Goal: Task Accomplishment & Management: Manage account settings

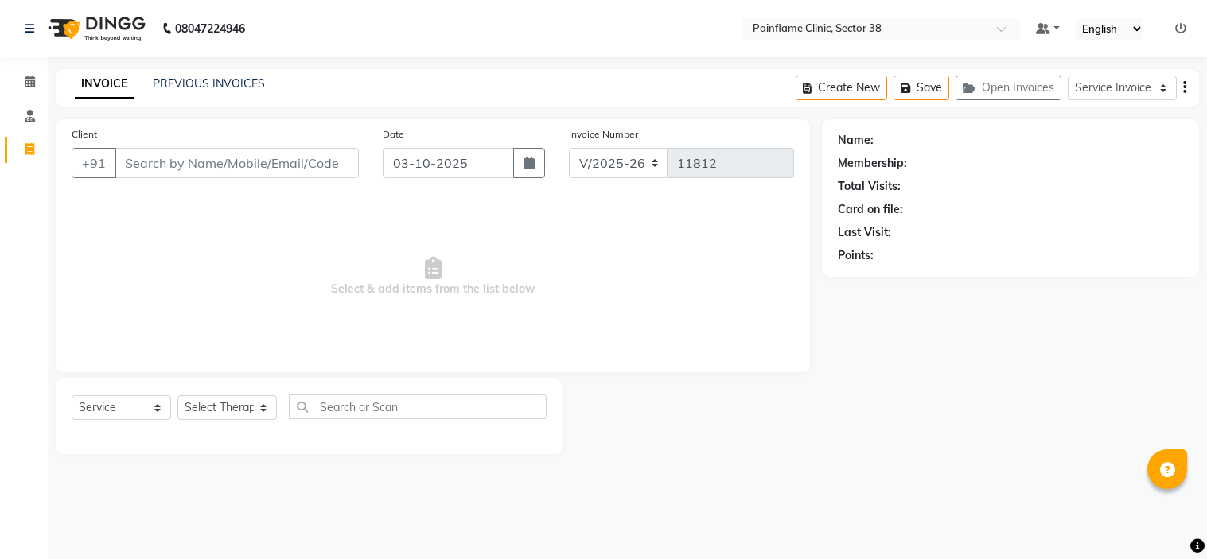
select select "3964"
select select "service"
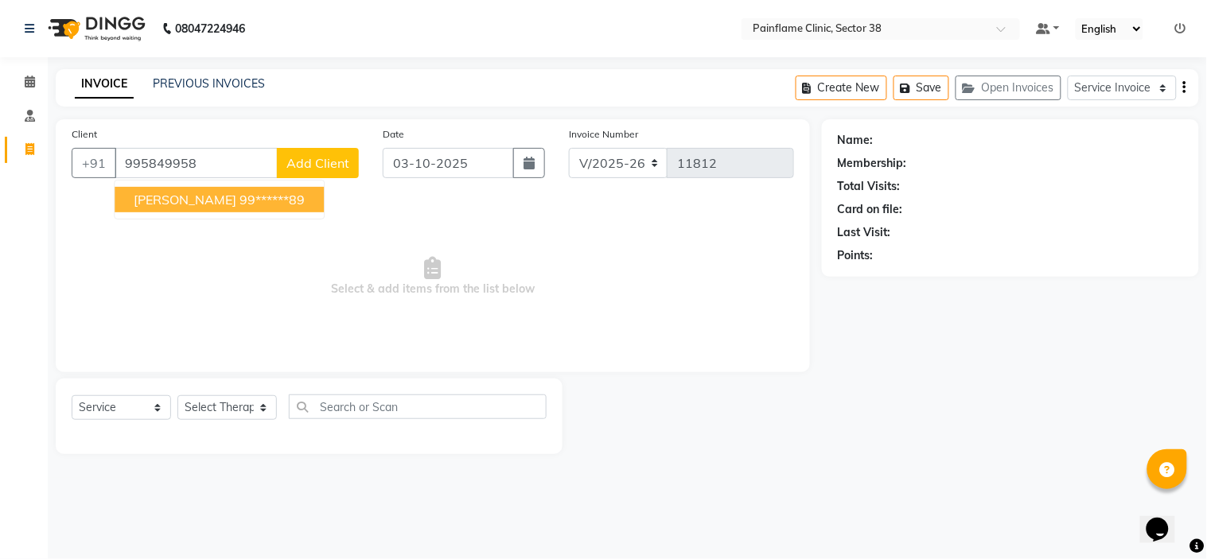
click at [216, 193] on button "Tanu Panawa 99******89" at bounding box center [219, 199] width 209 height 25
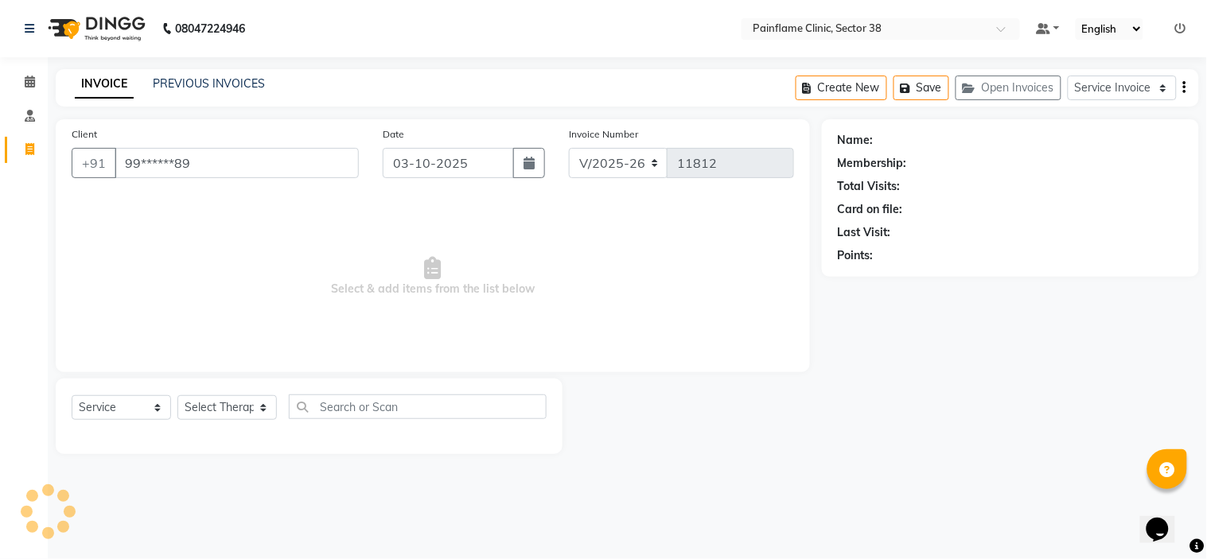
type input "99******89"
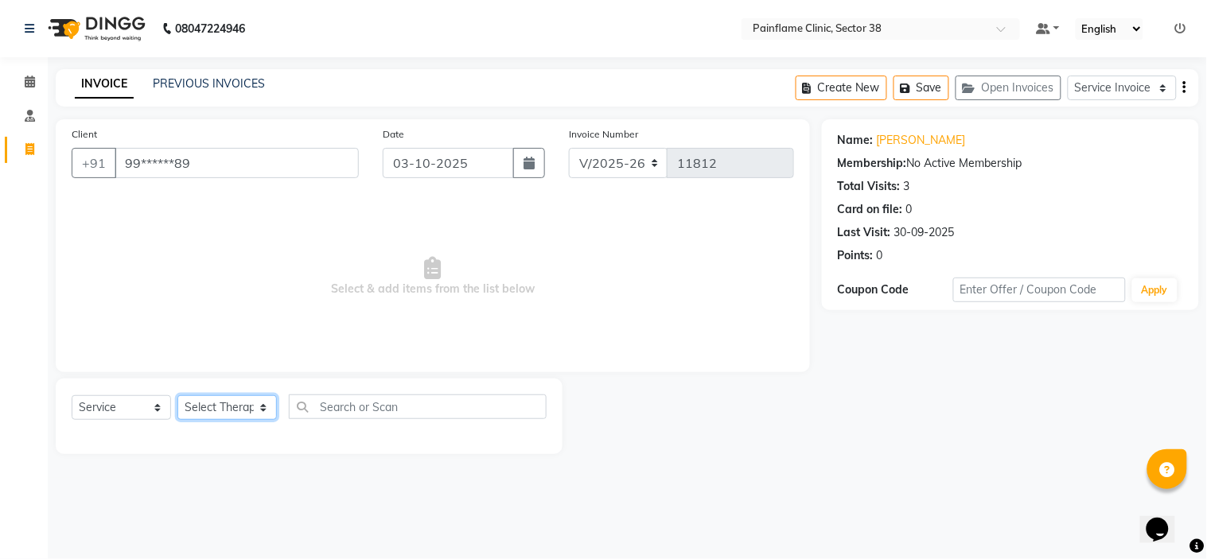
click at [220, 415] on select "Select Therapist Dr Durgesh Dr Harish Dr Ranjana Dr Saurabh Dr. Suraj Dr. Tejpa…" at bounding box center [226, 407] width 99 height 25
select select "20216"
click at [177, 396] on select "Select Therapist Dr Durgesh Dr Harish Dr Ranjana Dr Saurabh Dr. Suraj Dr. Tejpa…" at bounding box center [226, 407] width 99 height 25
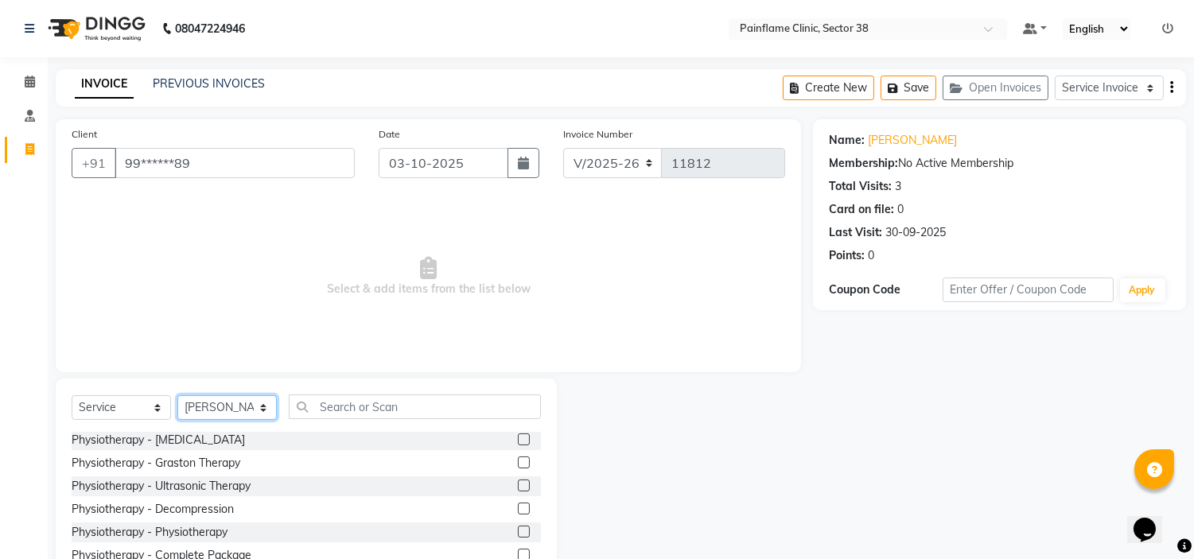
scroll to position [77, 0]
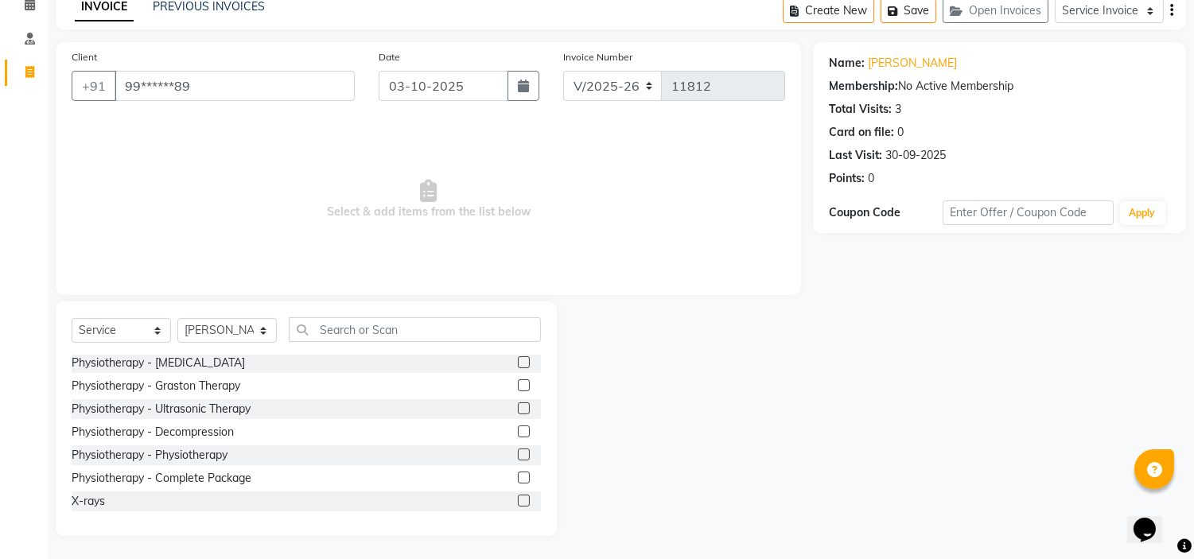
click at [518, 455] on label at bounding box center [524, 455] width 12 height 12
click at [518, 455] on input "checkbox" at bounding box center [523, 455] width 10 height 10
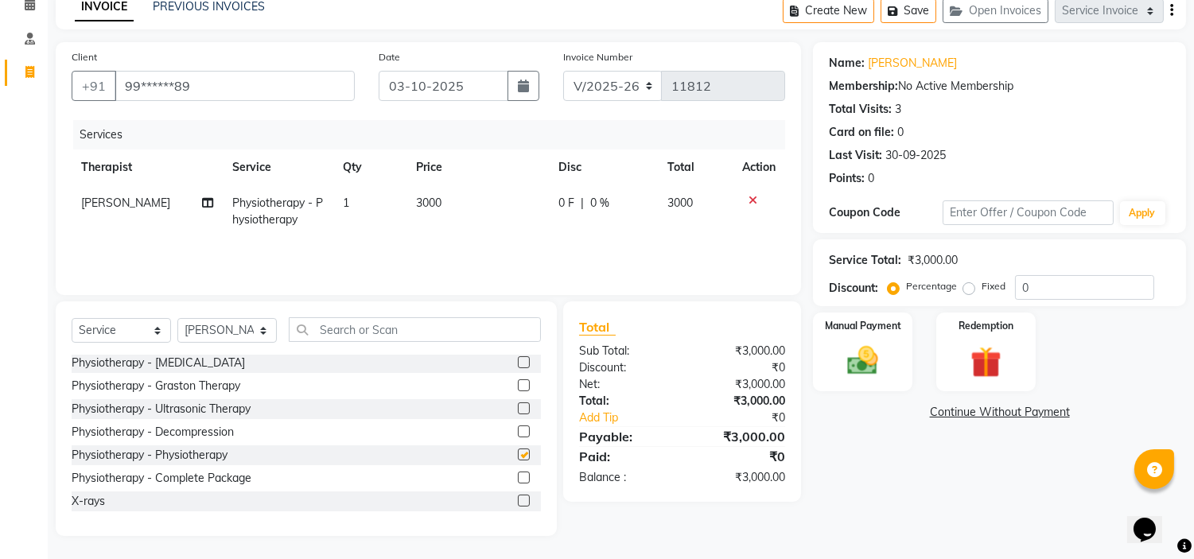
checkbox input "false"
click at [463, 195] on td "3000" at bounding box center [478, 211] width 142 height 53
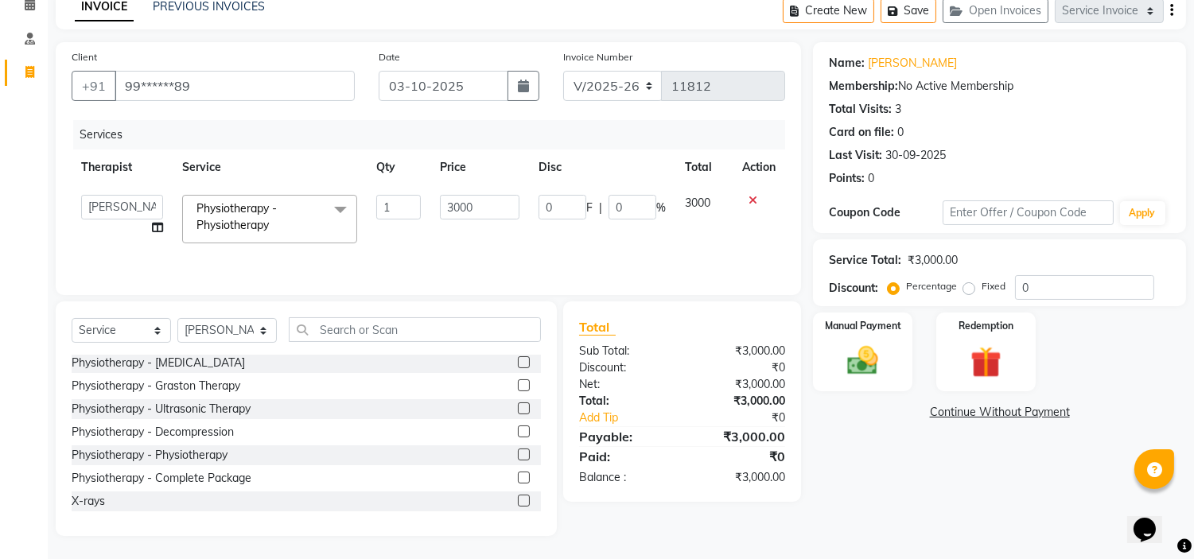
click at [463, 195] on input "3000" at bounding box center [480, 207] width 80 height 25
type input "2000"
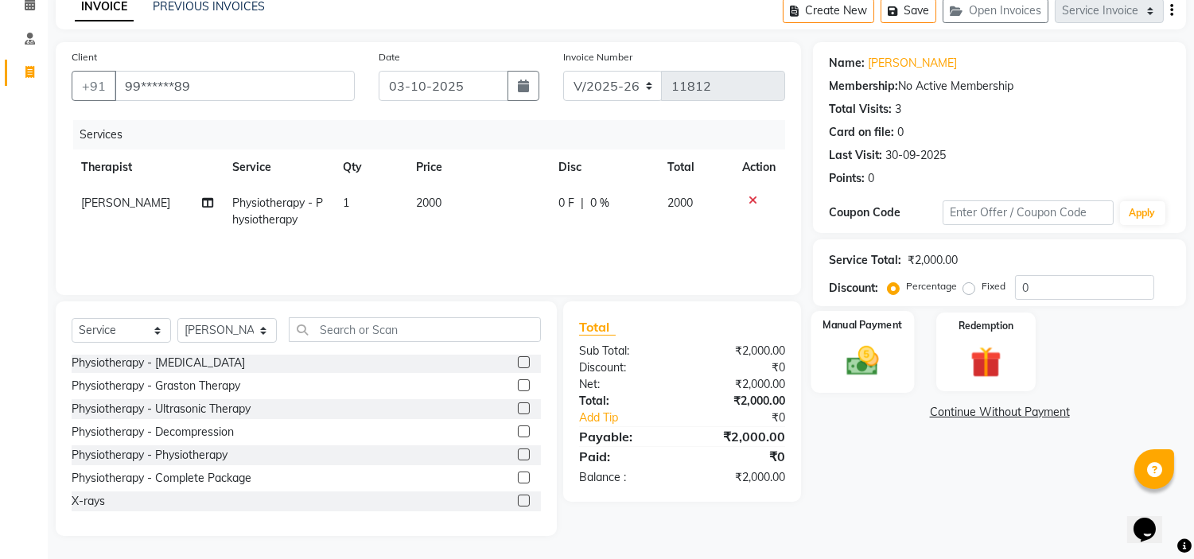
click at [875, 353] on img at bounding box center [863, 361] width 53 height 37
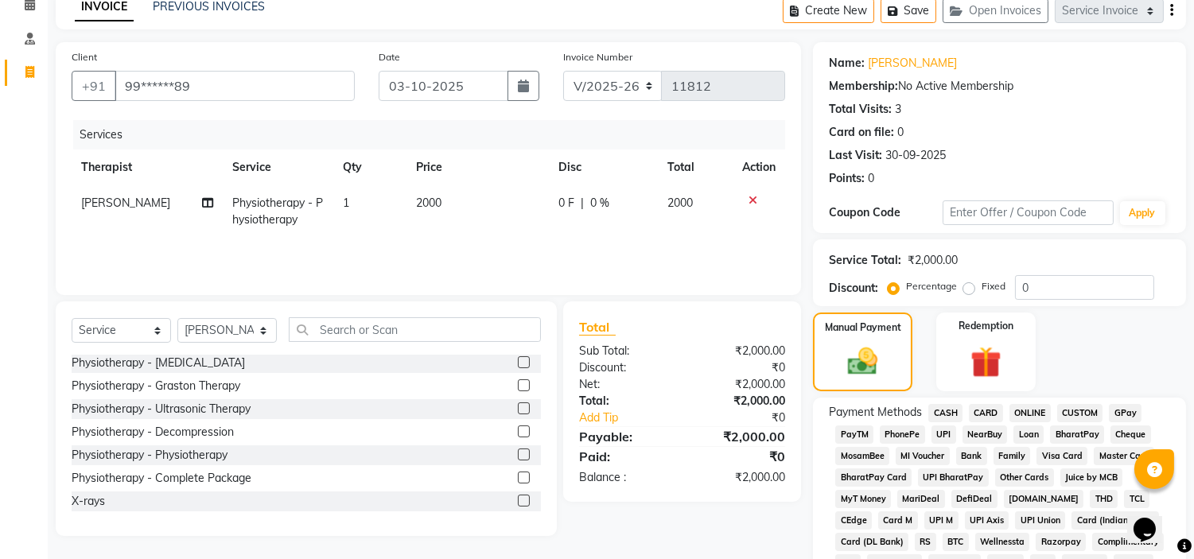
click at [939, 438] on span "UPI" at bounding box center [944, 435] width 25 height 18
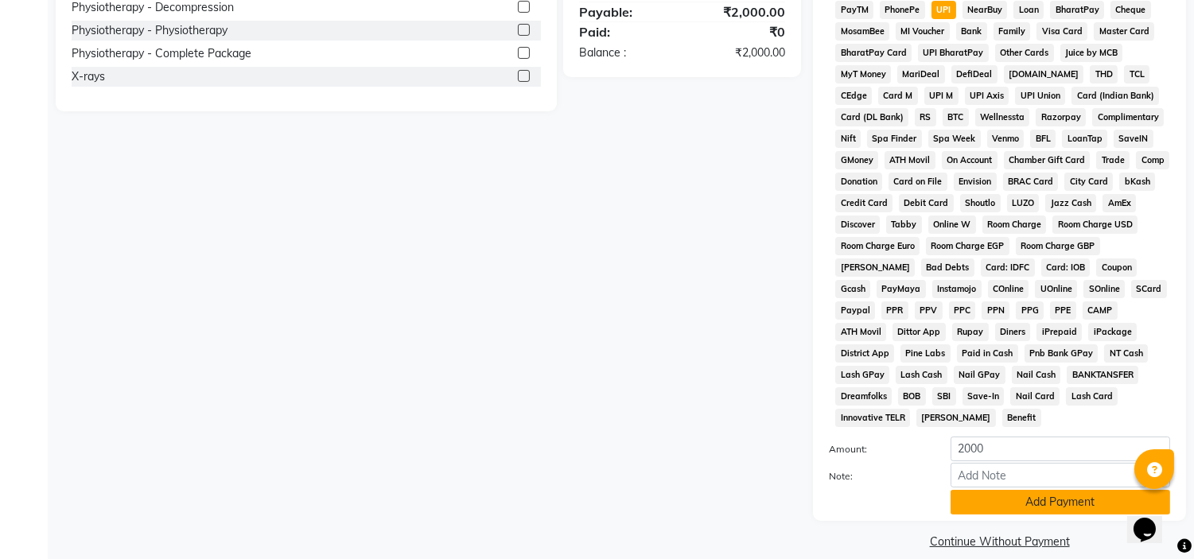
click at [1049, 490] on button "Add Payment" at bounding box center [1061, 502] width 220 height 25
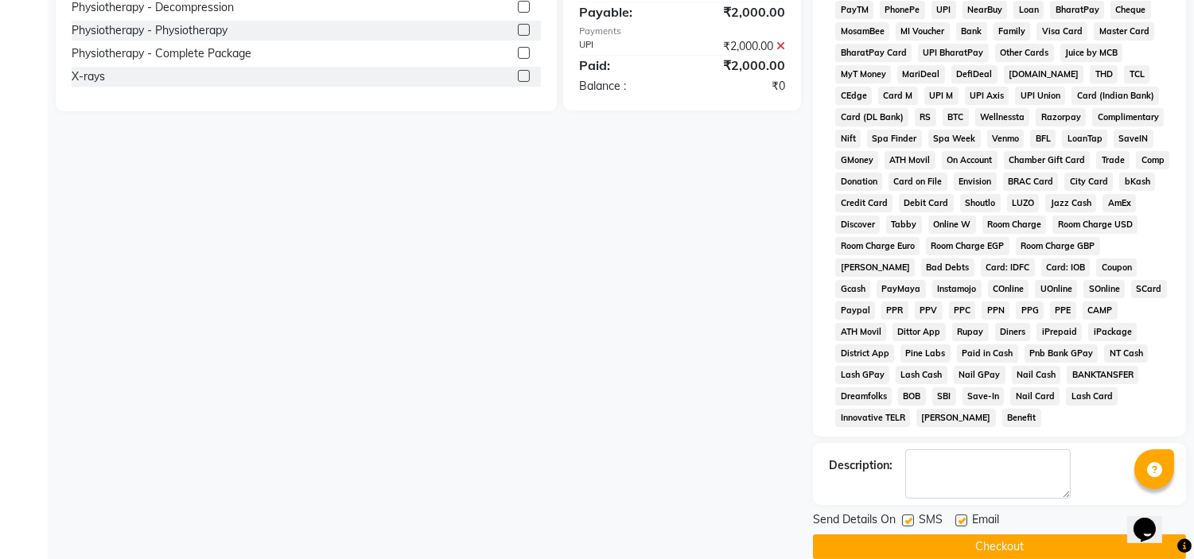
click at [957, 515] on label at bounding box center [962, 521] width 12 height 12
click at [957, 516] on input "checkbox" at bounding box center [961, 521] width 10 height 10
checkbox input "false"
click at [908, 515] on label at bounding box center [908, 521] width 12 height 12
click at [908, 516] on input "checkbox" at bounding box center [907, 521] width 10 height 10
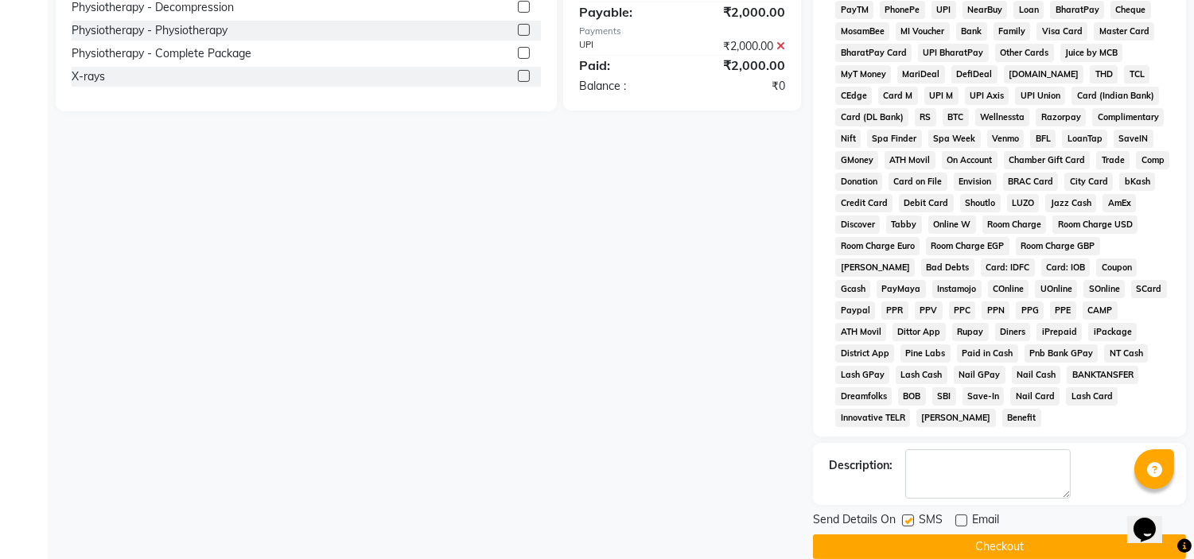
checkbox input "false"
click at [945, 535] on button "Checkout" at bounding box center [999, 547] width 373 height 25
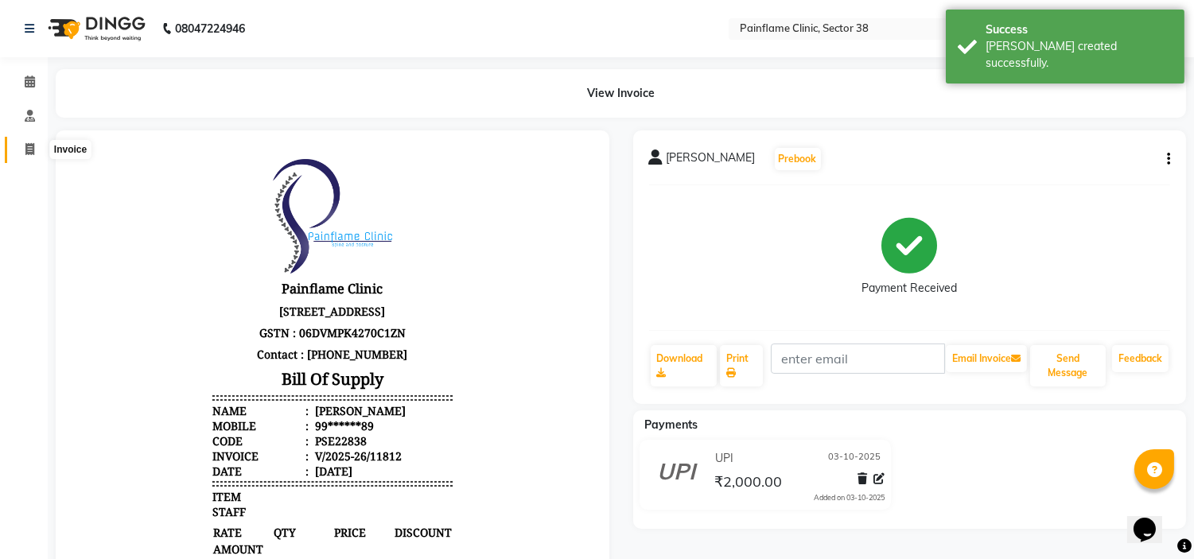
click at [30, 146] on icon at bounding box center [29, 149] width 9 height 12
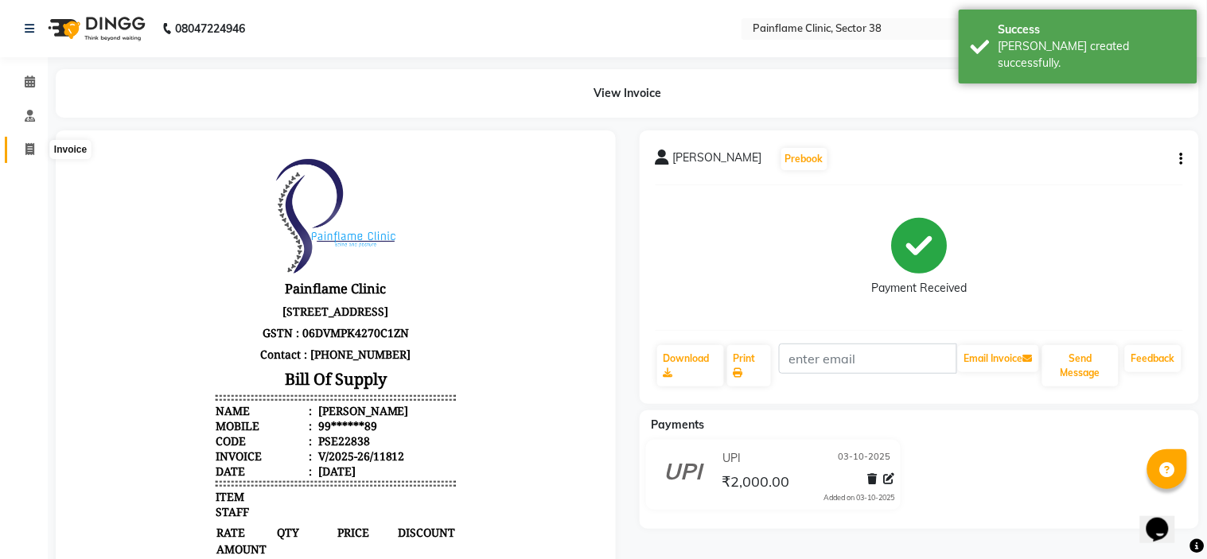
select select "3964"
select select "service"
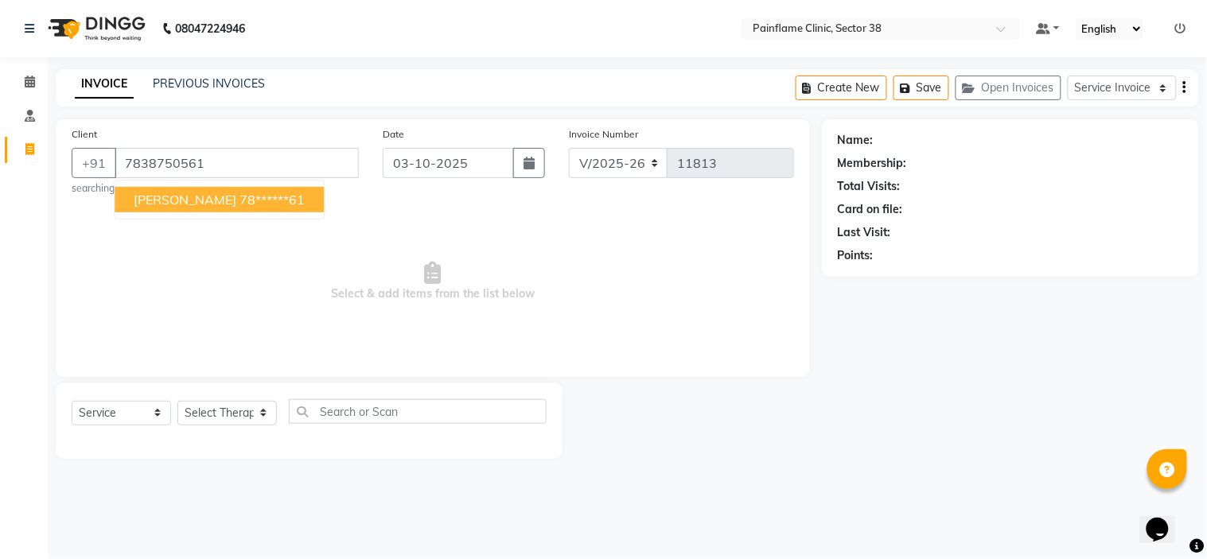
type input "7838750561"
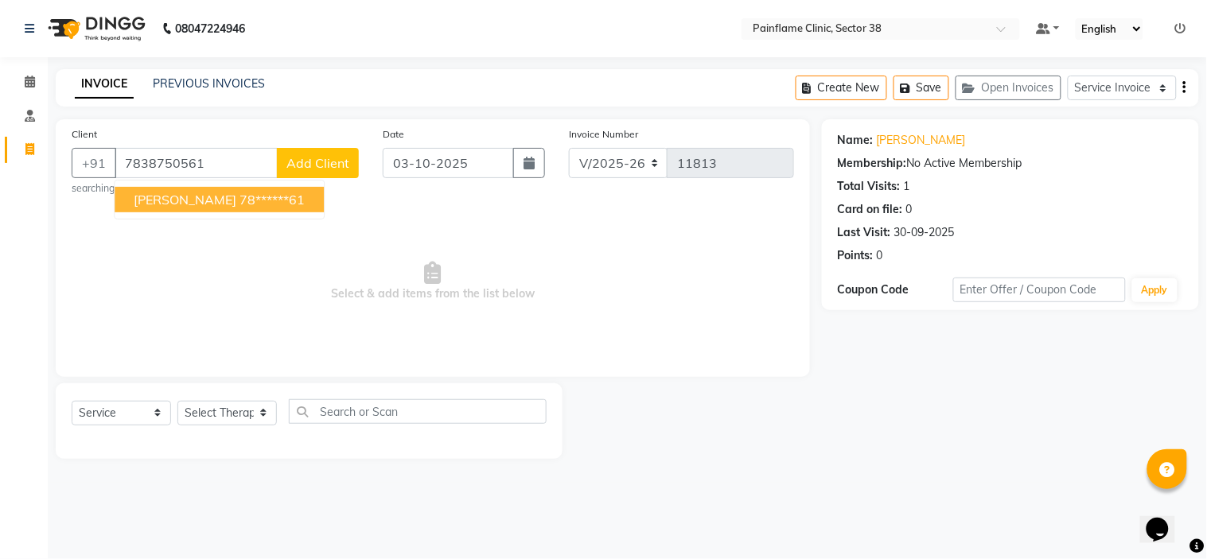
click at [94, 330] on span "Select & add items from the list below" at bounding box center [433, 281] width 723 height 159
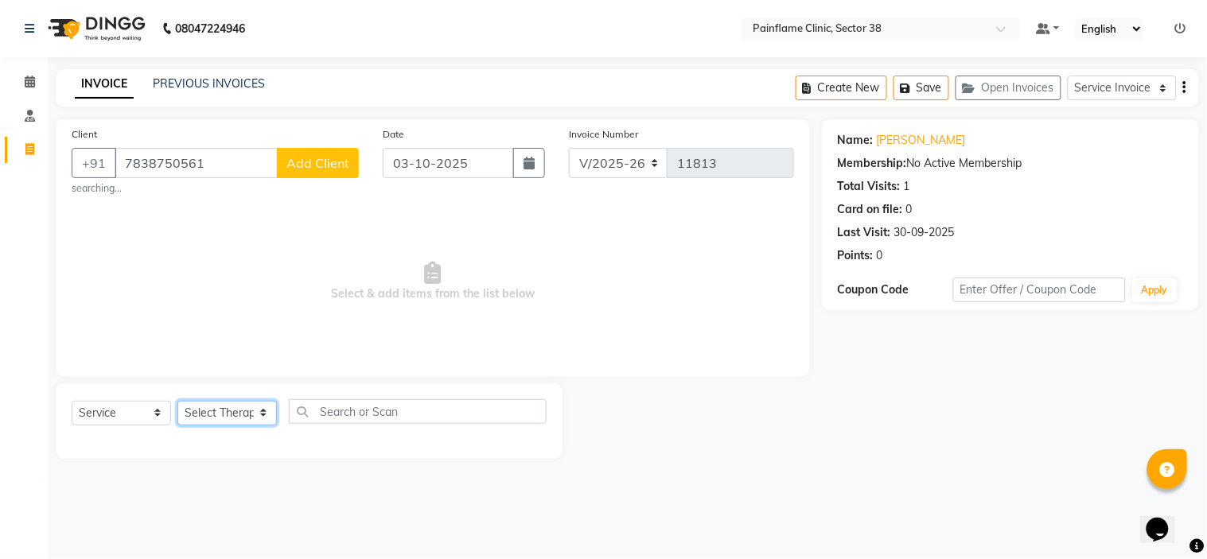
click at [207, 412] on select "Select Therapist [PERSON_NAME] Dr [PERSON_NAME] [PERSON_NAME] Dr [PERSON_NAME] …" at bounding box center [226, 413] width 99 height 25
select select "20216"
click at [177, 401] on select "Select Therapist [PERSON_NAME] Dr [PERSON_NAME] [PERSON_NAME] Dr [PERSON_NAME] …" at bounding box center [226, 413] width 99 height 25
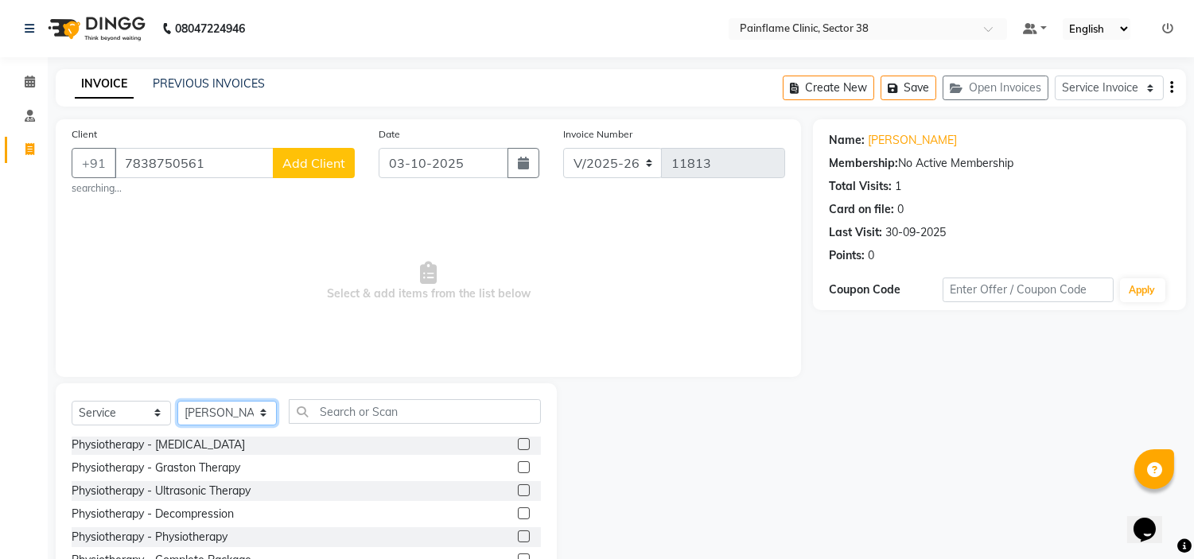
scroll to position [83, 0]
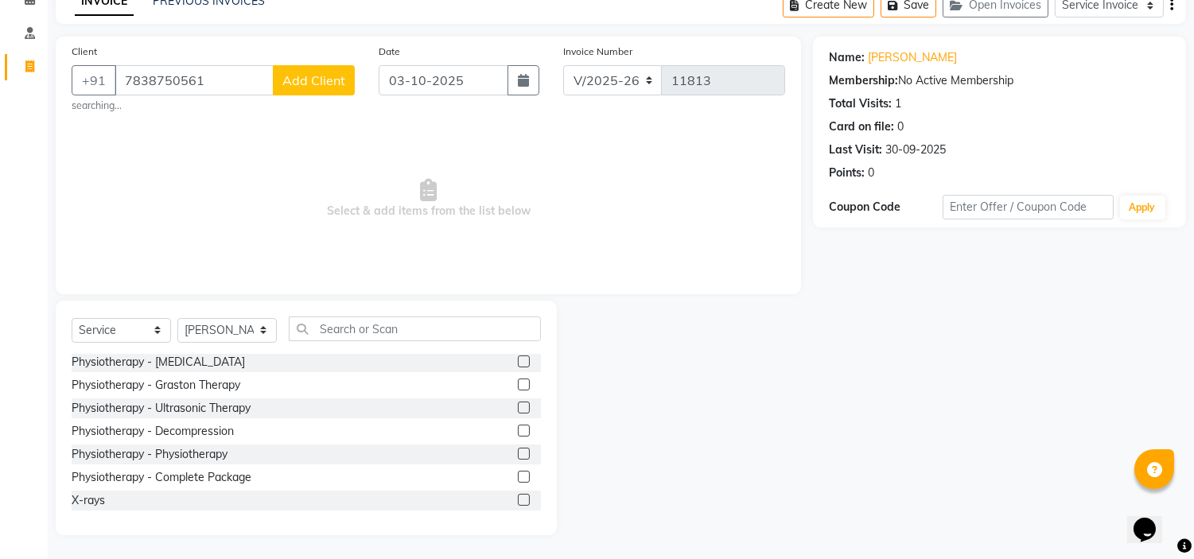
click at [518, 475] on label at bounding box center [524, 477] width 12 height 12
click at [518, 475] on input "checkbox" at bounding box center [523, 478] width 10 height 10
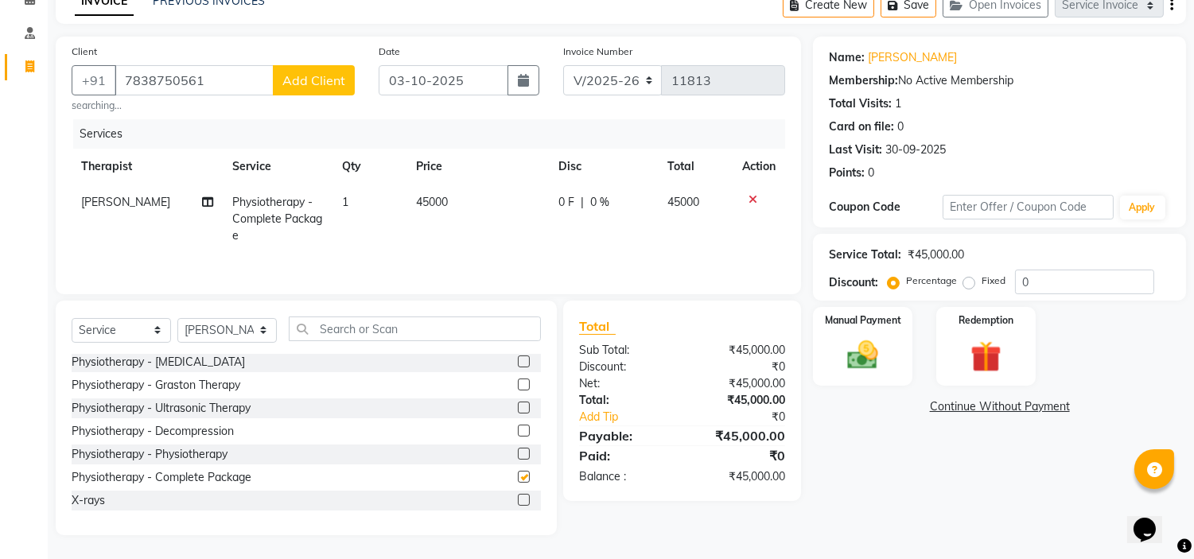
checkbox input "false"
click at [454, 207] on td "45000" at bounding box center [478, 219] width 142 height 69
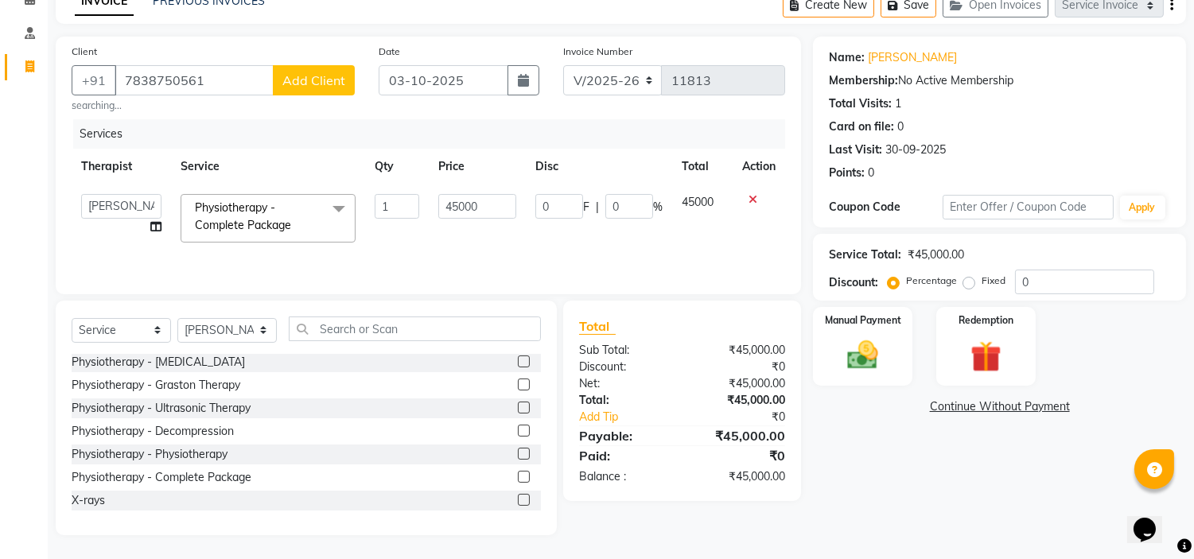
click at [454, 207] on input "45000" at bounding box center [477, 206] width 79 height 25
type input "16000"
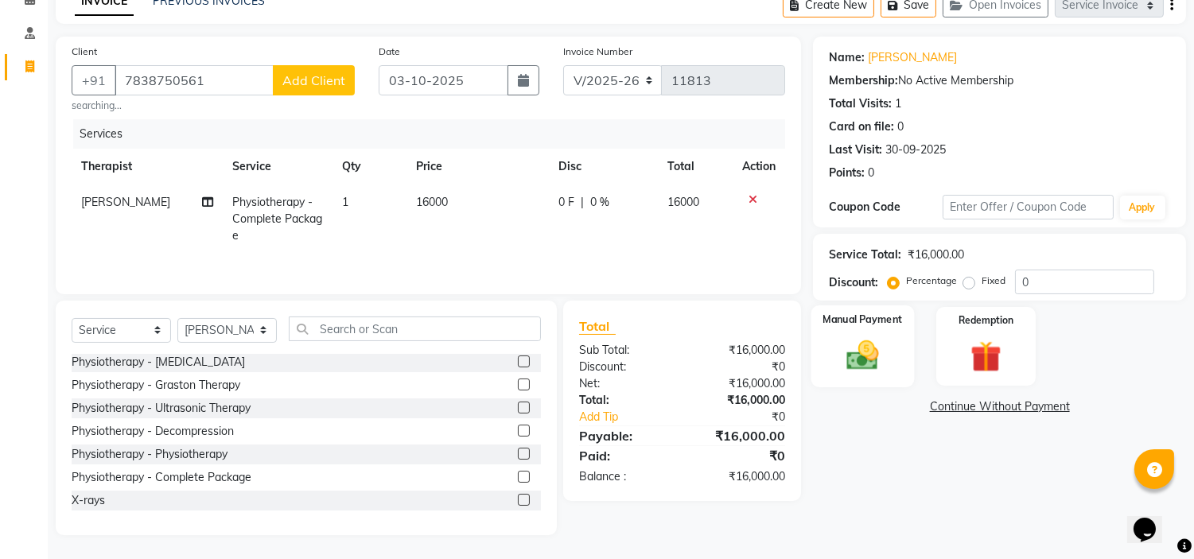
click at [872, 344] on img at bounding box center [863, 355] width 53 height 37
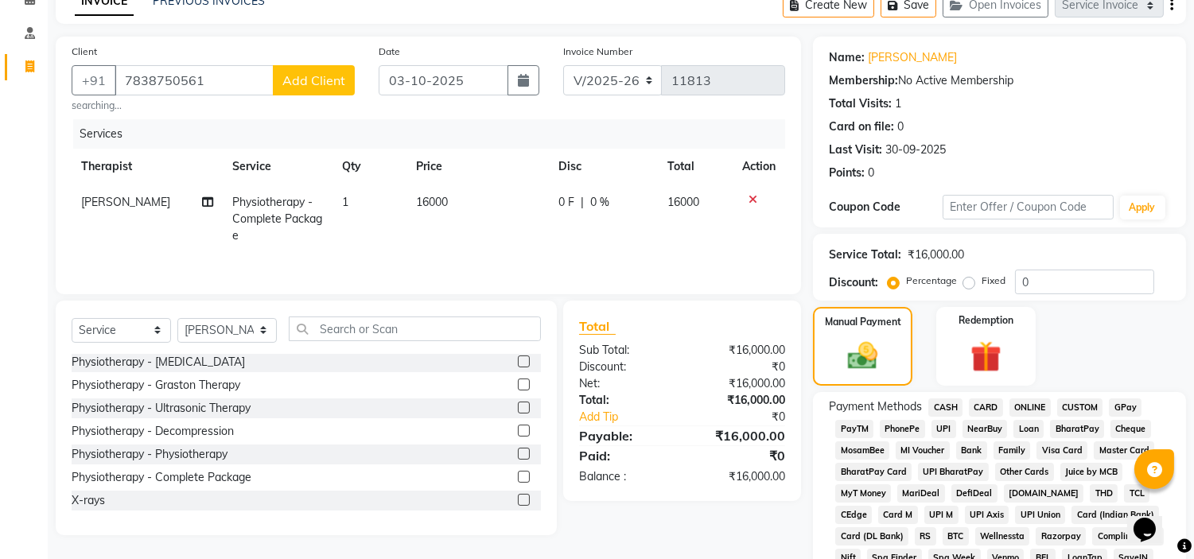
click at [936, 423] on span "UPI" at bounding box center [944, 429] width 25 height 18
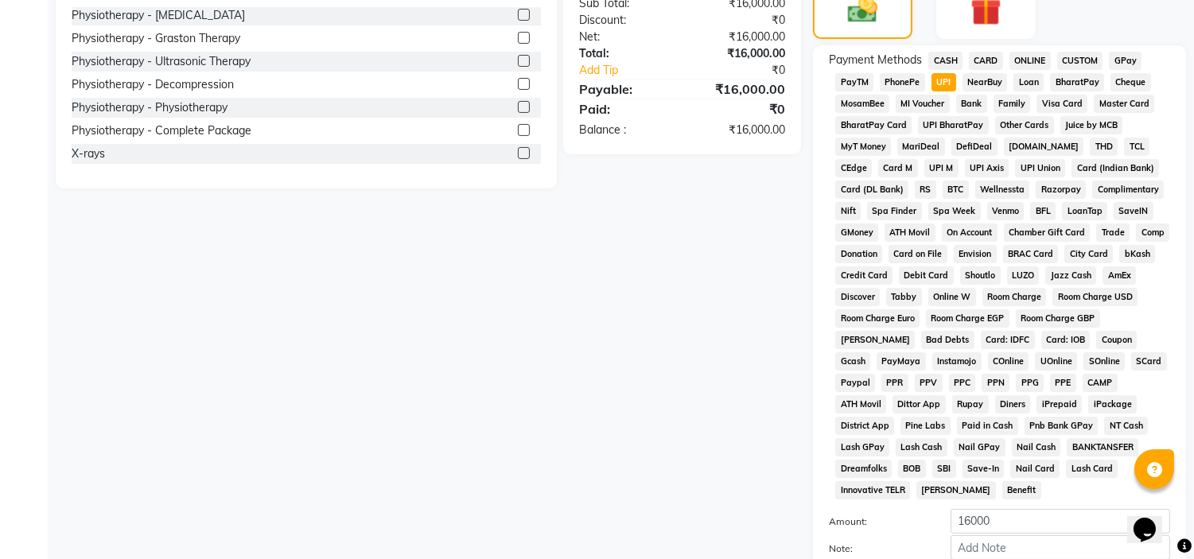
scroll to position [502, 0]
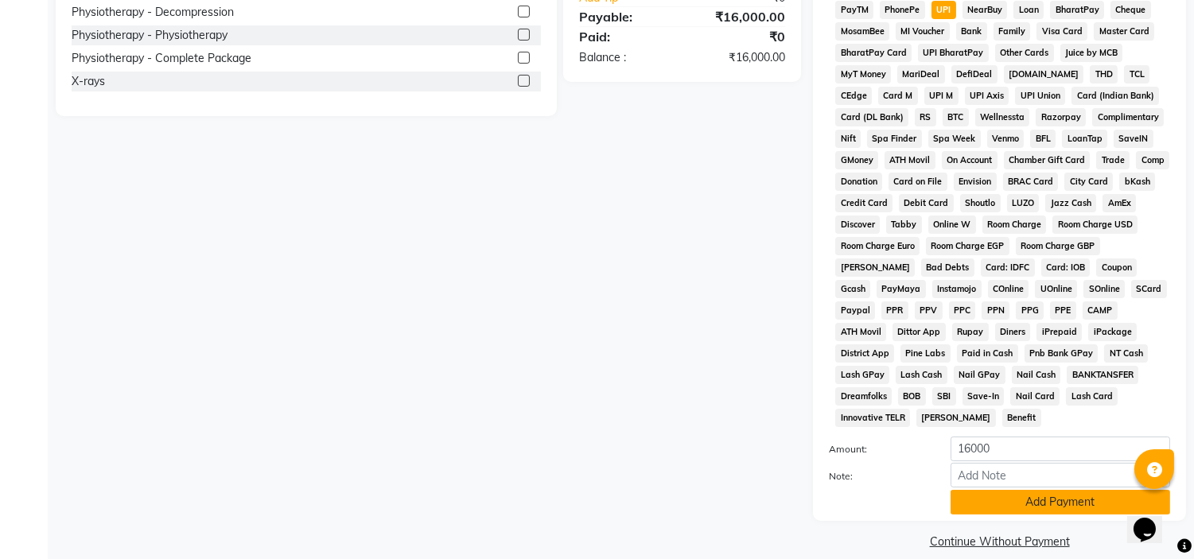
click at [1062, 490] on button "Add Payment" at bounding box center [1061, 502] width 220 height 25
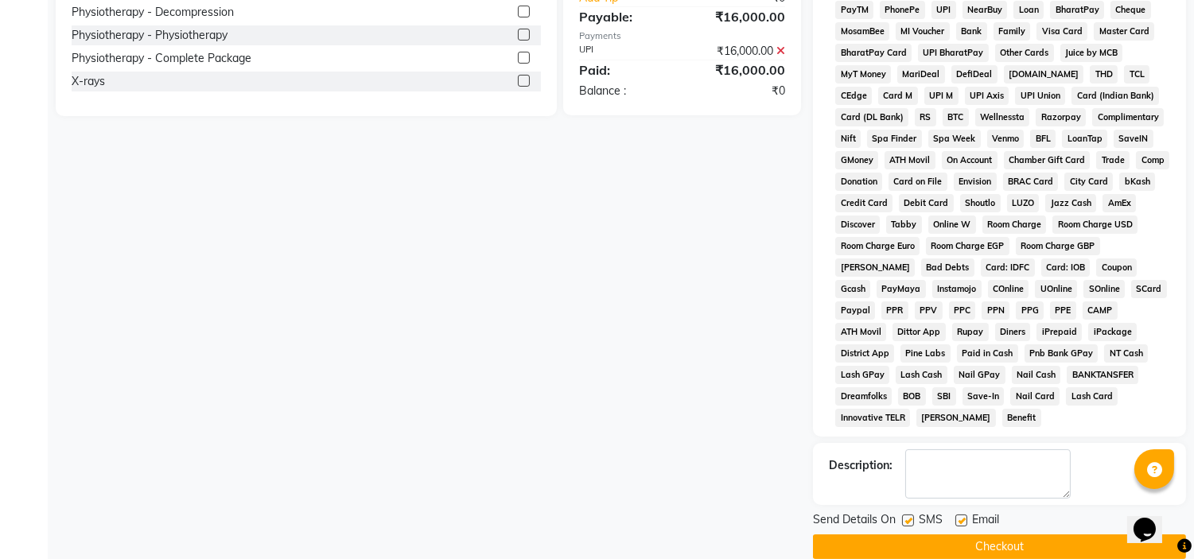
click at [956, 515] on label at bounding box center [962, 521] width 12 height 12
click at [956, 516] on input "checkbox" at bounding box center [961, 521] width 10 height 10
checkbox input "false"
click at [910, 515] on label at bounding box center [908, 521] width 12 height 12
click at [910, 516] on input "checkbox" at bounding box center [907, 521] width 10 height 10
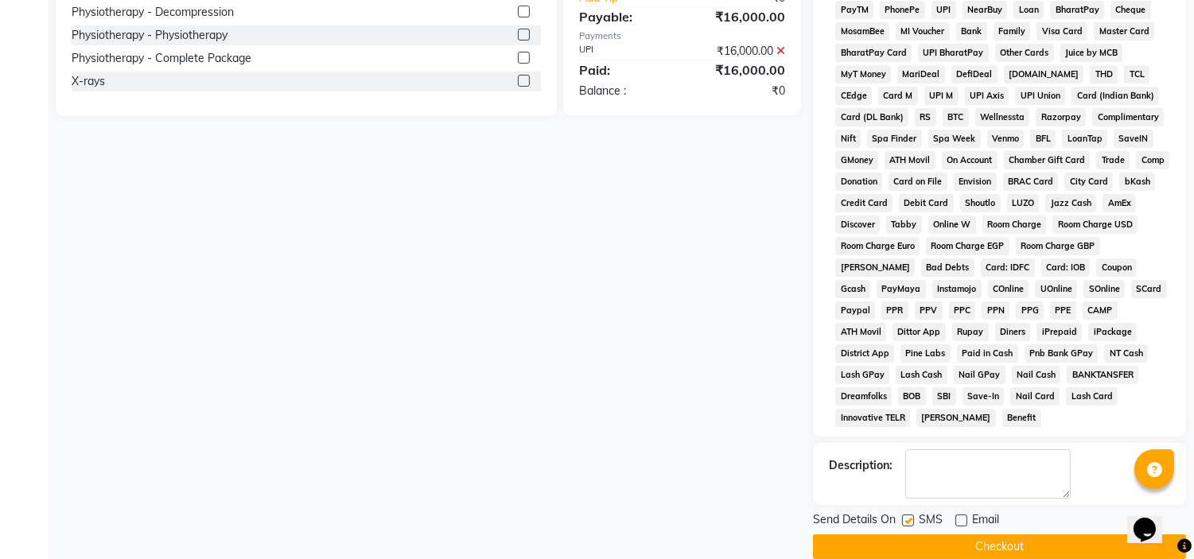
checkbox input "false"
click at [958, 535] on button "Checkout" at bounding box center [999, 547] width 373 height 25
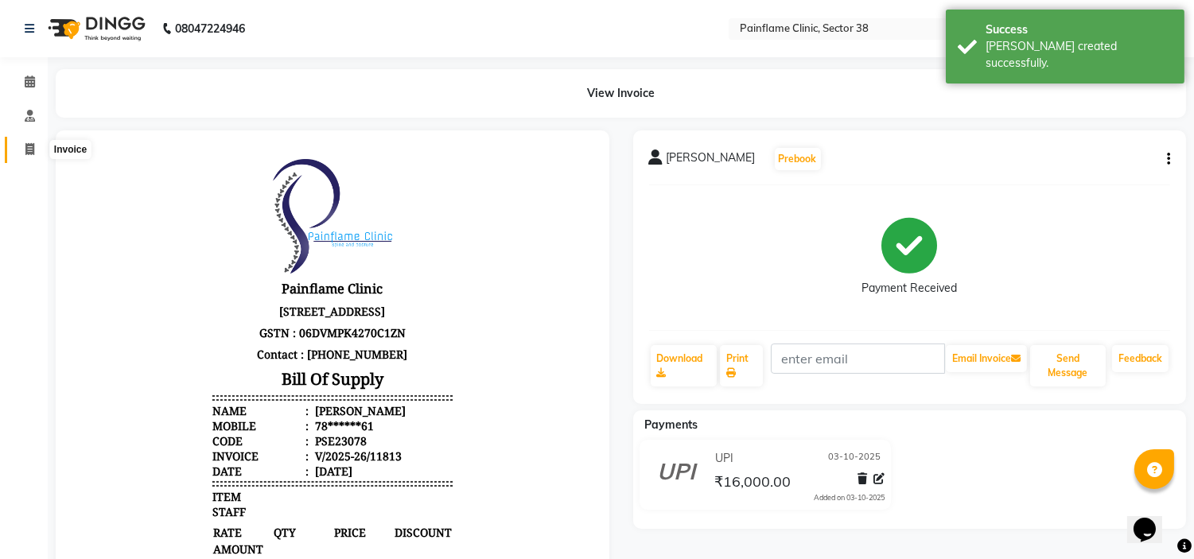
click at [18, 154] on span at bounding box center [30, 150] width 28 height 18
select select "service"
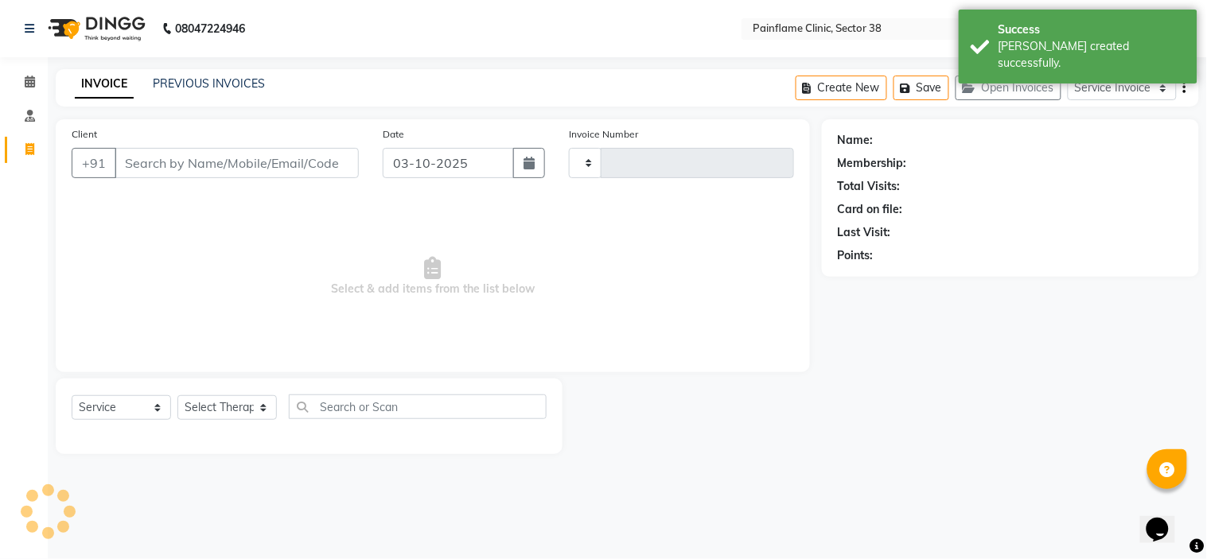
type input "11814"
select select "3964"
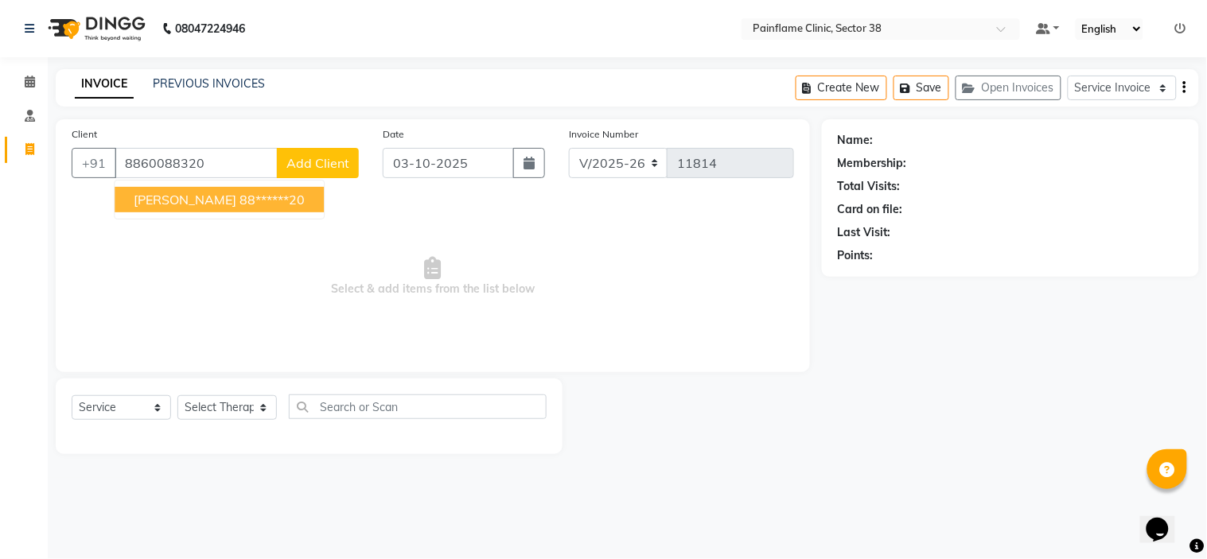
type input "8860088320"
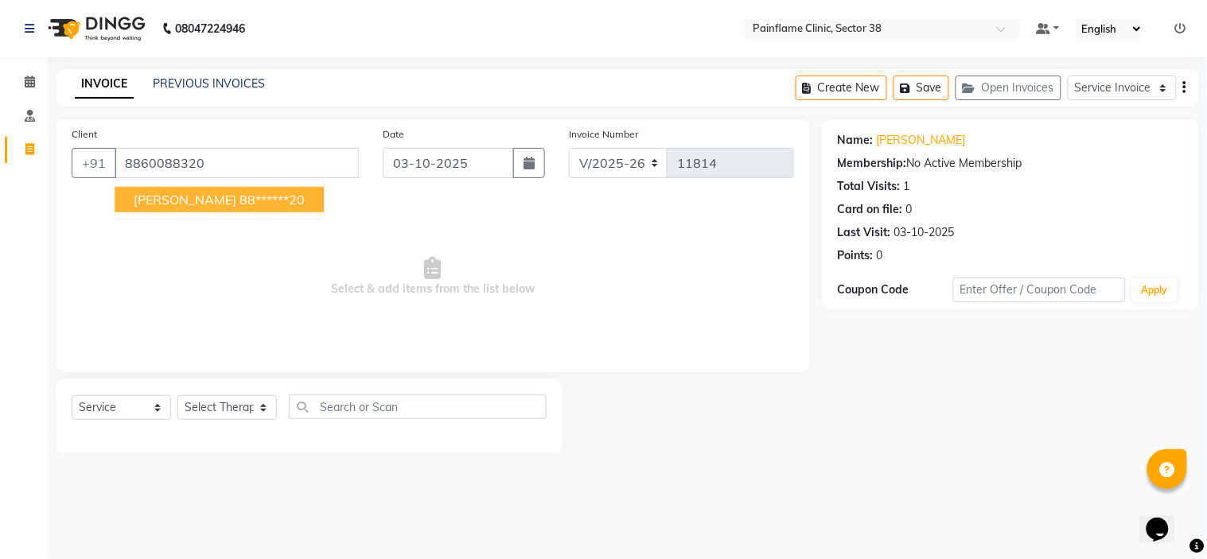
click at [369, 227] on span "Select & add items from the list below" at bounding box center [433, 276] width 723 height 159
click at [218, 73] on div "INVOICE PREVIOUS INVOICES Create New Save Open Invoices Service Invoice Product…" at bounding box center [628, 87] width 1144 height 37
click at [218, 76] on link "PREVIOUS INVOICES" at bounding box center [209, 83] width 112 height 14
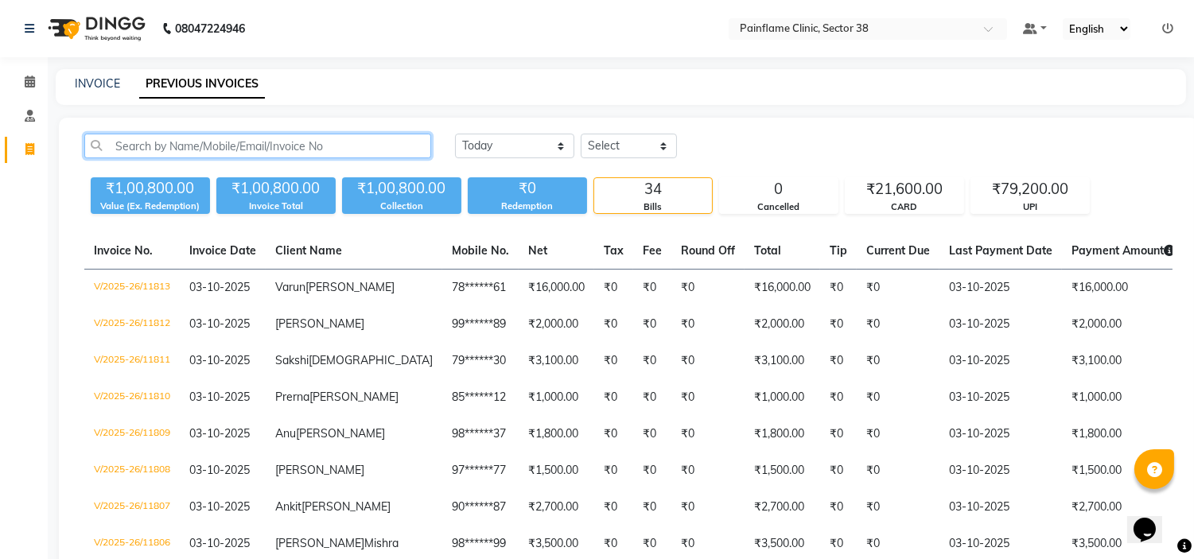
click at [211, 138] on input "text" at bounding box center [257, 146] width 347 height 25
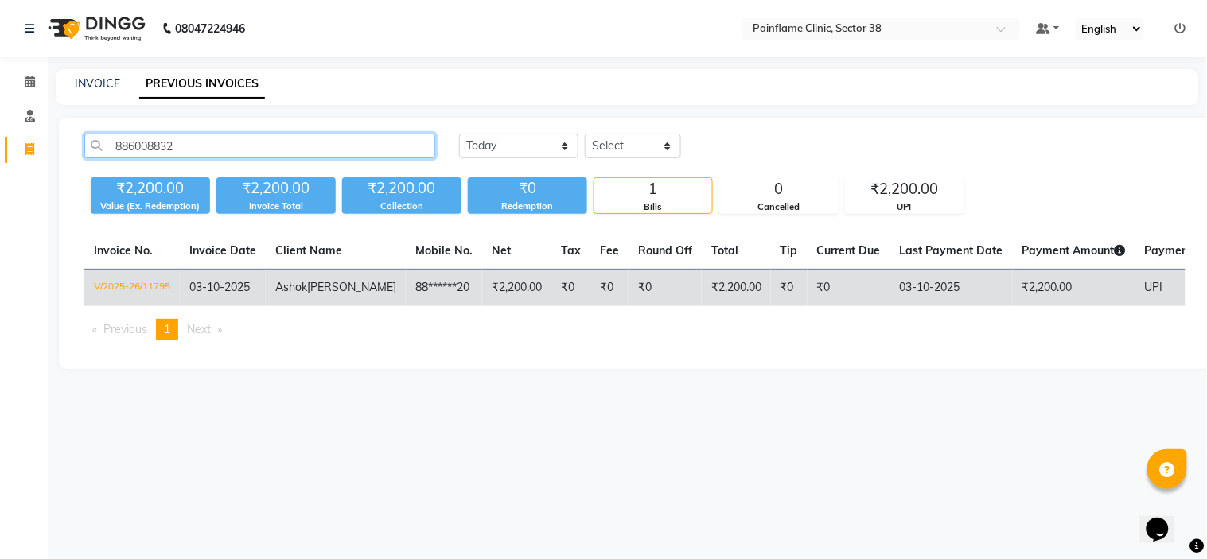
type input "886008832"
click at [247, 307] on td "03-10-2025" at bounding box center [223, 288] width 86 height 37
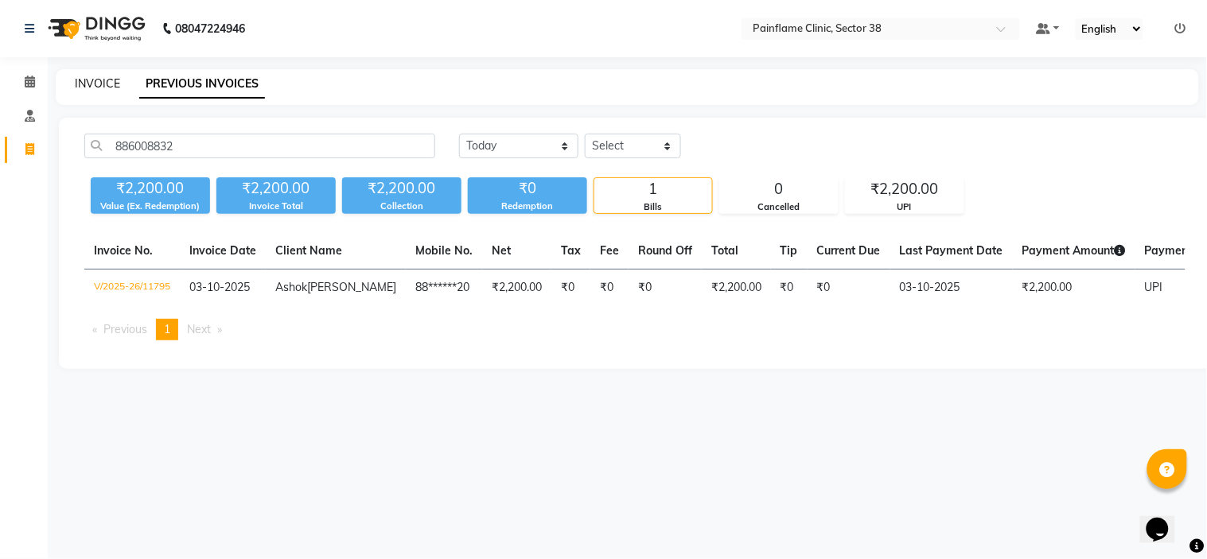
click at [98, 80] on link "INVOICE" at bounding box center [97, 83] width 45 height 14
select select "service"
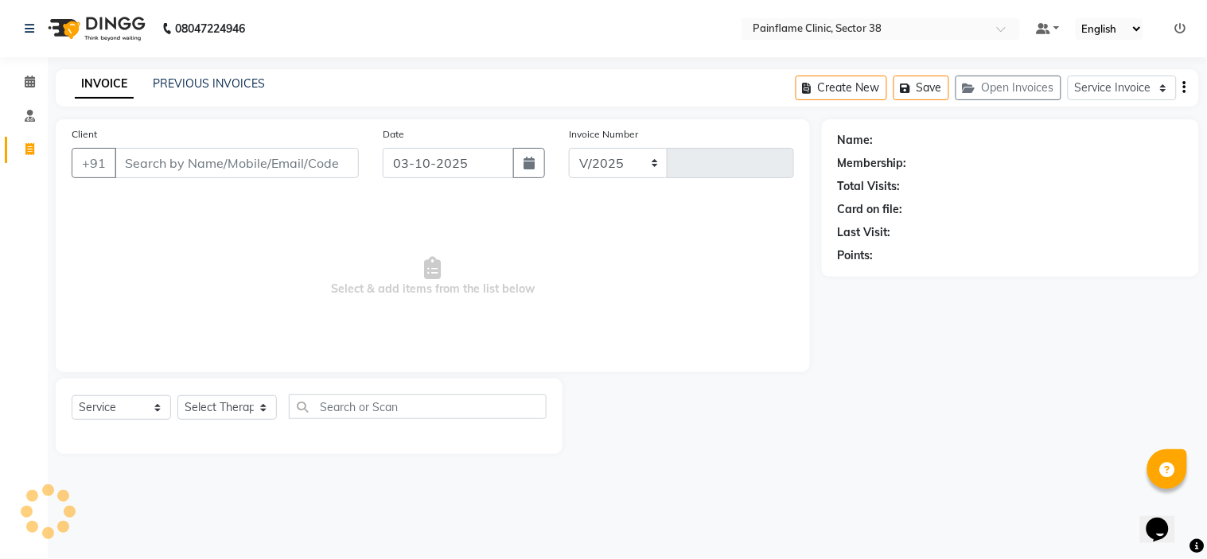
select select "3964"
type input "11817"
click at [138, 166] on input "Client" at bounding box center [237, 163] width 244 height 30
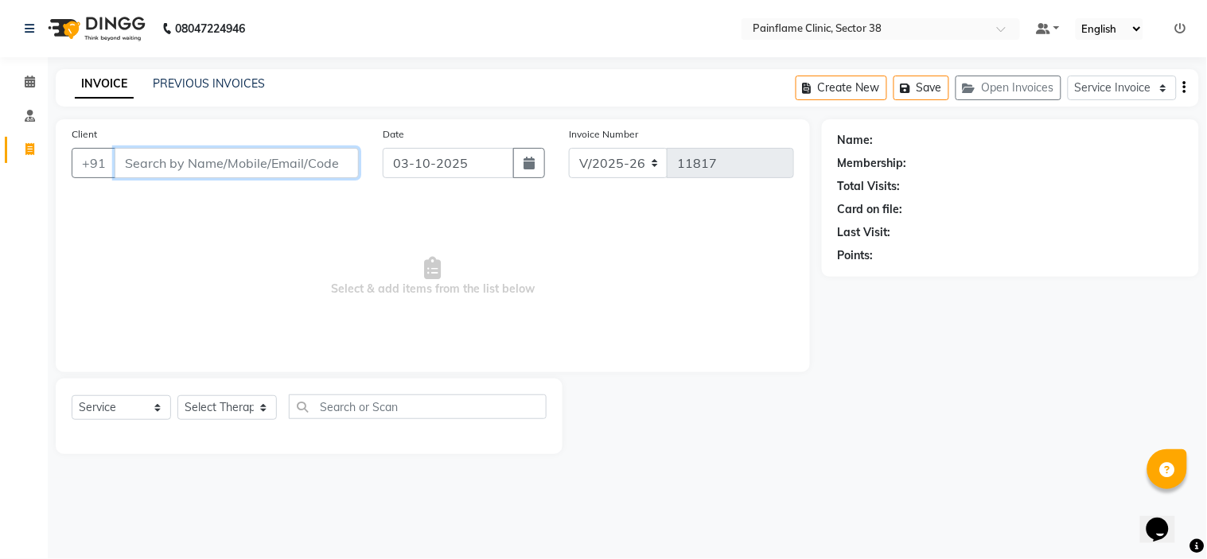
click at [138, 166] on input "Client" at bounding box center [237, 163] width 244 height 30
click at [166, 160] on input "9053823610" at bounding box center [196, 163] width 163 height 30
click at [151, 168] on input "9053823610" at bounding box center [196, 163] width 163 height 30
click at [176, 153] on input "90503823610" at bounding box center [196, 163] width 163 height 30
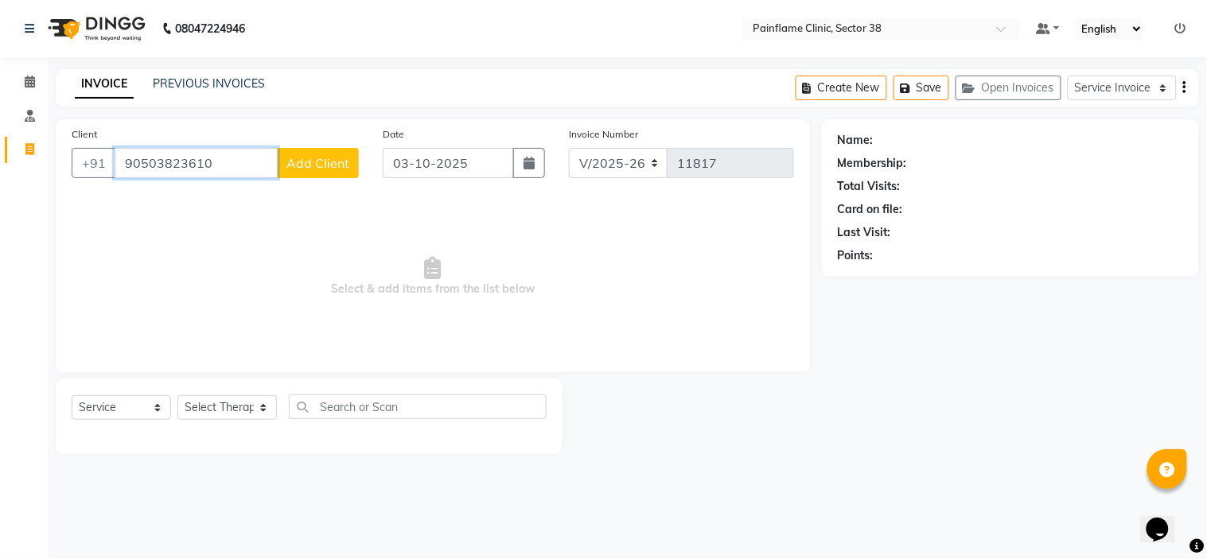
click at [176, 153] on input "90503823610" at bounding box center [196, 163] width 163 height 30
click at [164, 162] on input "9053823610" at bounding box center [196, 163] width 163 height 30
type input "9053823610"
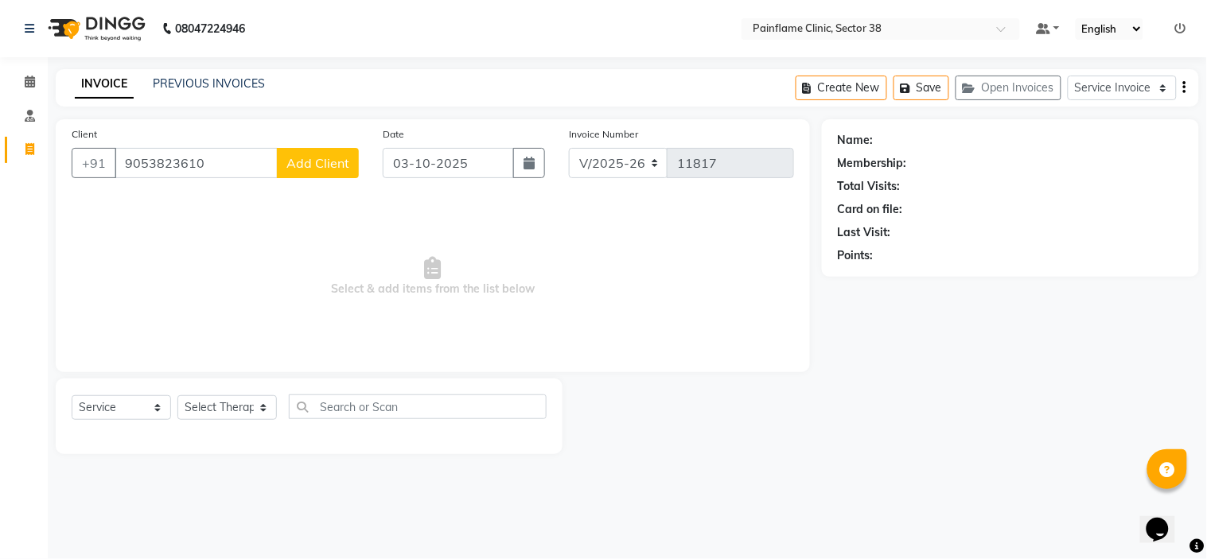
click at [313, 162] on span "Add Client" at bounding box center [317, 163] width 63 height 16
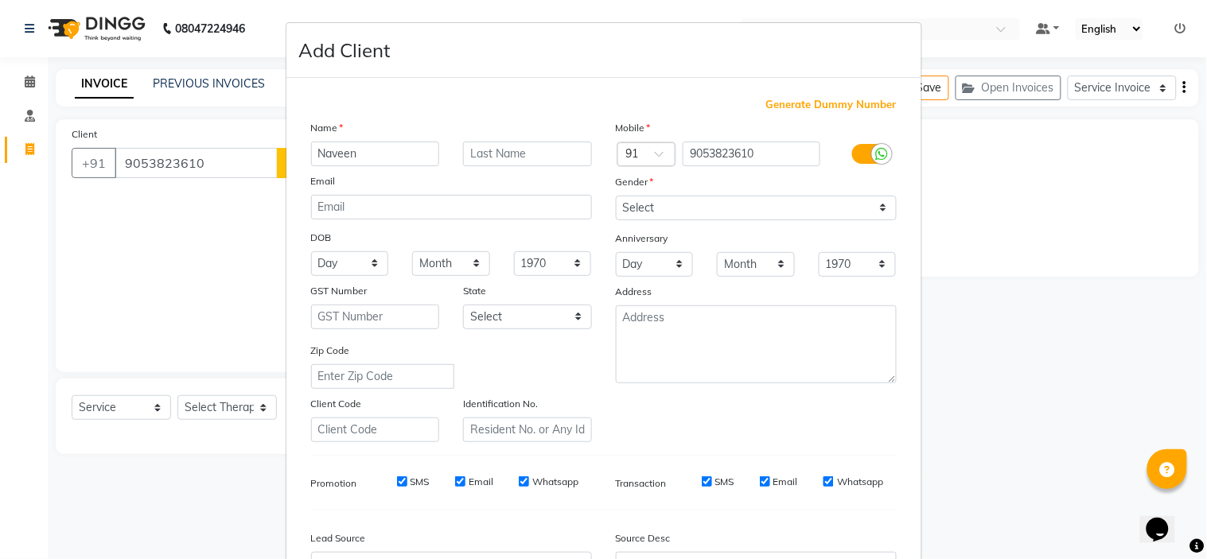
type input "Naveen"
type input "L"
type input "[PERSON_NAME]"
click at [672, 205] on select "Select [DEMOGRAPHIC_DATA] [DEMOGRAPHIC_DATA] Other Prefer Not To Say" at bounding box center [756, 208] width 281 height 25
select select "male"
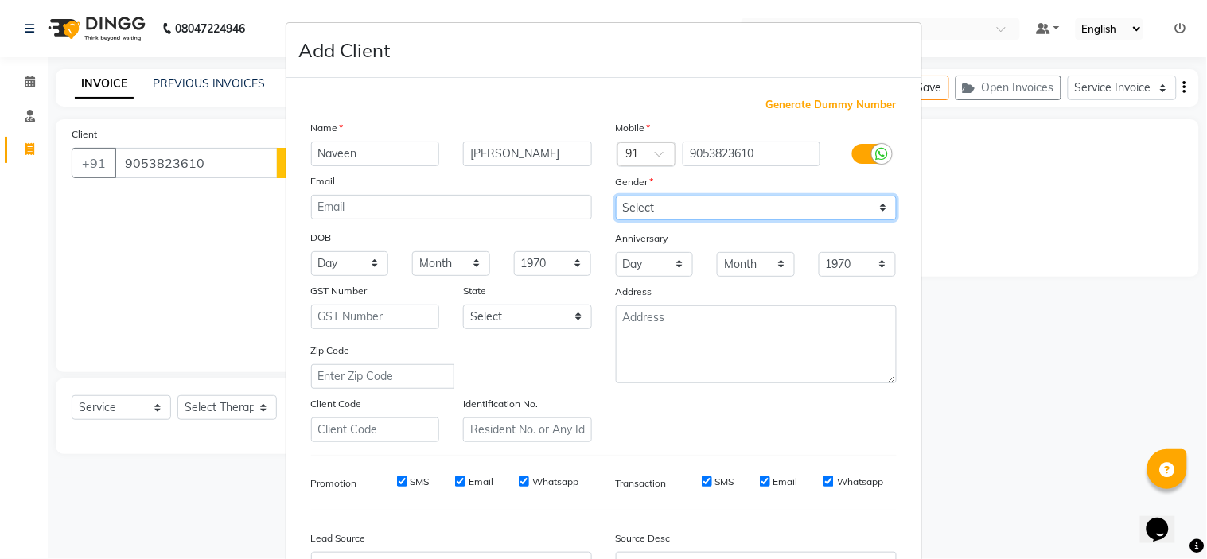
click at [616, 196] on select "Select [DEMOGRAPHIC_DATA] [DEMOGRAPHIC_DATA] Other Prefer Not To Say" at bounding box center [756, 208] width 281 height 25
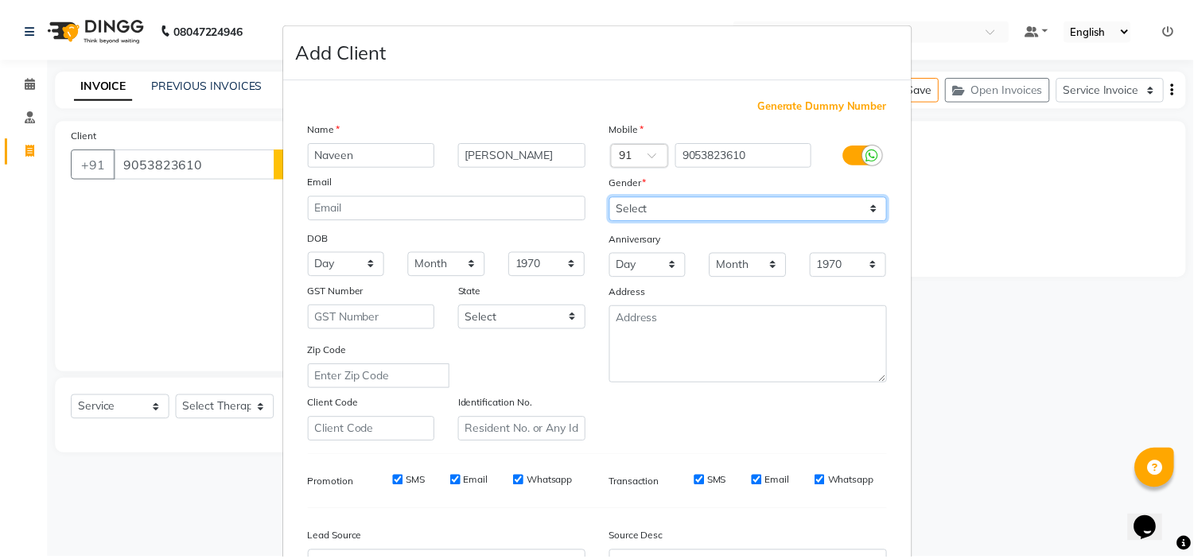
scroll to position [176, 0]
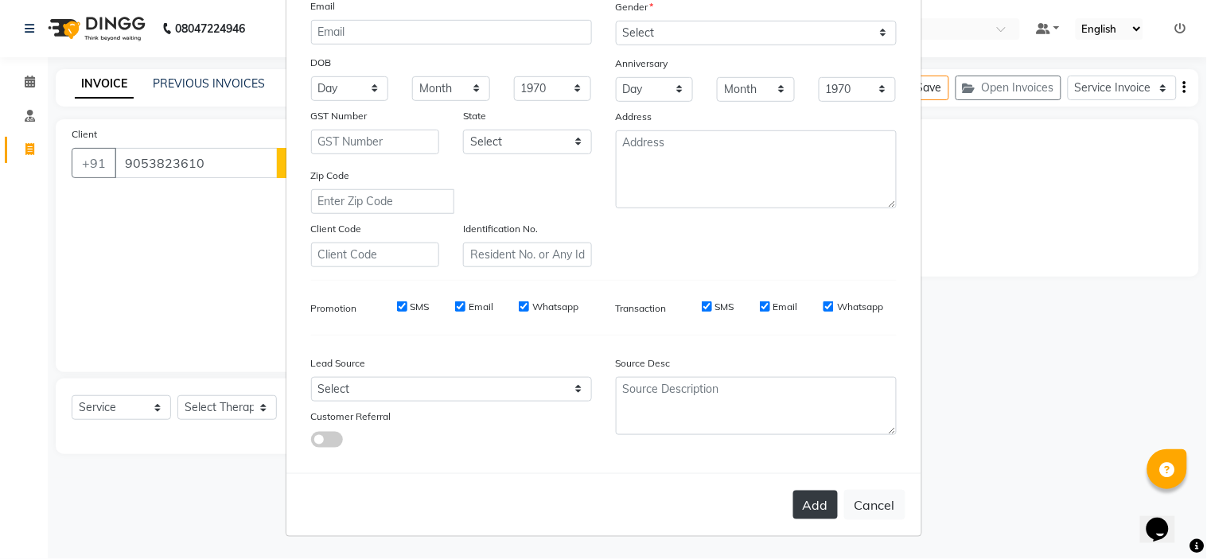
click at [807, 506] on button "Add" at bounding box center [815, 505] width 45 height 29
type input "90******10"
select select
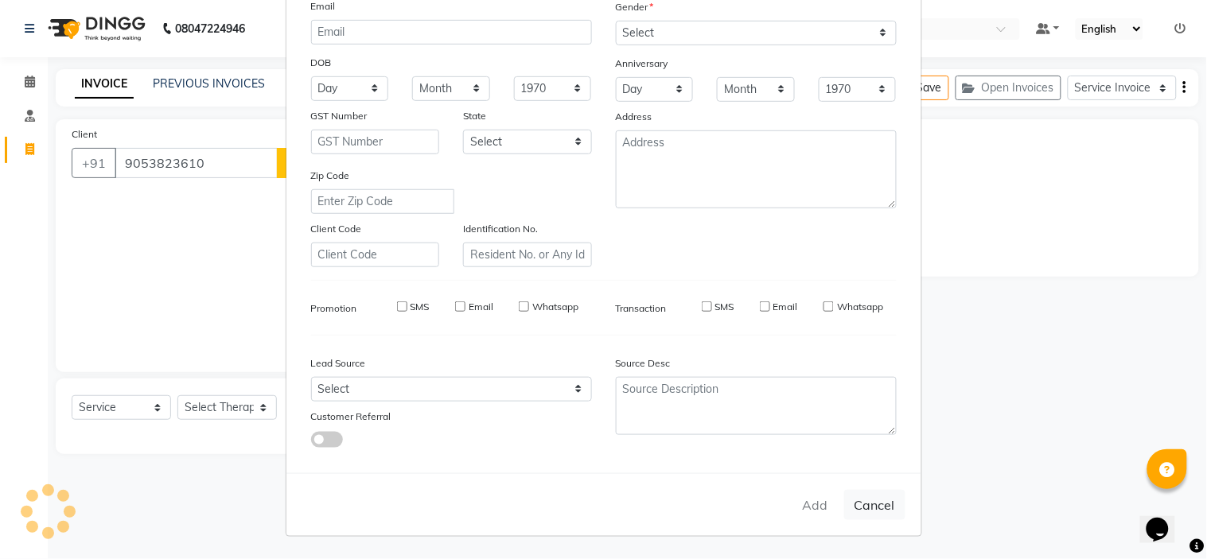
select select
checkbox input "false"
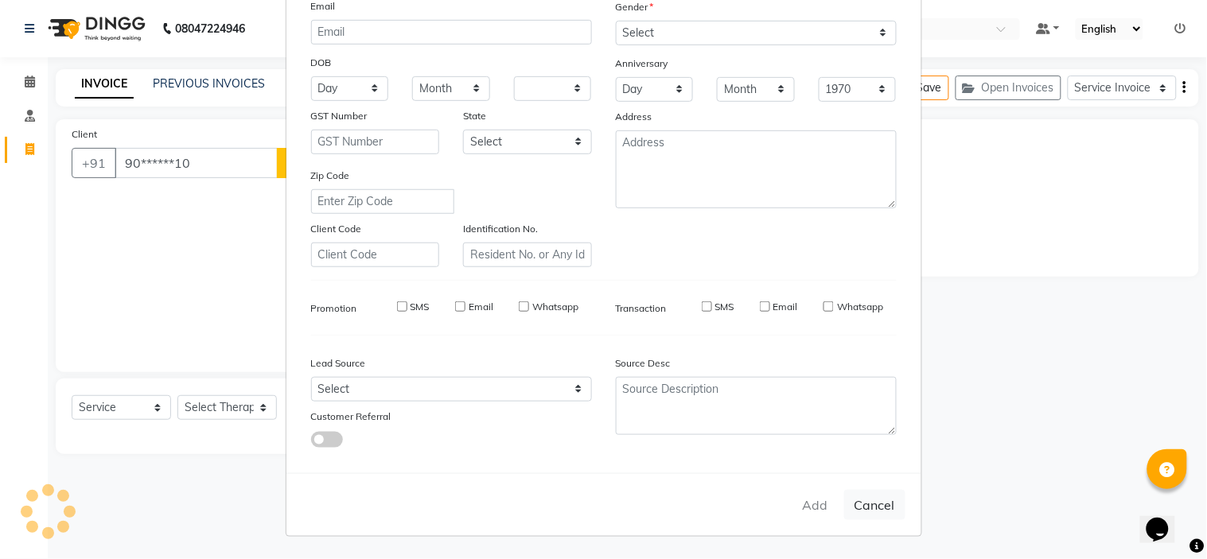
checkbox input "false"
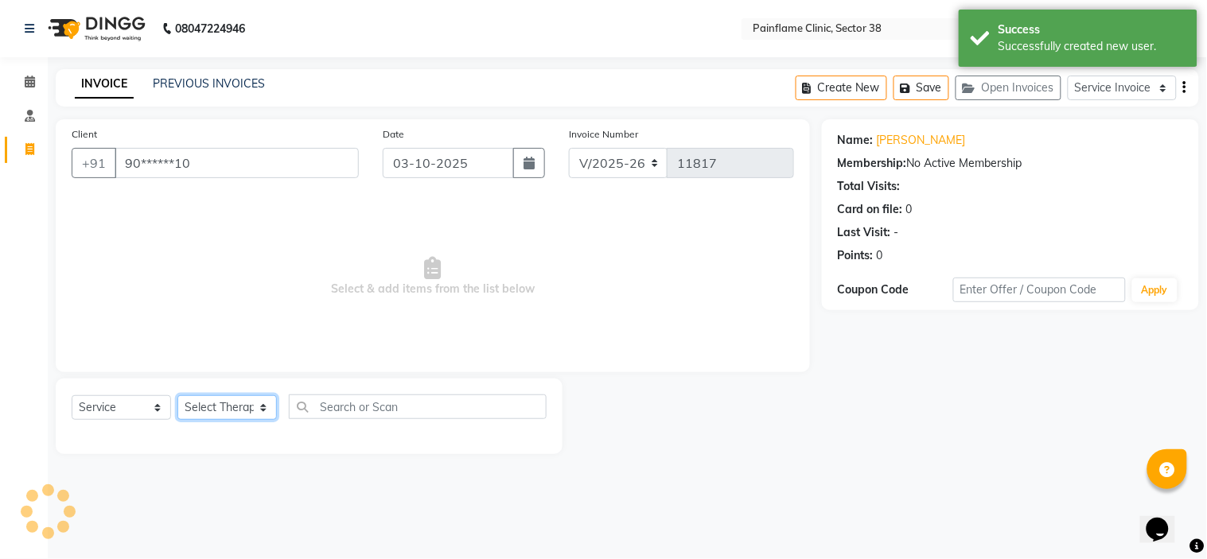
click at [235, 407] on select "Select Therapist [PERSON_NAME] Dr [PERSON_NAME] [PERSON_NAME] Dr [PERSON_NAME] …" at bounding box center [226, 407] width 99 height 25
select select "20216"
click at [177, 396] on select "Select Therapist [PERSON_NAME] Dr [PERSON_NAME] [PERSON_NAME] Dr [PERSON_NAME] …" at bounding box center [226, 407] width 99 height 25
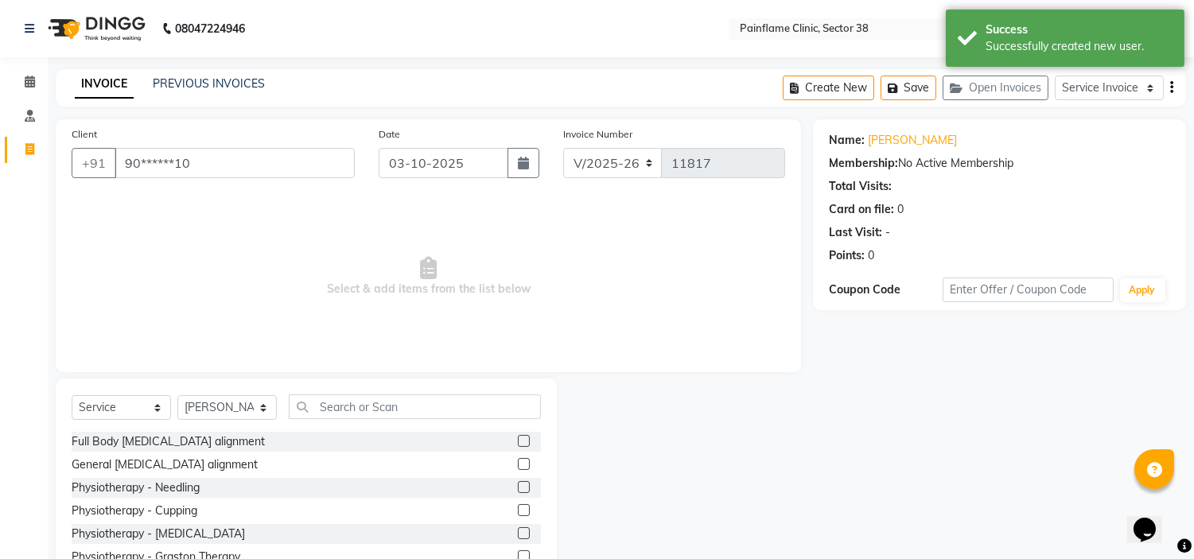
click at [518, 464] on label at bounding box center [524, 464] width 12 height 12
click at [518, 464] on input "checkbox" at bounding box center [523, 465] width 10 height 10
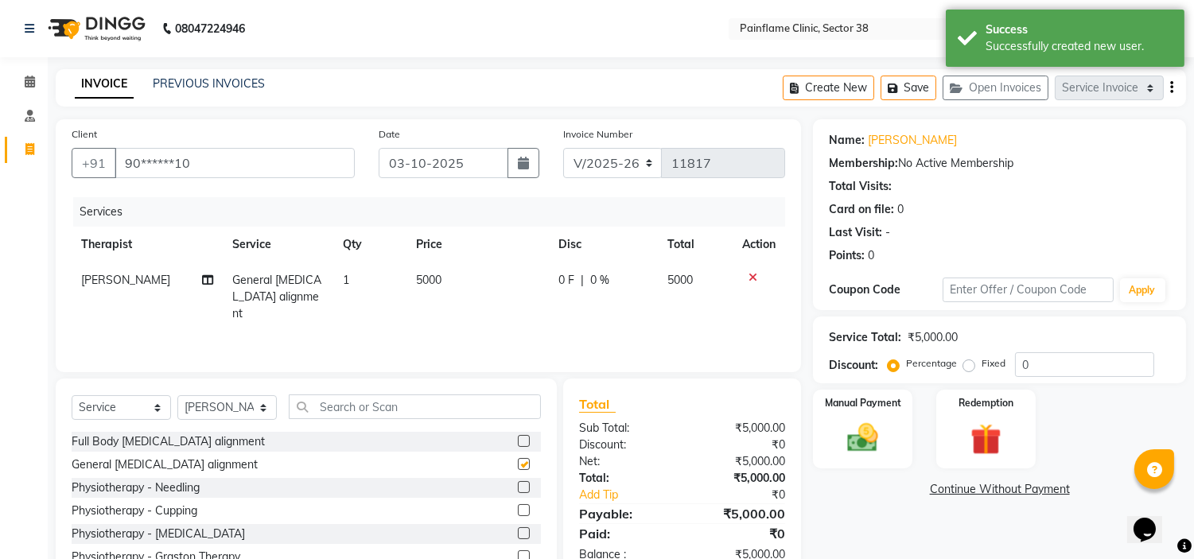
checkbox input "false"
click at [438, 277] on span "5000" at bounding box center [428, 280] width 25 height 14
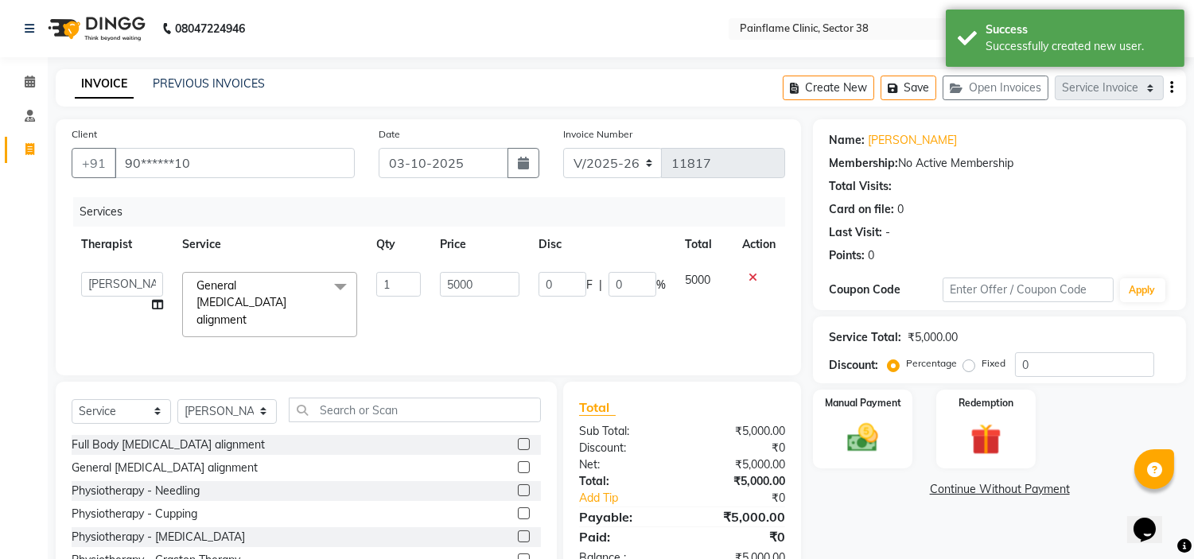
click at [438, 277] on td "5000" at bounding box center [480, 305] width 99 height 84
click at [454, 279] on input "5000" at bounding box center [480, 284] width 80 height 25
type input "2000"
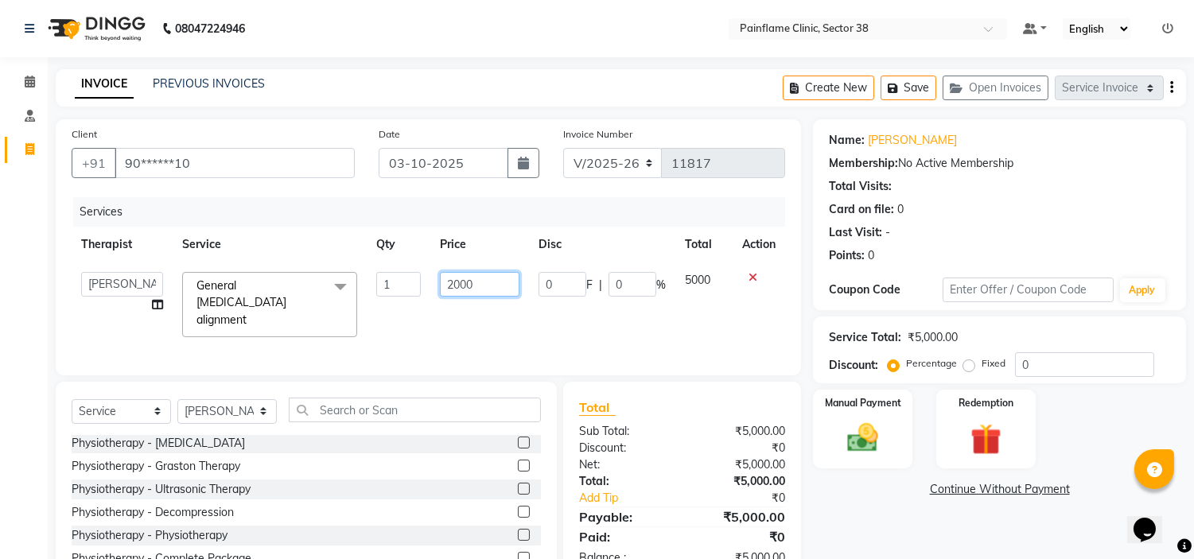
scroll to position [77, 0]
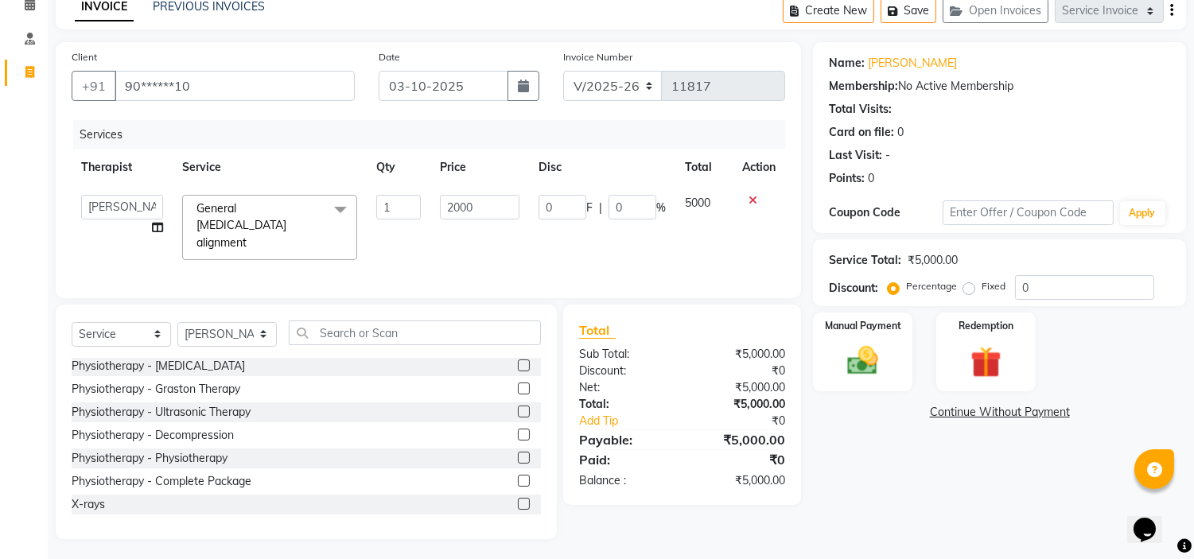
click at [518, 498] on label at bounding box center [524, 504] width 12 height 12
click at [518, 500] on input "checkbox" at bounding box center [523, 505] width 10 height 10
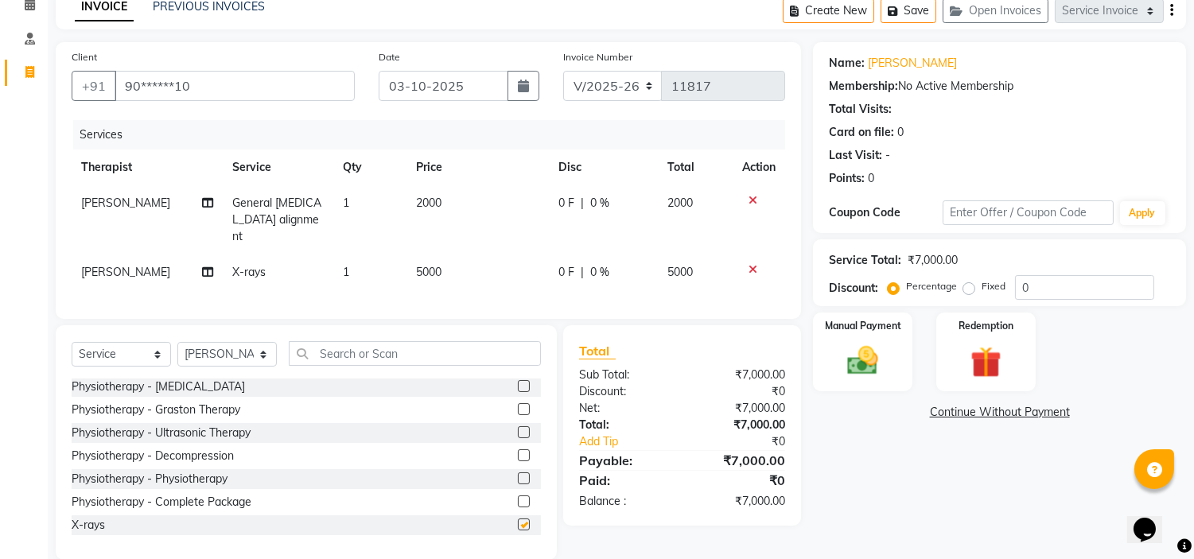
checkbox input "false"
click at [454, 255] on td "5000" at bounding box center [478, 273] width 142 height 36
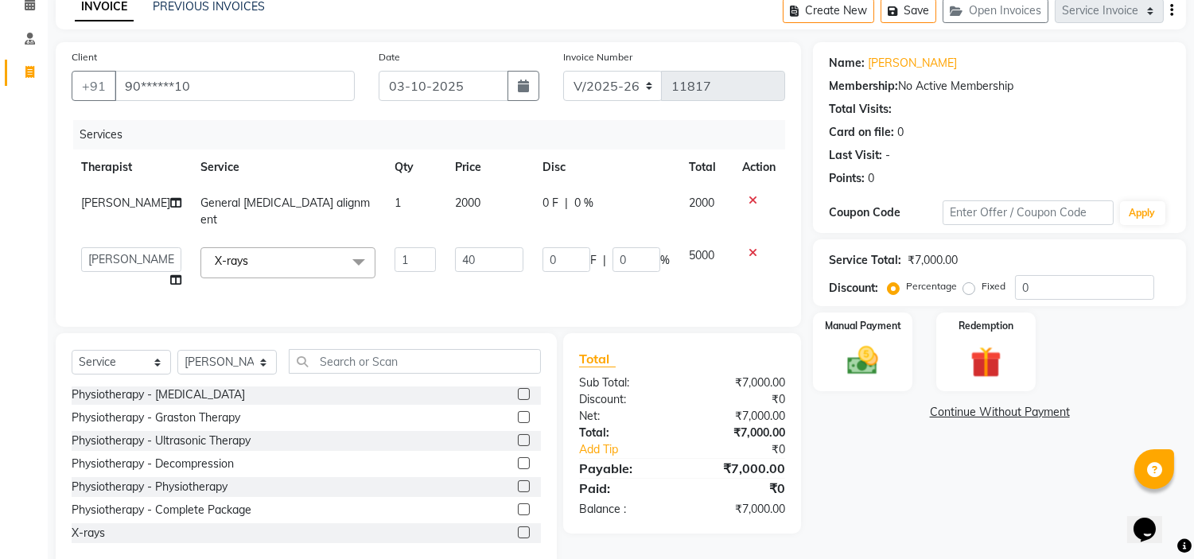
type input "400"
click at [858, 371] on img at bounding box center [863, 361] width 53 height 37
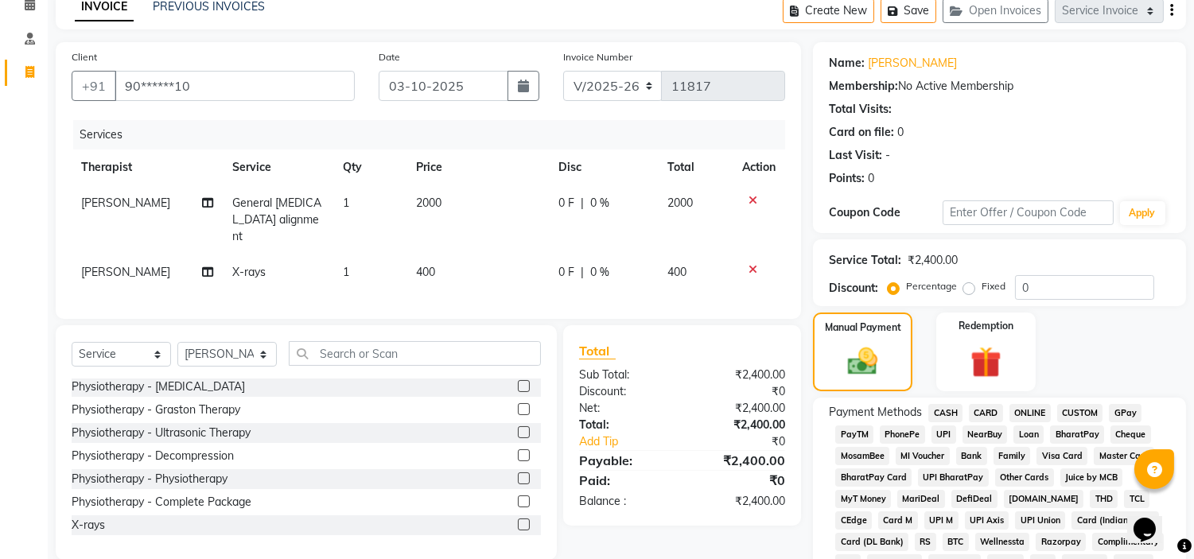
click at [945, 428] on span "UPI" at bounding box center [944, 435] width 25 height 18
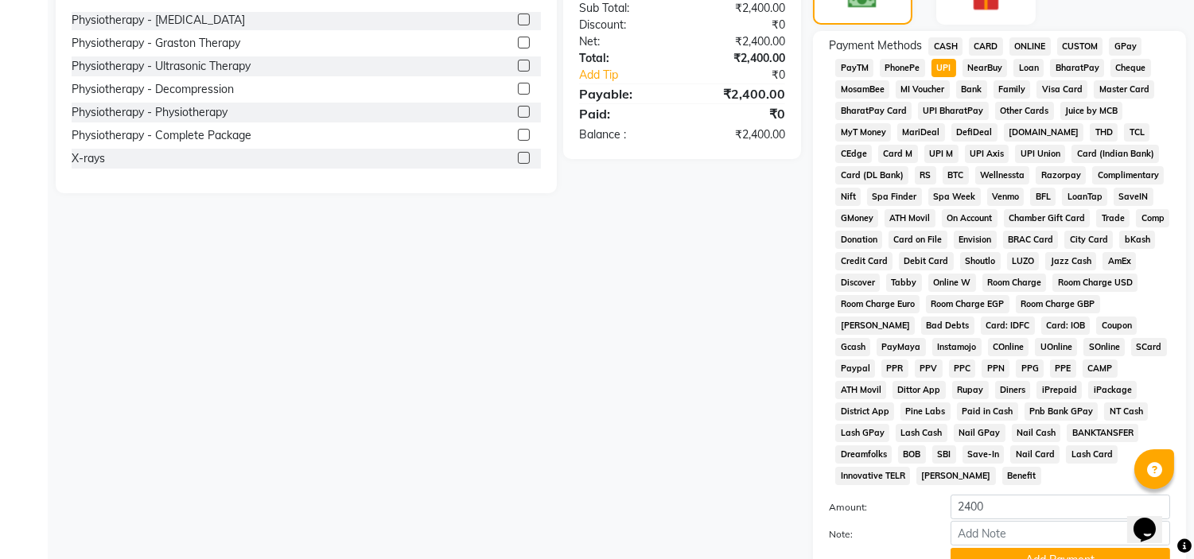
scroll to position [502, 0]
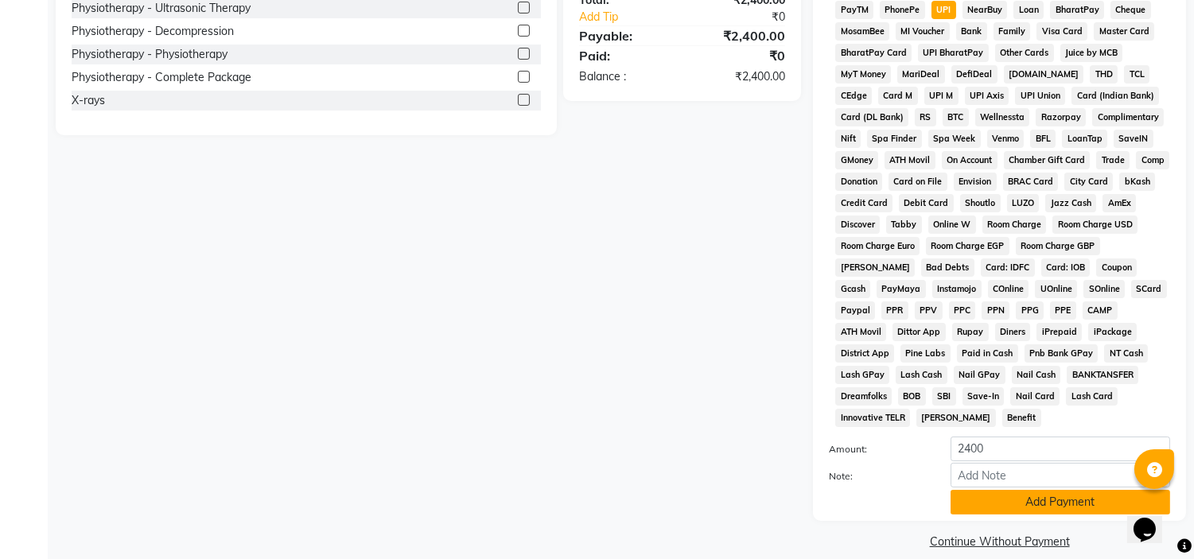
click at [1046, 490] on button "Add Payment" at bounding box center [1061, 502] width 220 height 25
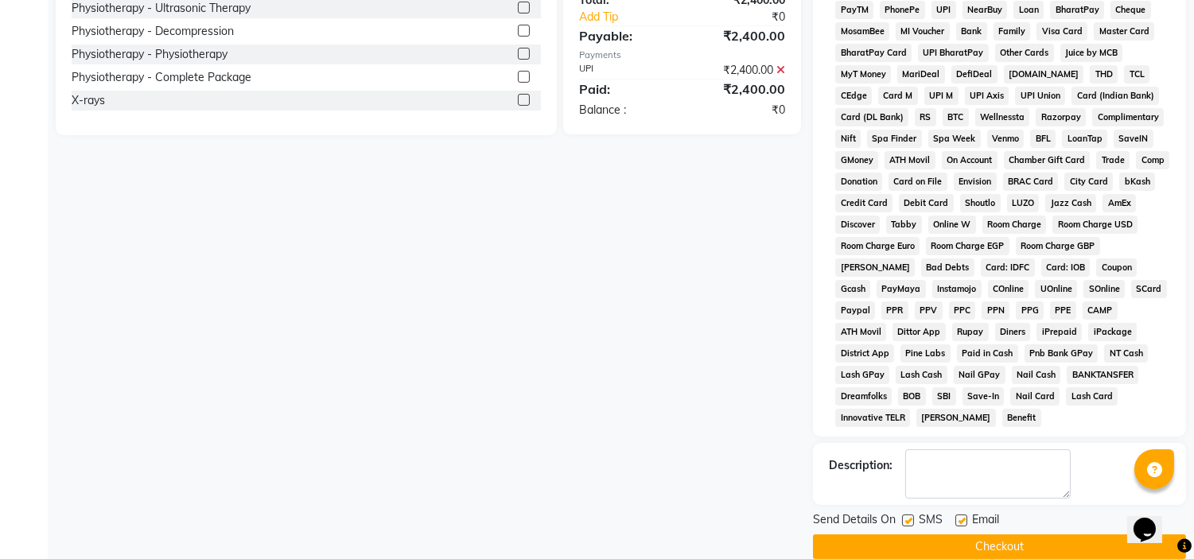
click at [964, 515] on label at bounding box center [962, 521] width 12 height 12
click at [964, 516] on input "checkbox" at bounding box center [961, 521] width 10 height 10
checkbox input "false"
click at [909, 515] on label at bounding box center [908, 521] width 12 height 12
click at [909, 516] on input "checkbox" at bounding box center [907, 521] width 10 height 10
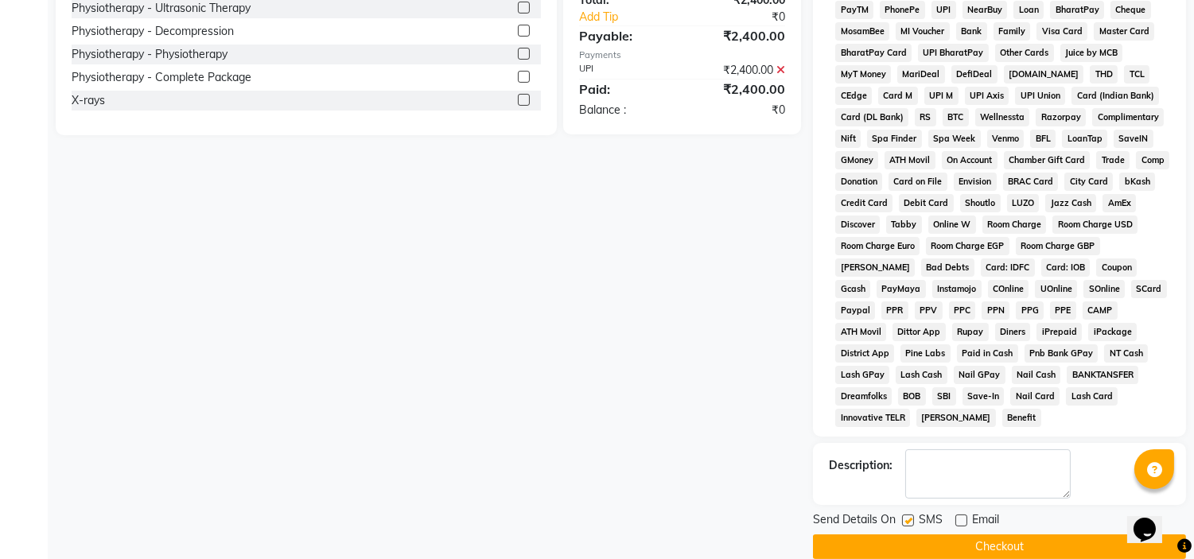
checkbox input "false"
click at [976, 535] on button "Checkout" at bounding box center [999, 547] width 373 height 25
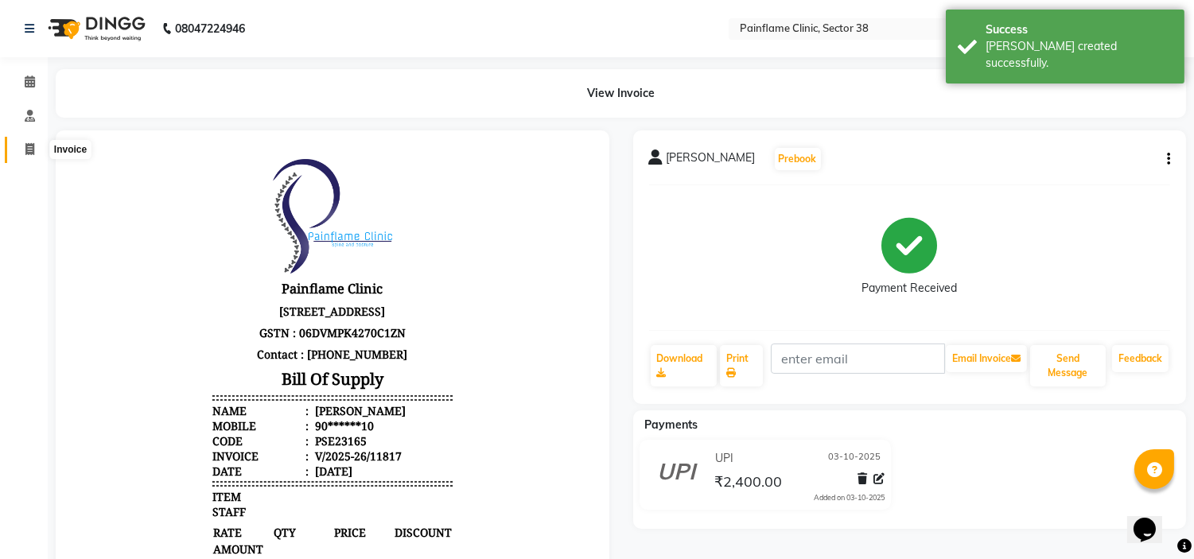
click at [30, 147] on icon at bounding box center [29, 149] width 9 height 12
select select "service"
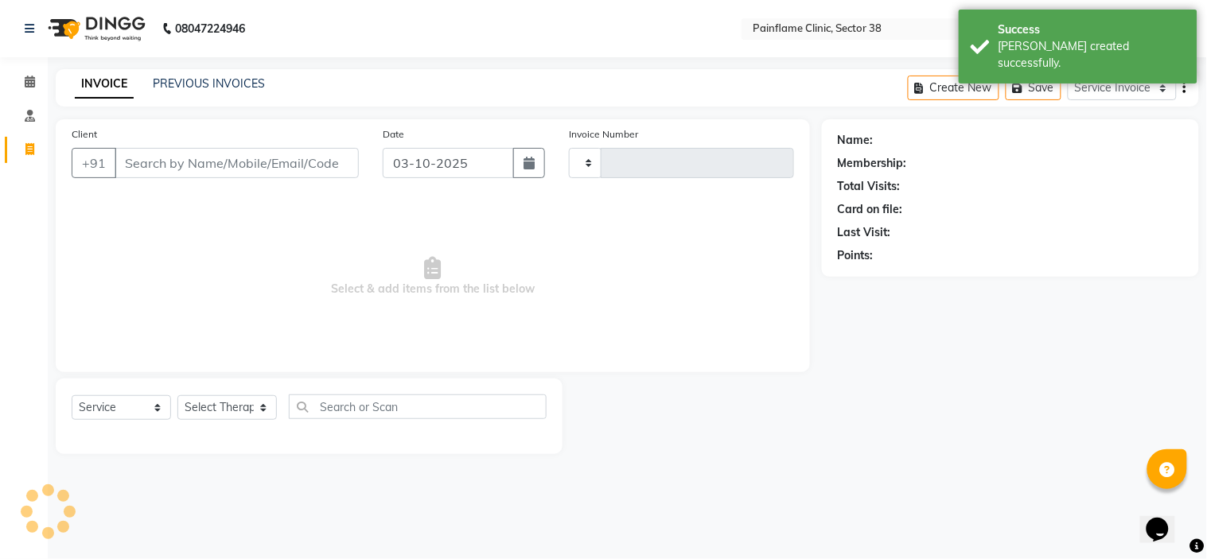
type input "11818"
select select "3964"
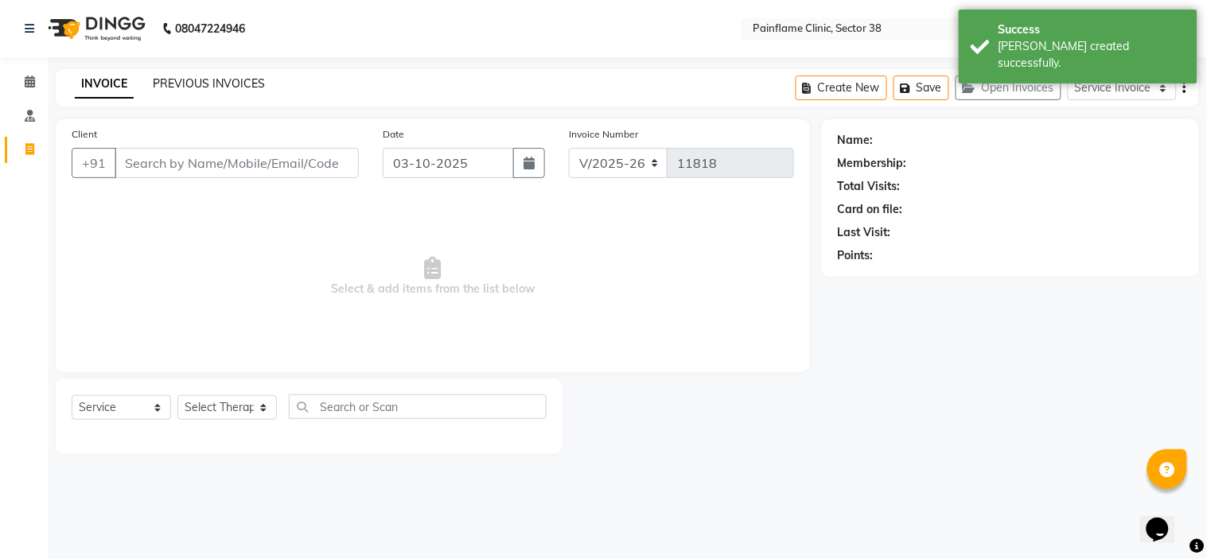
click at [195, 83] on link "PREVIOUS INVOICES" at bounding box center [209, 83] width 112 height 14
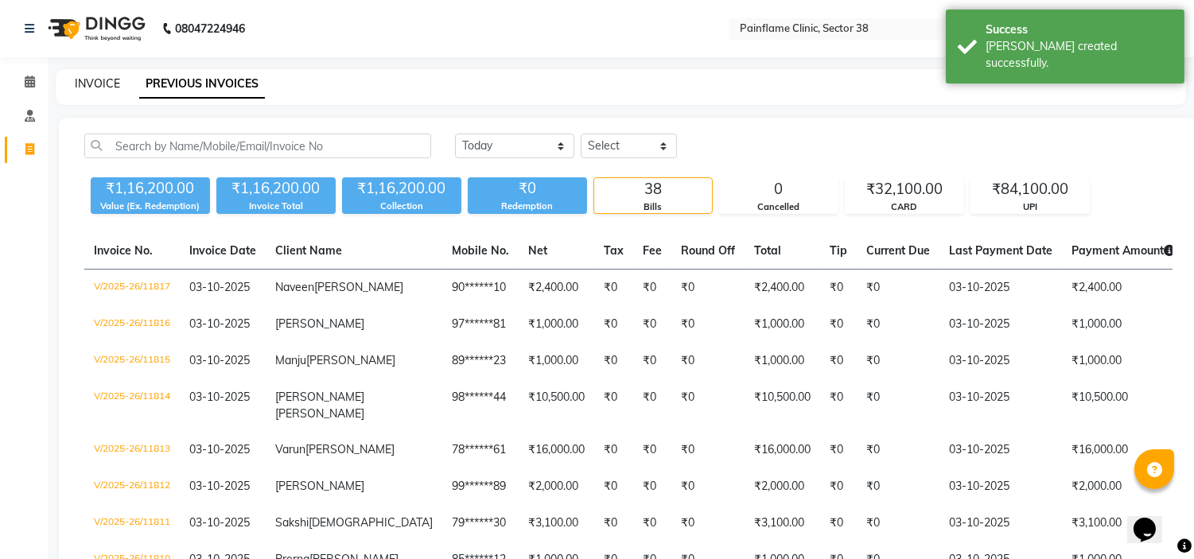
click at [95, 88] on link "INVOICE" at bounding box center [97, 83] width 45 height 14
select select "3964"
select select "service"
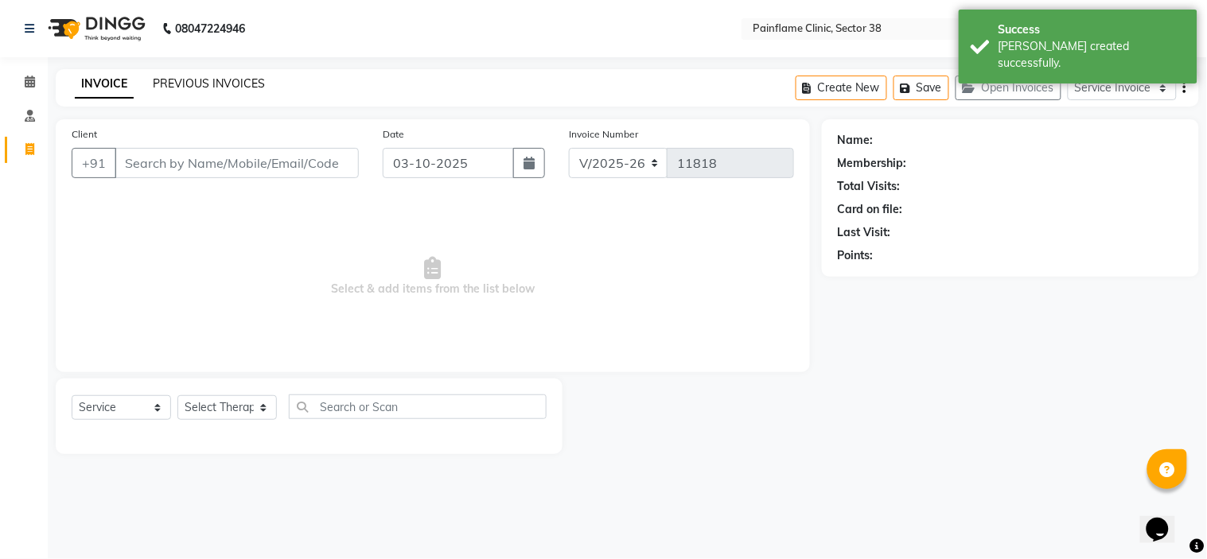
click at [188, 80] on link "PREVIOUS INVOICES" at bounding box center [209, 83] width 112 height 14
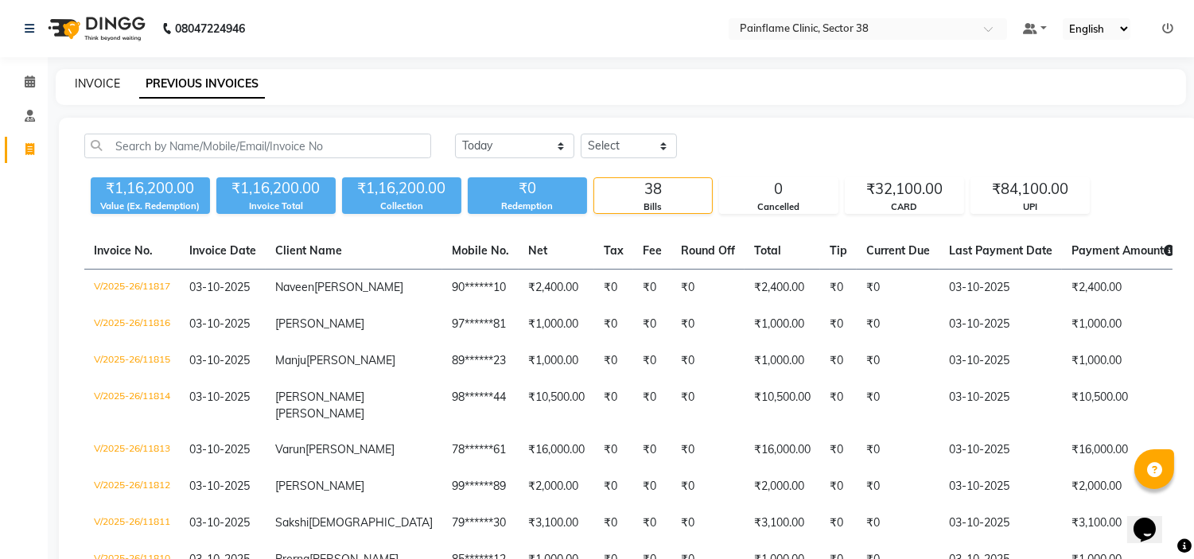
click at [106, 89] on link "INVOICE" at bounding box center [97, 83] width 45 height 14
select select "service"
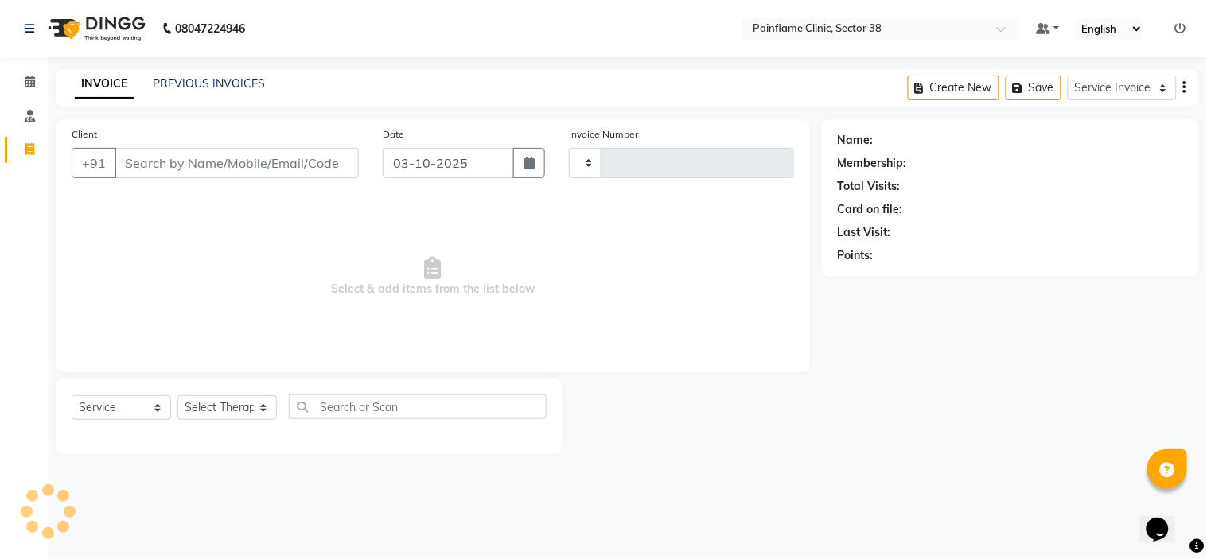
type input "11818"
select select "3964"
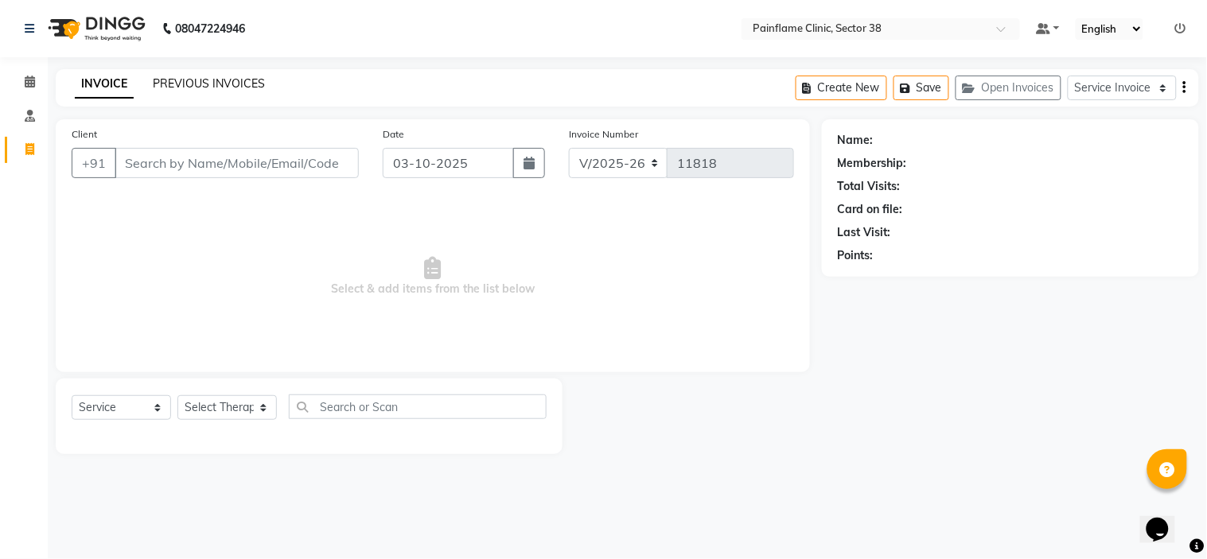
click at [205, 77] on link "PREVIOUS INVOICES" at bounding box center [209, 83] width 112 height 14
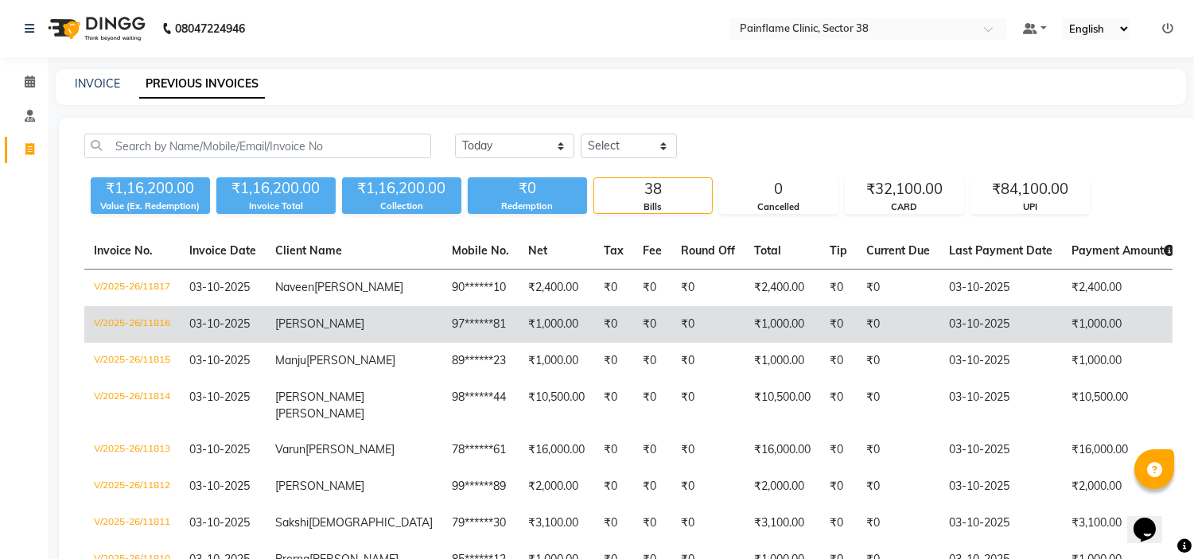
click at [519, 339] on td "₹1,000.00" at bounding box center [557, 324] width 76 height 37
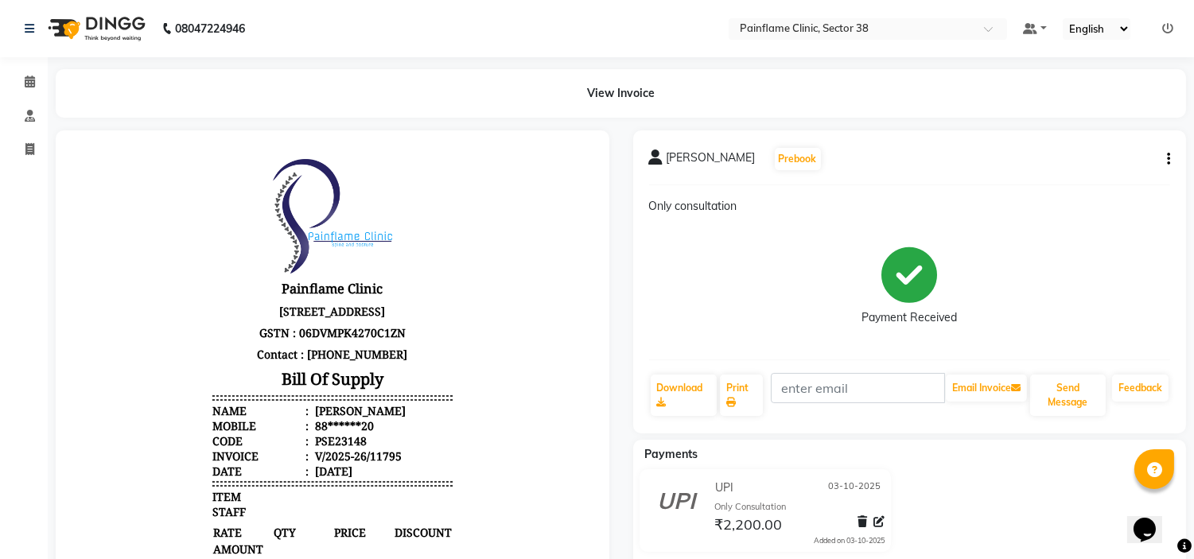
click at [1168, 159] on icon "button" at bounding box center [1168, 159] width 3 height 1
click at [1065, 199] on div "Edit Invoice" at bounding box center [1089, 189] width 109 height 20
select select "service"
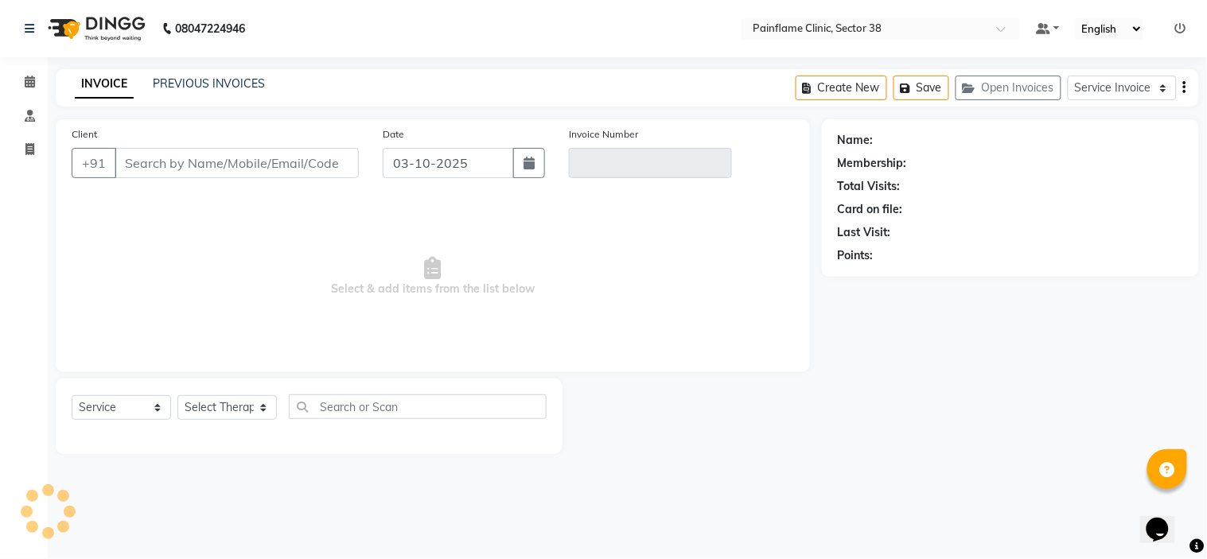
type input "88******20"
type input "V/2025-26/11795"
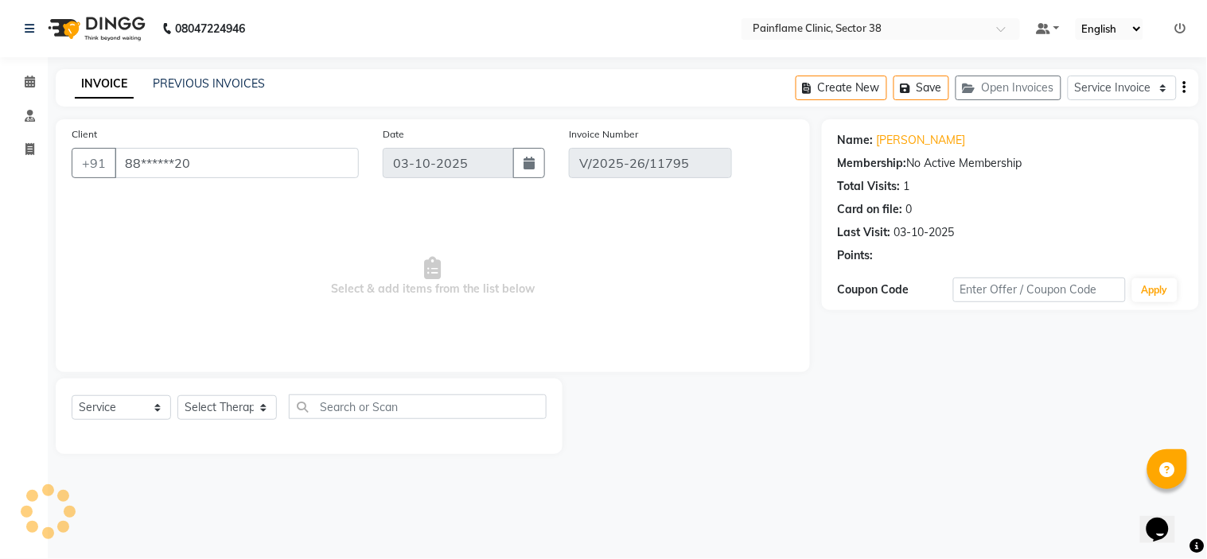
select select "select"
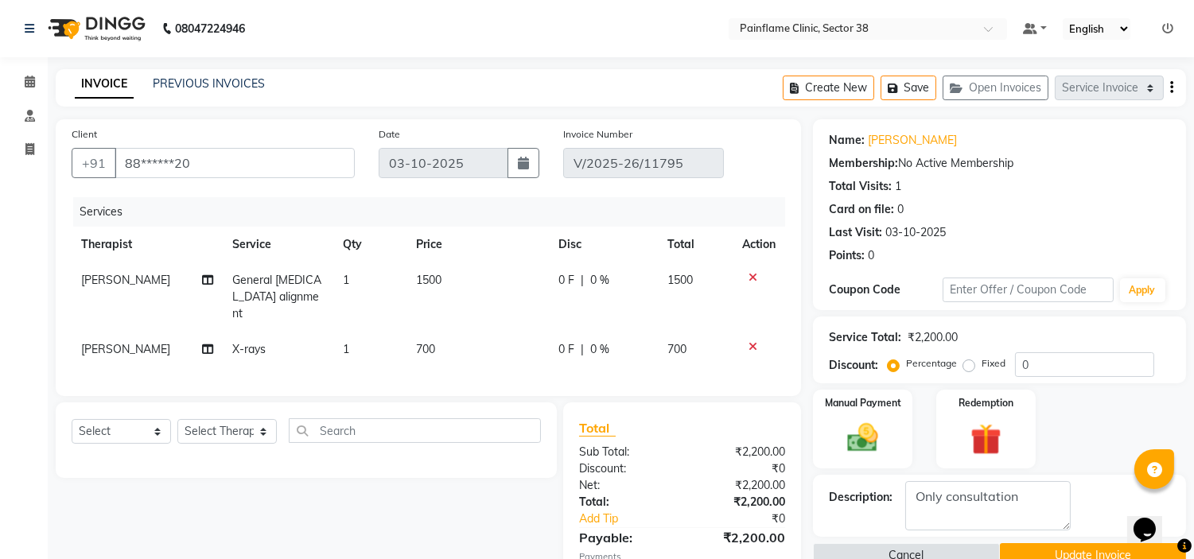
click at [450, 276] on td "1500" at bounding box center [478, 297] width 142 height 69
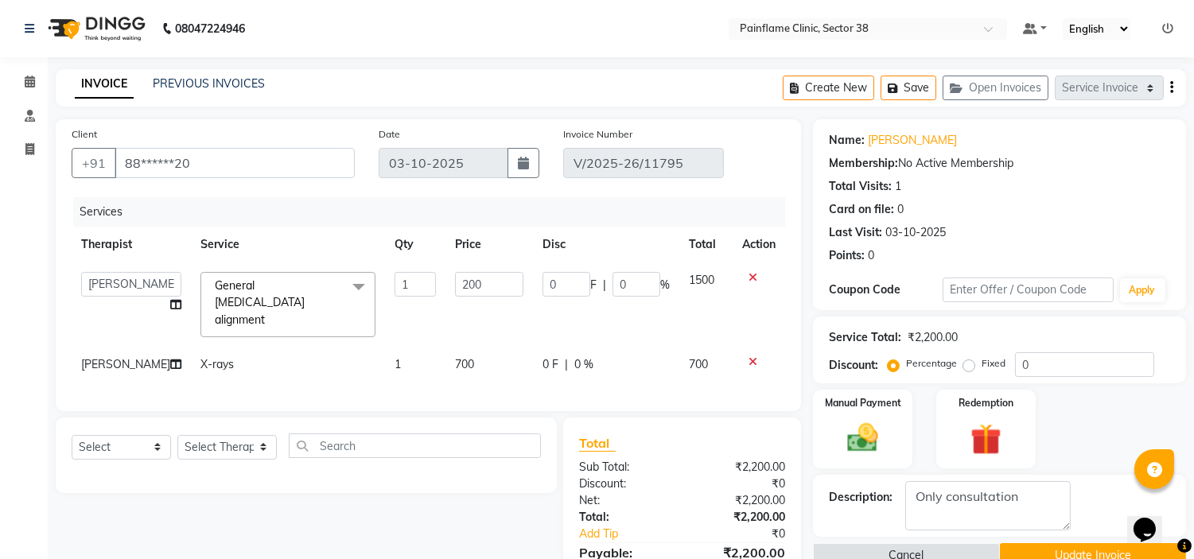
type input "2000"
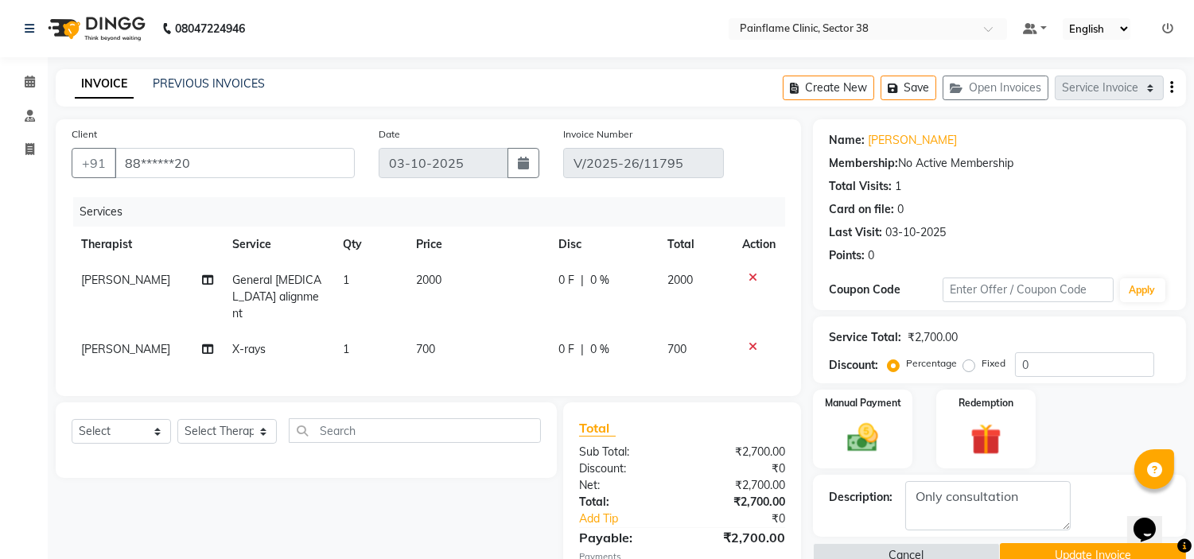
click at [1088, 395] on div "Manual Payment Redemption" at bounding box center [999, 429] width 397 height 79
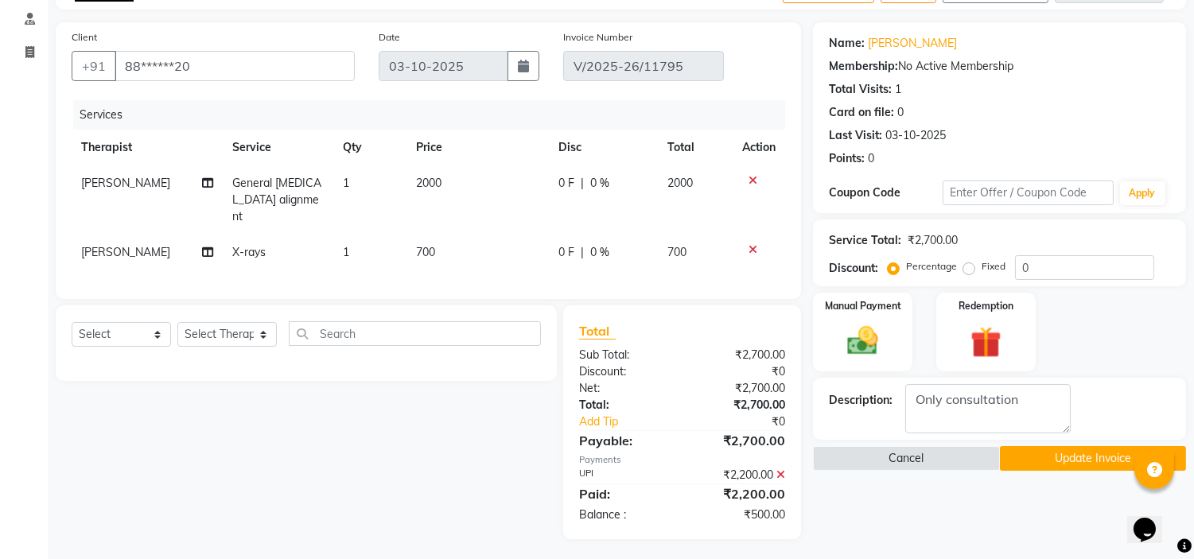
click at [781, 474] on icon at bounding box center [781, 475] width 9 height 11
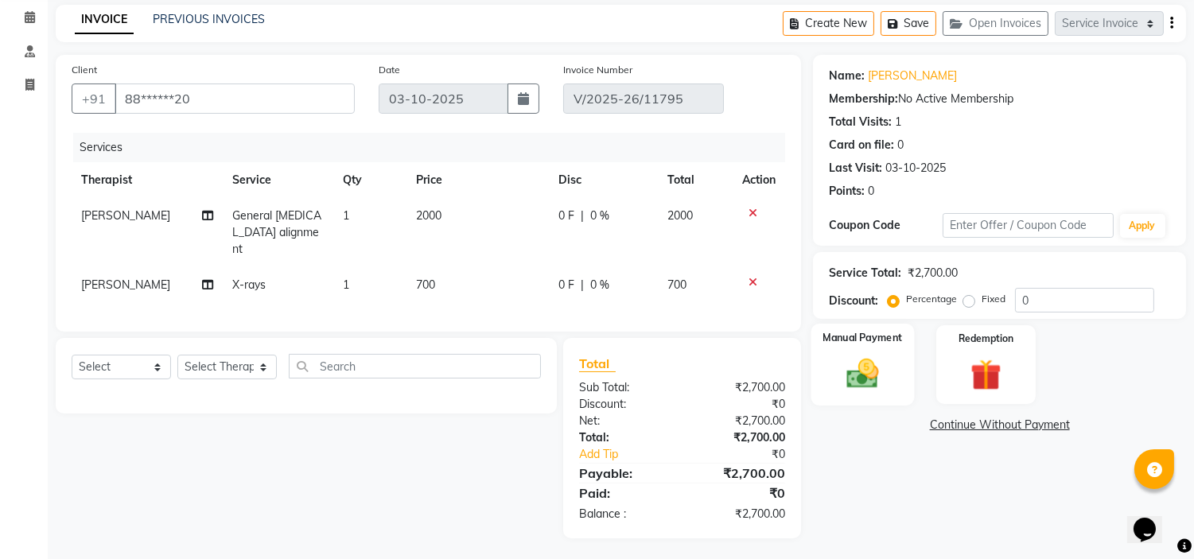
click at [862, 371] on img at bounding box center [863, 374] width 53 height 37
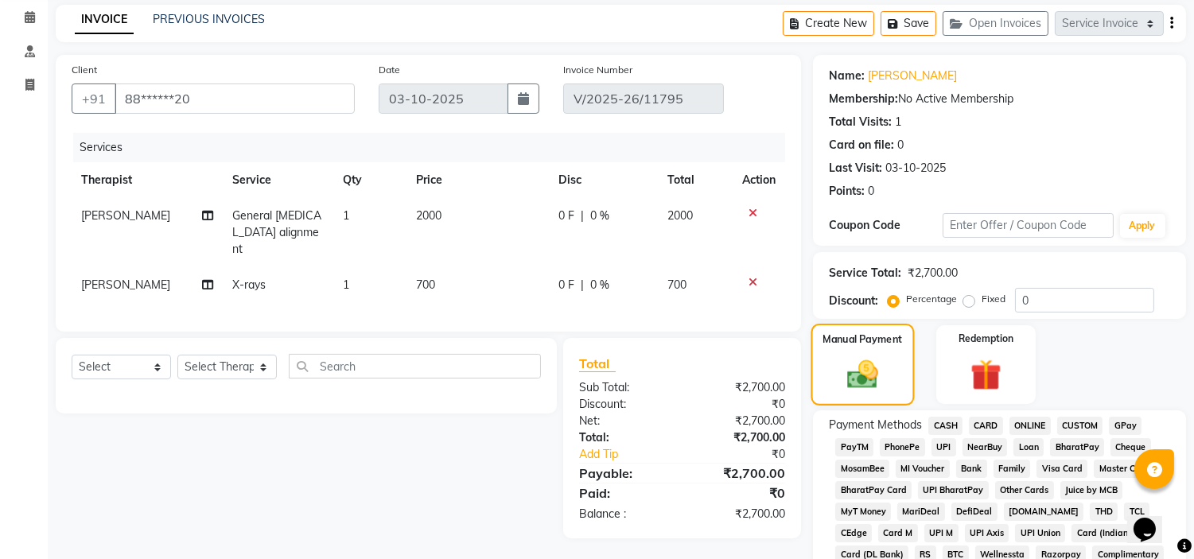
scroll to position [97, 0]
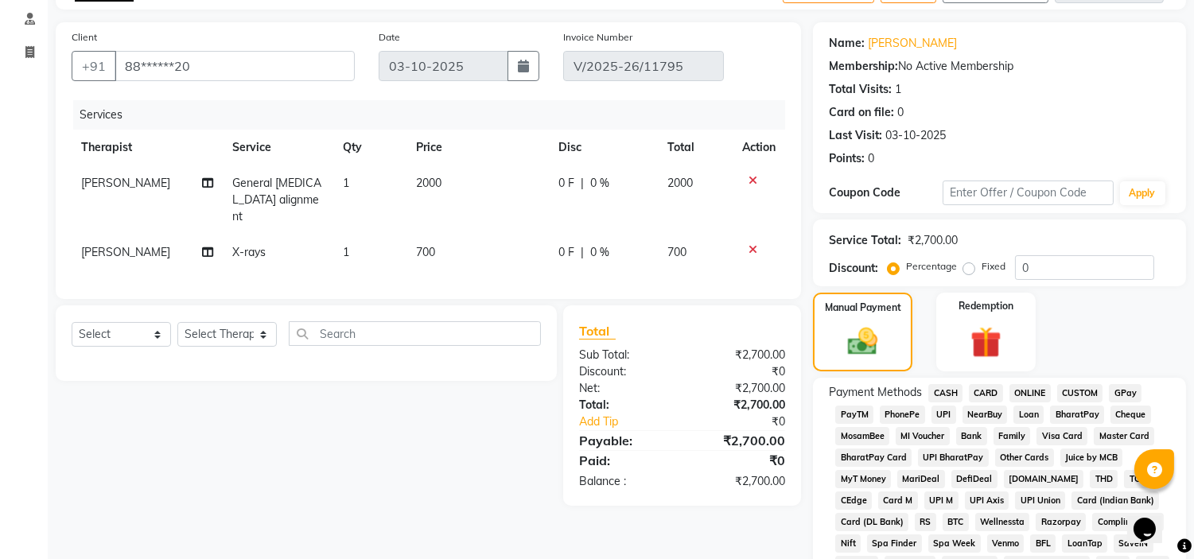
click at [939, 414] on span "UPI" at bounding box center [944, 415] width 25 height 18
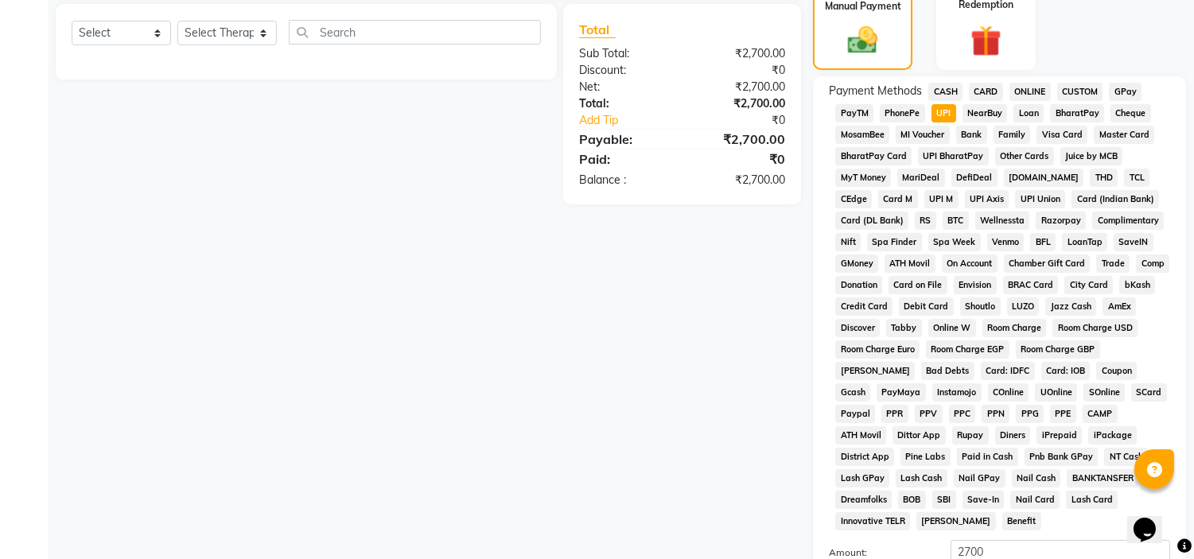
scroll to position [502, 0]
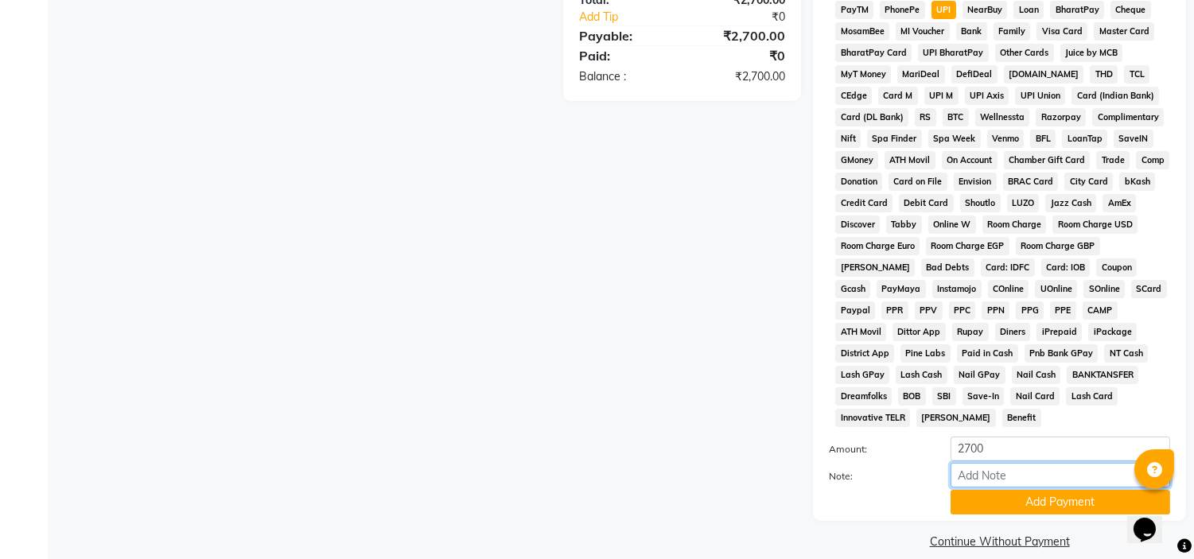
click at [984, 463] on input "Note:" at bounding box center [1061, 475] width 220 height 25
click at [1008, 492] on button "Add Payment" at bounding box center [1061, 502] width 220 height 25
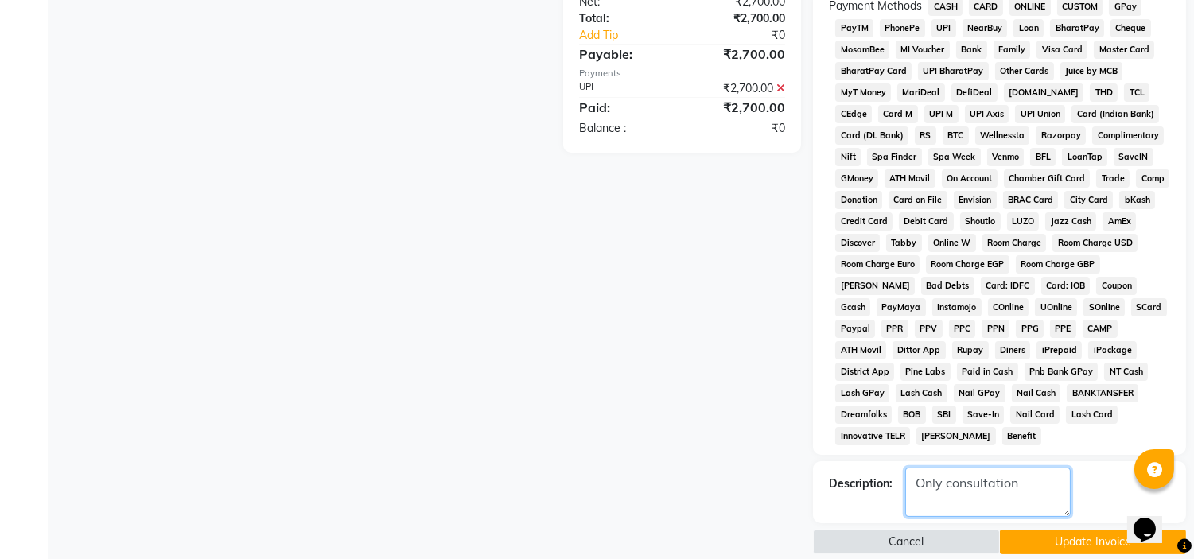
click at [957, 468] on textarea at bounding box center [989, 492] width 166 height 49
click at [1085, 530] on button "Update Invoice" at bounding box center [1093, 542] width 186 height 25
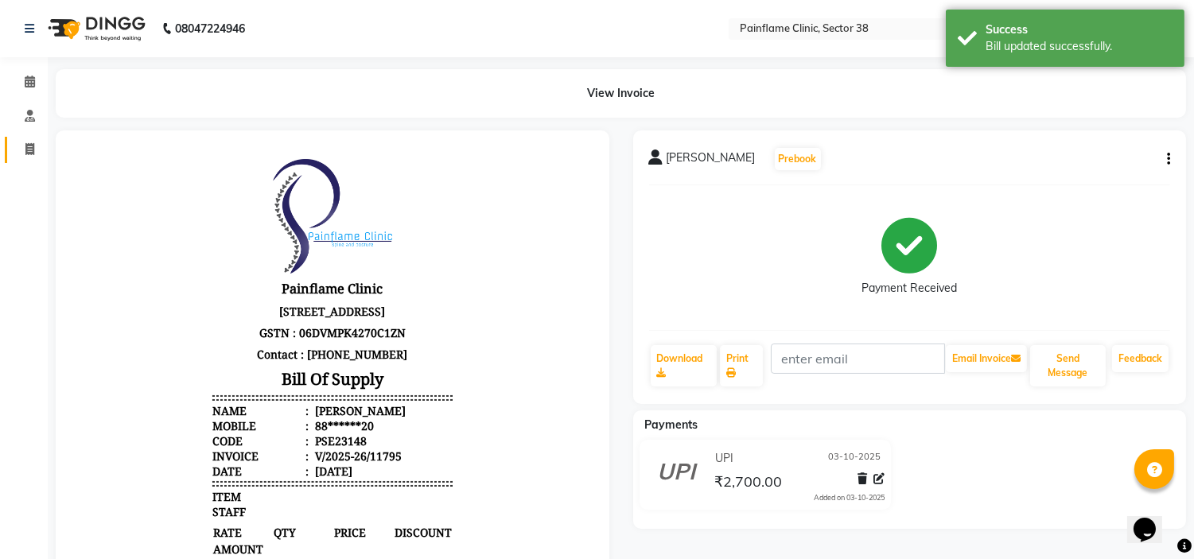
drag, startPoint x: 0, startPoint y: 139, endPoint x: 11, endPoint y: 141, distance: 11.3
click at [11, 141] on li "Invoice" at bounding box center [24, 150] width 48 height 34
click at [11, 141] on link "Invoice" at bounding box center [24, 150] width 38 height 26
select select "service"
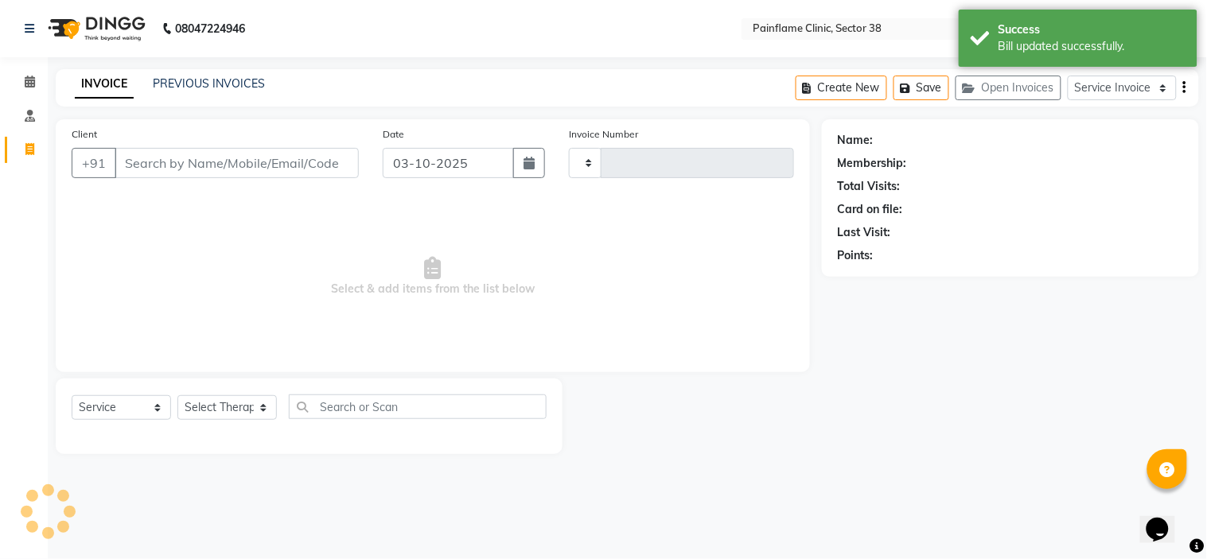
type input "11814"
select select "3964"
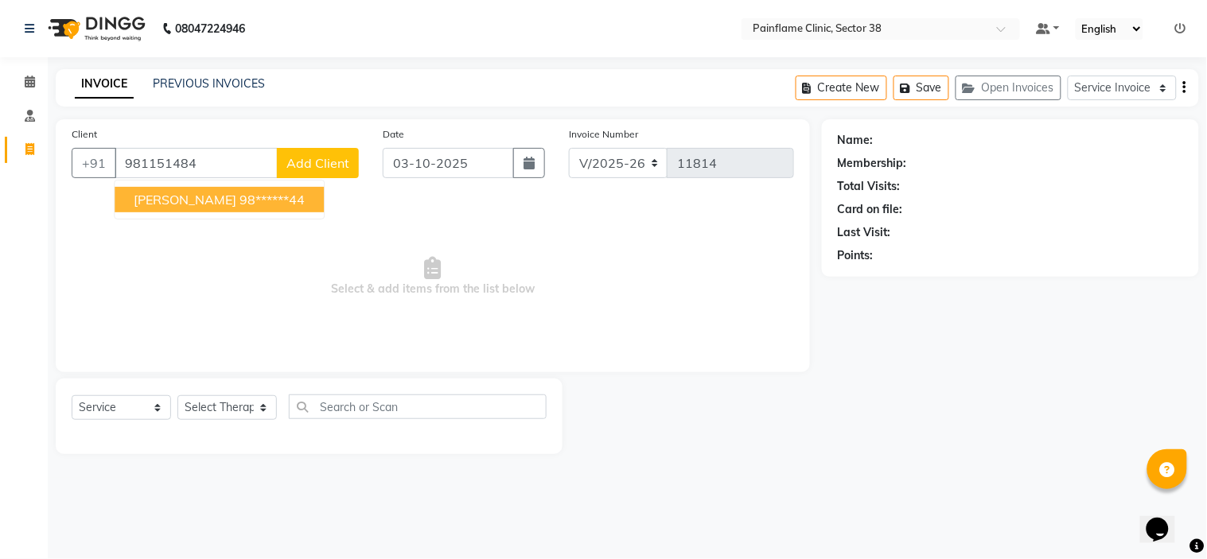
click at [193, 193] on span "[PERSON_NAME]" at bounding box center [185, 200] width 103 height 16
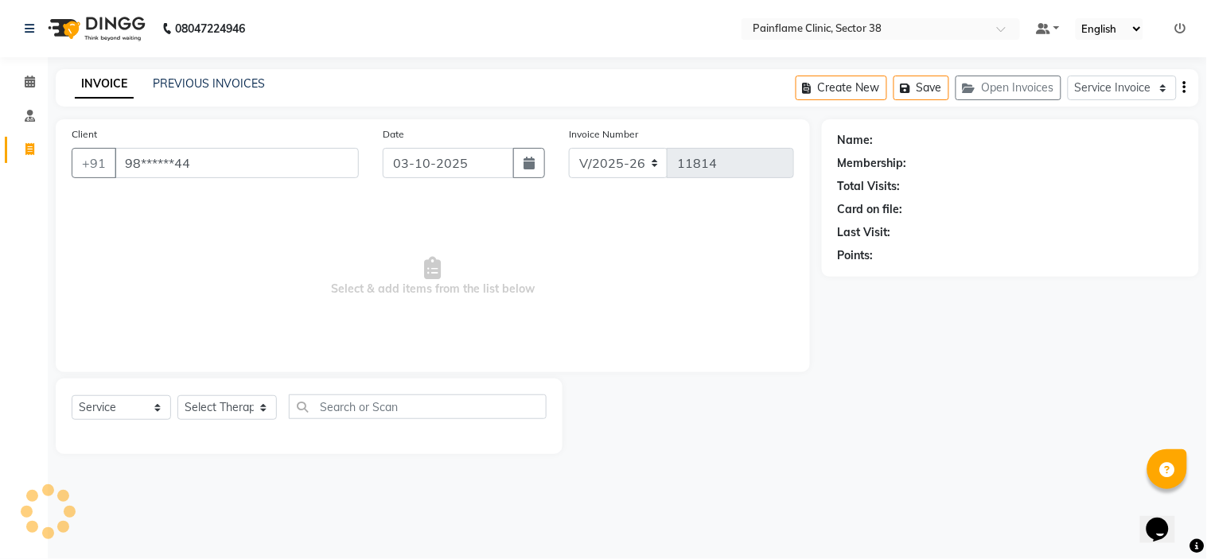
type input "98******44"
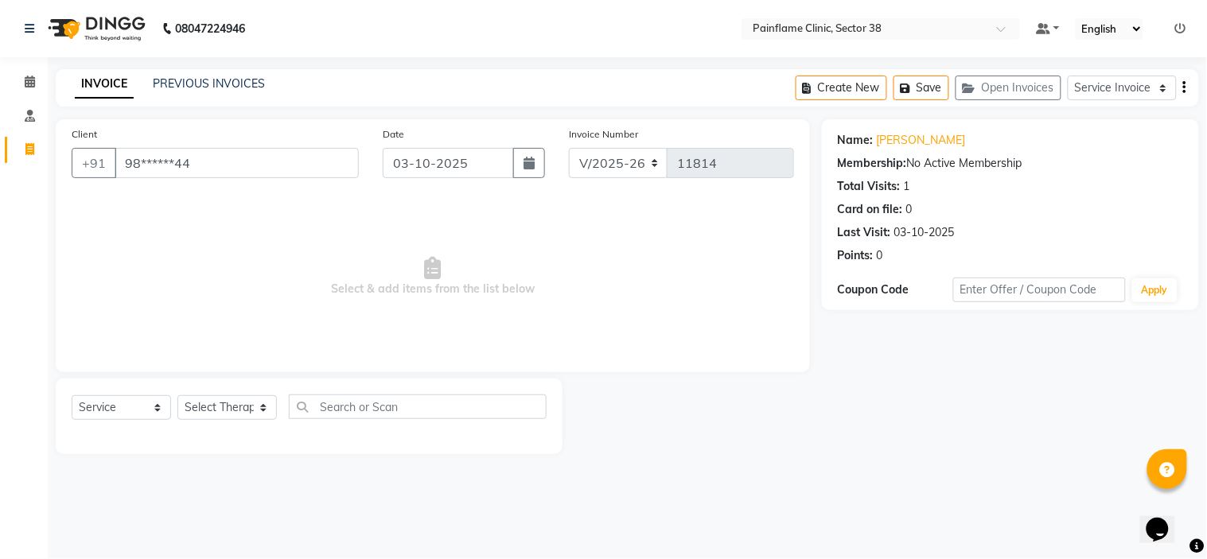
drag, startPoint x: 218, startPoint y: 427, endPoint x: 233, endPoint y: 415, distance: 18.8
click at [233, 415] on div "Select Service Membership Package Voucher Prepaid Gift Card Select Therapist [P…" at bounding box center [309, 413] width 475 height 37
click at [233, 415] on select "Select Therapist [PERSON_NAME] Dr [PERSON_NAME] [PERSON_NAME] Dr [PERSON_NAME] …" at bounding box center [226, 407] width 99 height 25
select select "45024"
click at [177, 396] on select "Select Therapist [PERSON_NAME] Dr [PERSON_NAME] [PERSON_NAME] Dr [PERSON_NAME] …" at bounding box center [226, 407] width 99 height 25
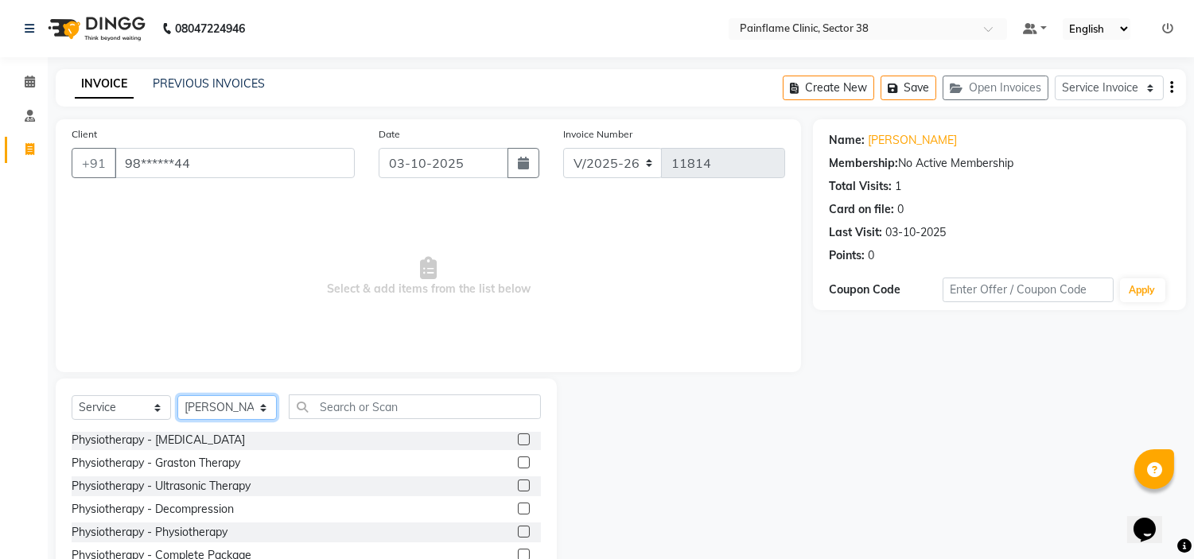
scroll to position [77, 0]
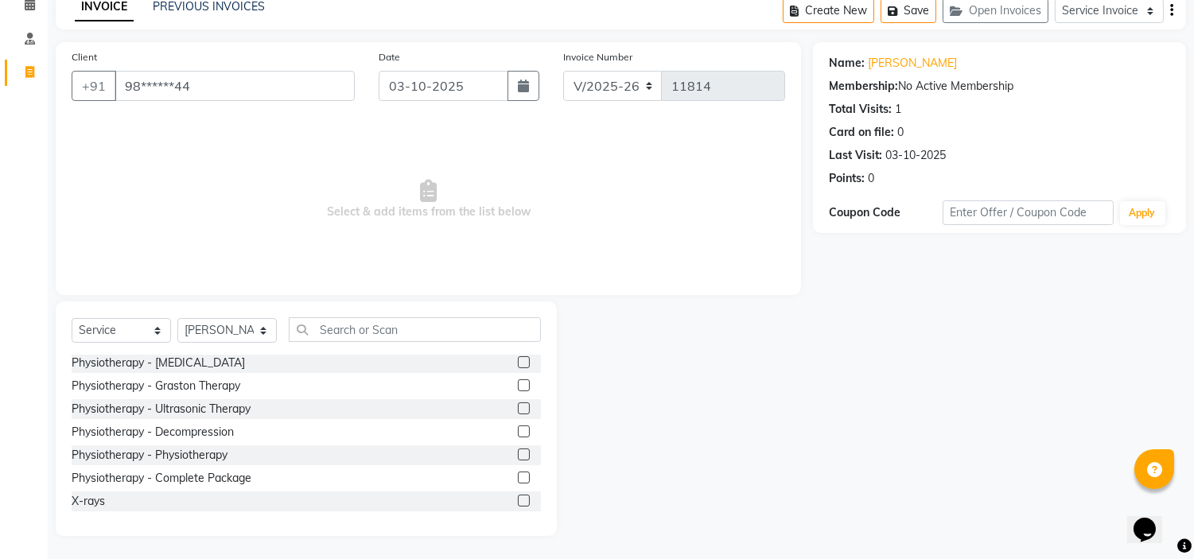
click at [518, 469] on div at bounding box center [529, 479] width 23 height 20
click at [518, 481] on label at bounding box center [524, 478] width 12 height 12
click at [518, 481] on input "checkbox" at bounding box center [523, 478] width 10 height 10
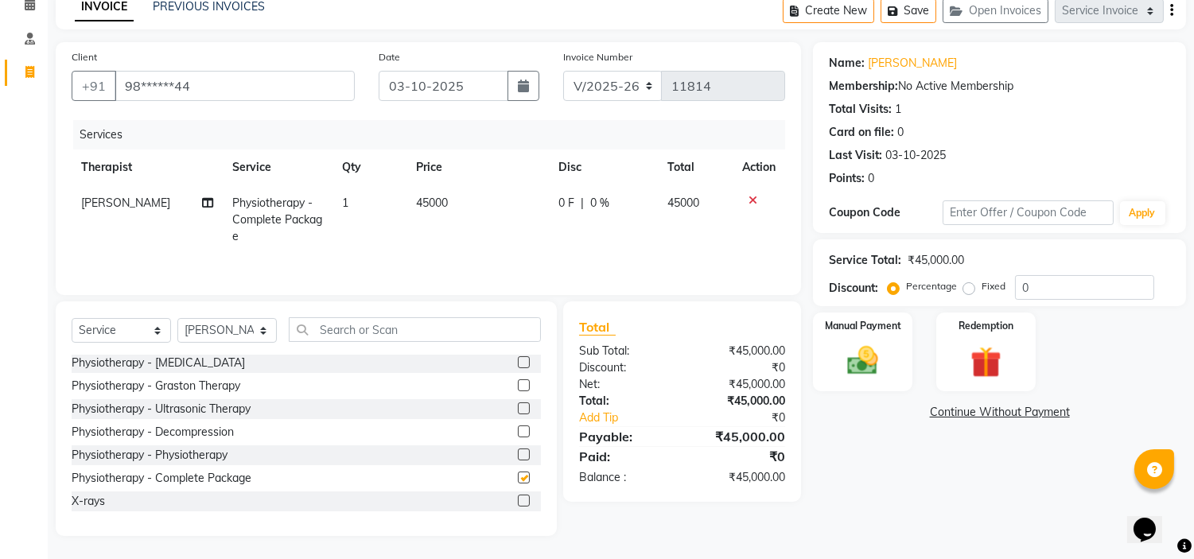
checkbox input "false"
click at [451, 201] on td "45000" at bounding box center [478, 219] width 142 height 69
select select "45024"
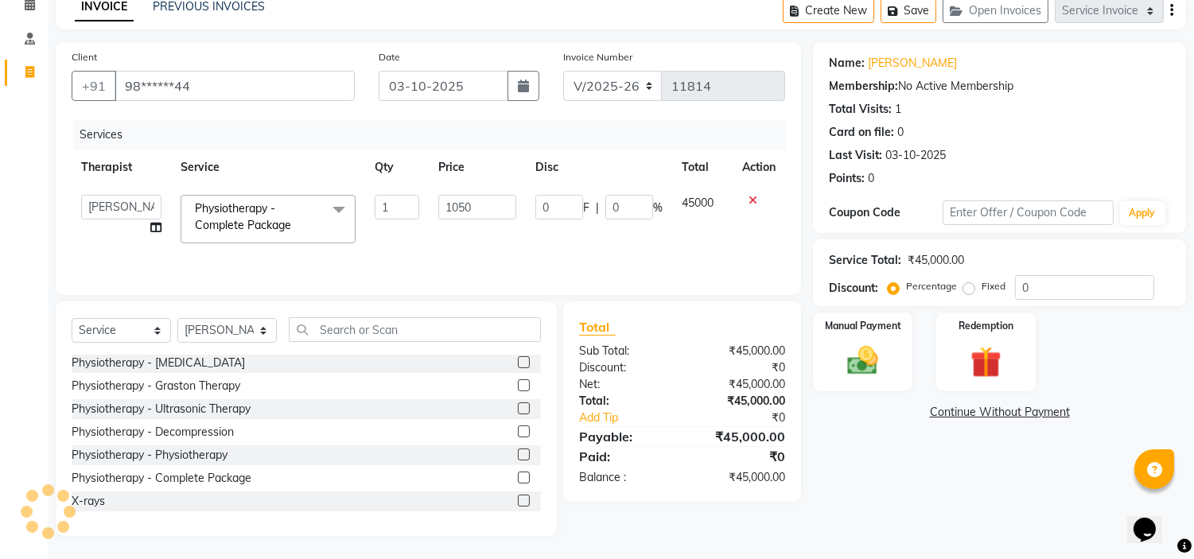
type input "10500"
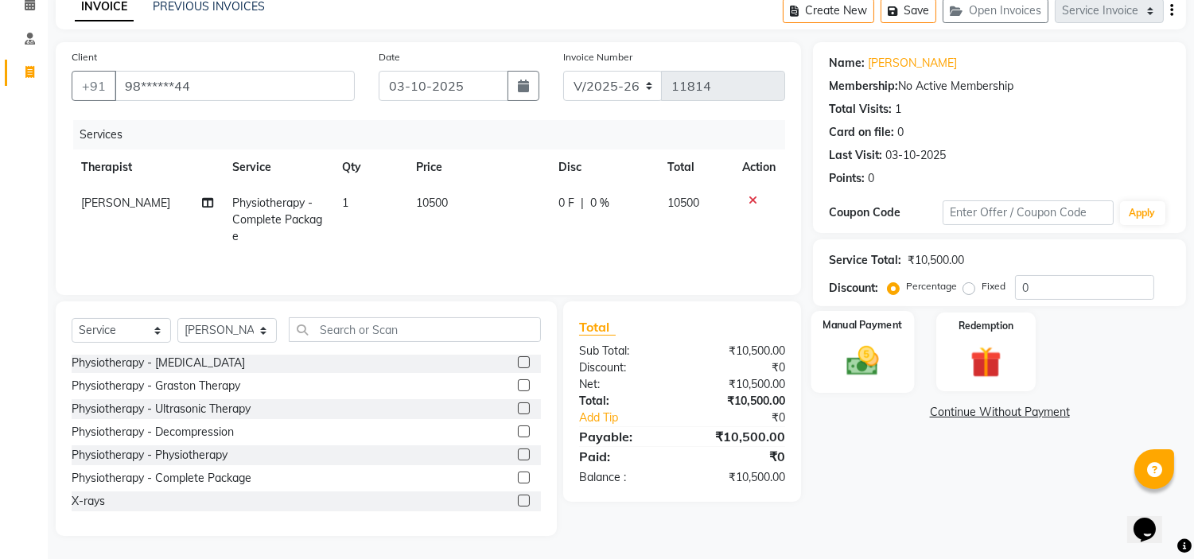
click at [886, 344] on img at bounding box center [863, 361] width 53 height 37
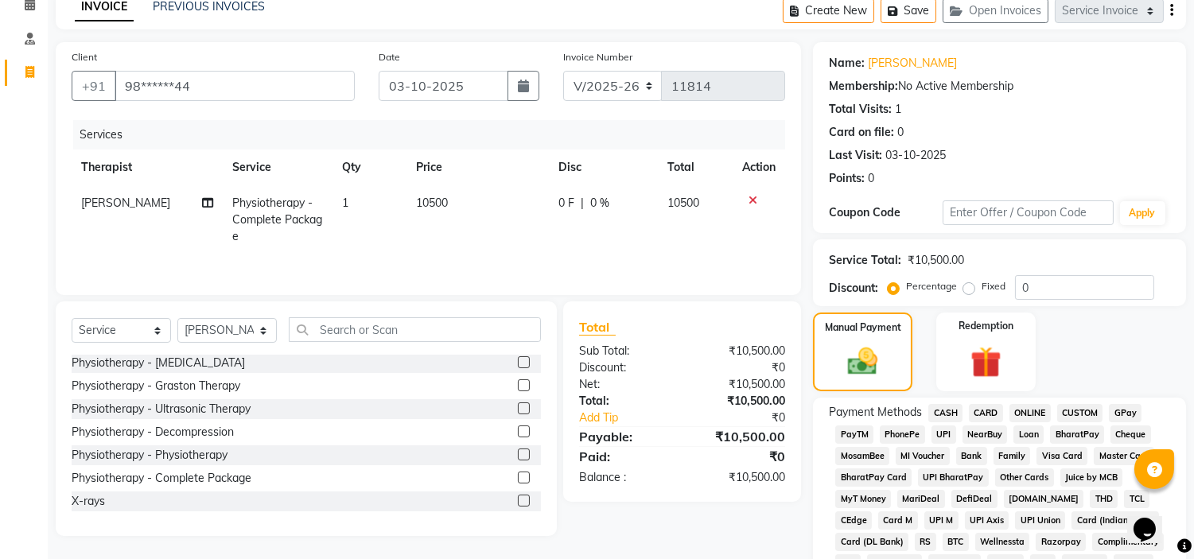
click at [984, 408] on span "CARD" at bounding box center [986, 413] width 34 height 18
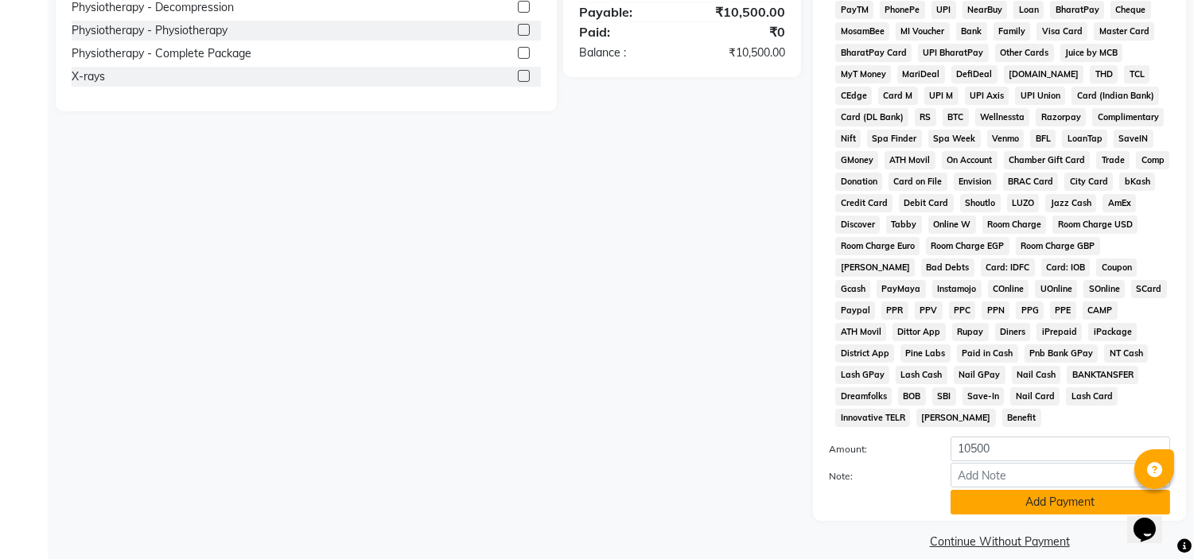
click at [1043, 490] on button "Add Payment" at bounding box center [1061, 502] width 220 height 25
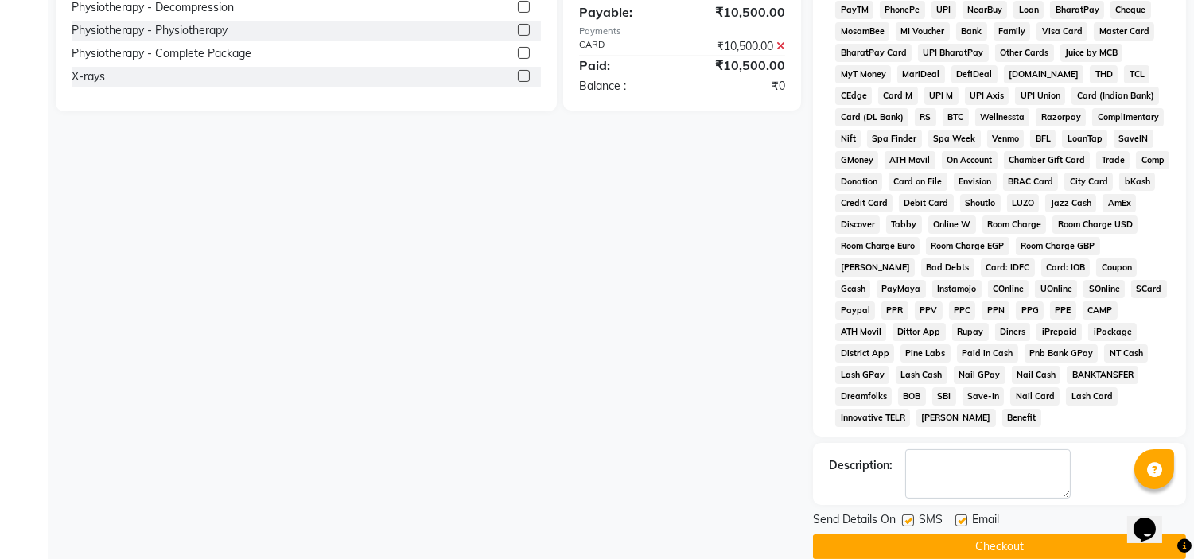
click at [963, 515] on label at bounding box center [962, 521] width 12 height 12
click at [963, 516] on input "checkbox" at bounding box center [961, 521] width 10 height 10
checkbox input "false"
click at [908, 515] on label at bounding box center [908, 521] width 12 height 12
click at [908, 516] on input "checkbox" at bounding box center [907, 521] width 10 height 10
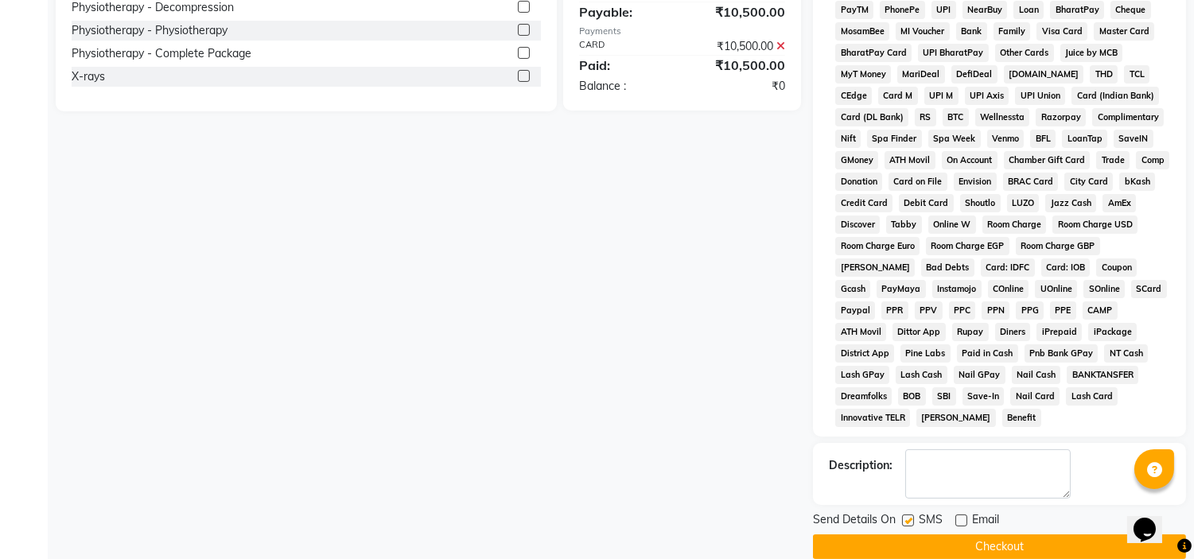
checkbox input "false"
click at [949, 535] on button "Checkout" at bounding box center [999, 547] width 373 height 25
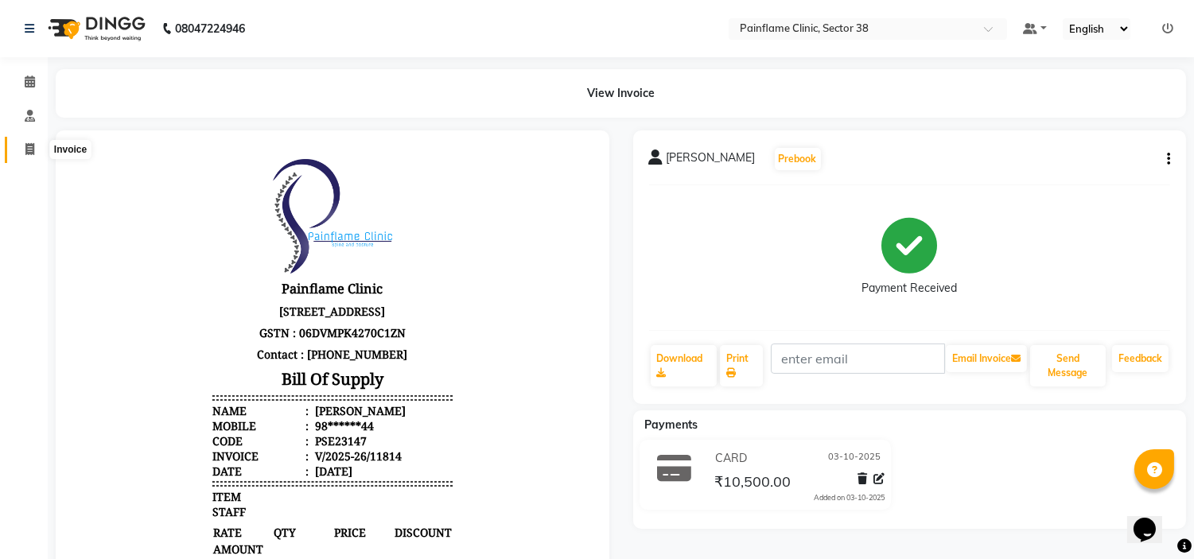
click at [22, 148] on span at bounding box center [30, 150] width 28 height 18
select select "service"
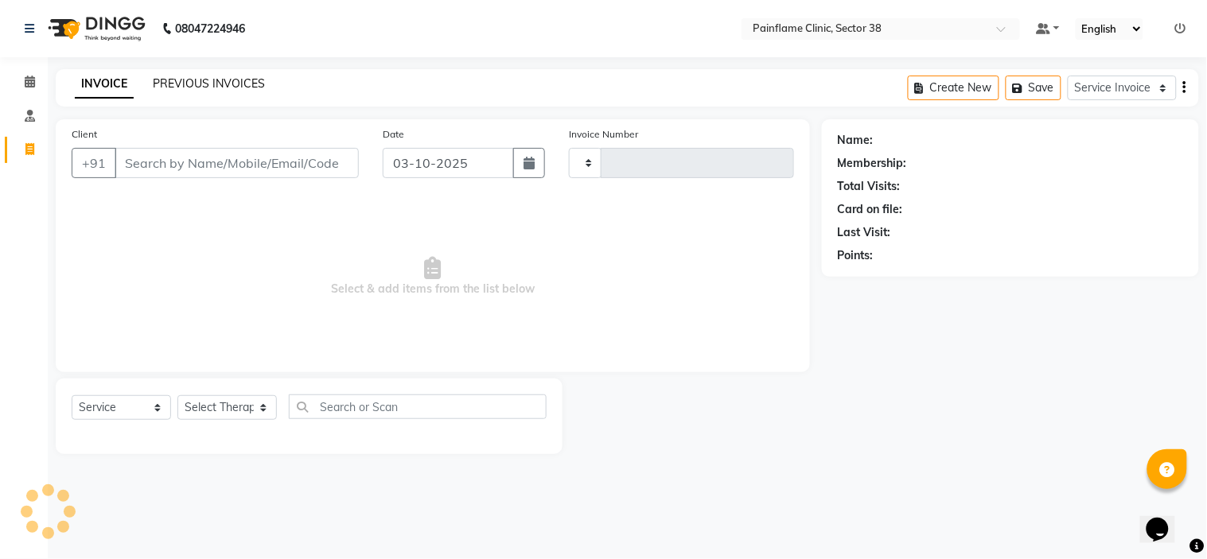
type input "11815"
select select "3964"
click at [191, 78] on link "PREVIOUS INVOICES" at bounding box center [209, 83] width 112 height 14
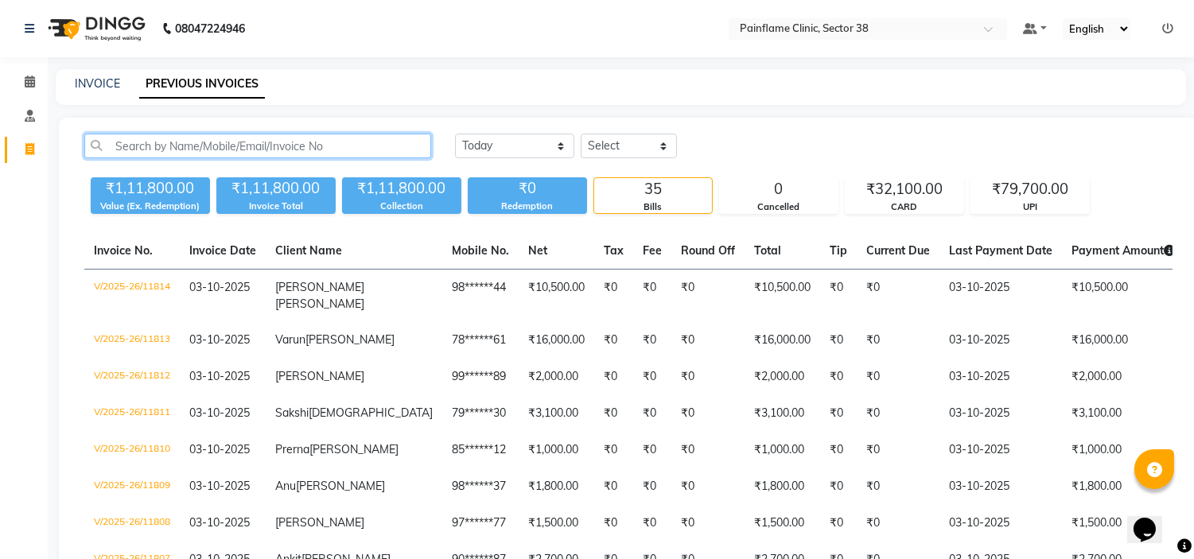
click at [240, 149] on input "text" at bounding box center [257, 146] width 347 height 25
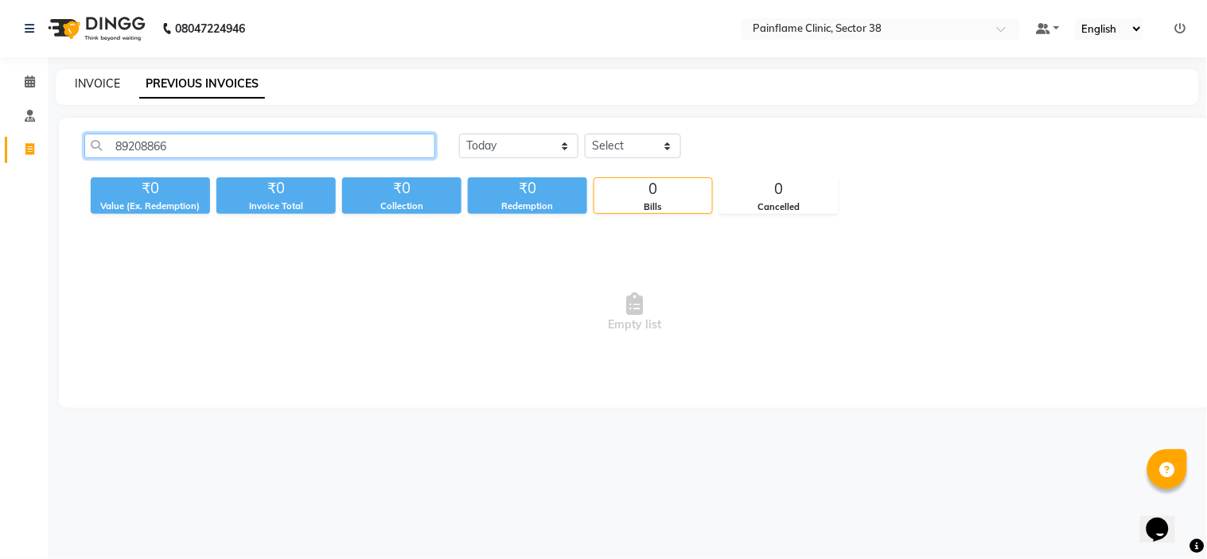
type input "89208866"
click at [98, 84] on link "INVOICE" at bounding box center [97, 83] width 45 height 14
select select "3964"
select select "service"
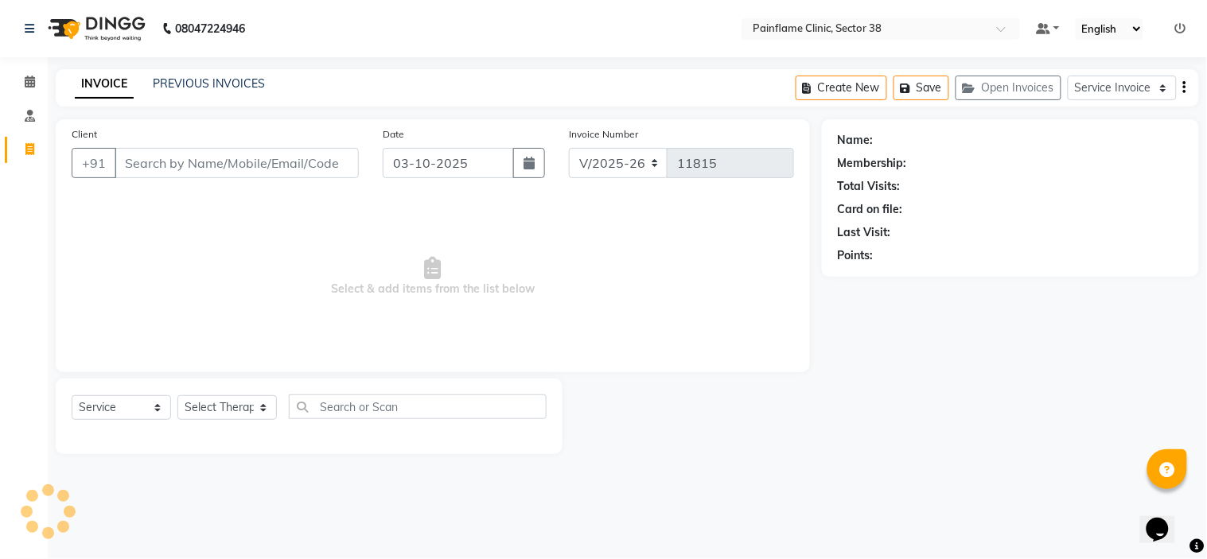
click at [205, 173] on input "Client" at bounding box center [237, 163] width 244 height 30
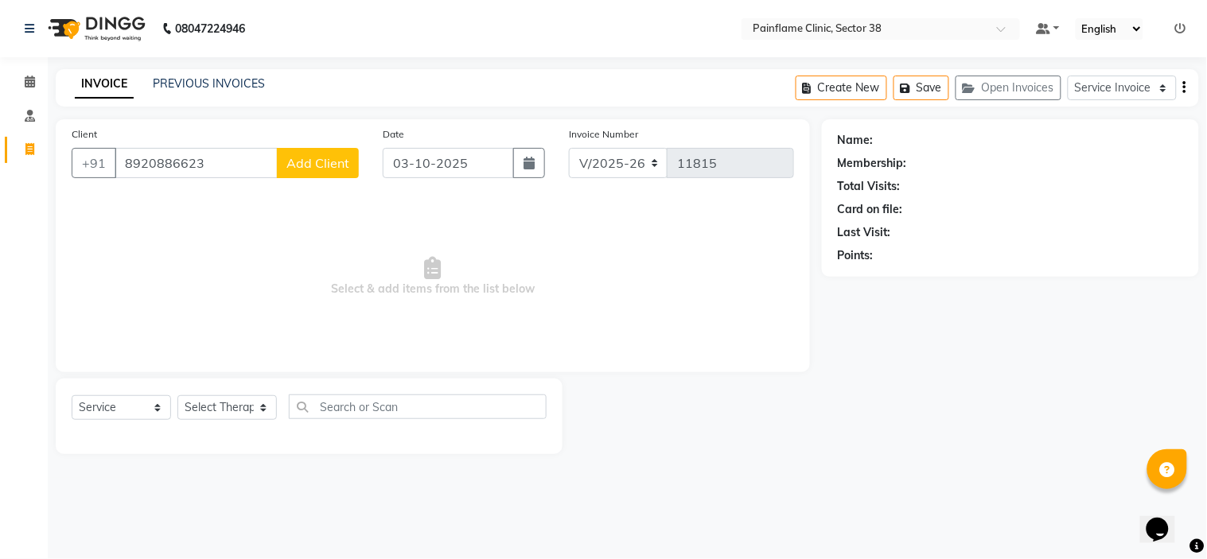
type input "8920886623"
click at [321, 158] on span "Add Client" at bounding box center [317, 163] width 63 height 16
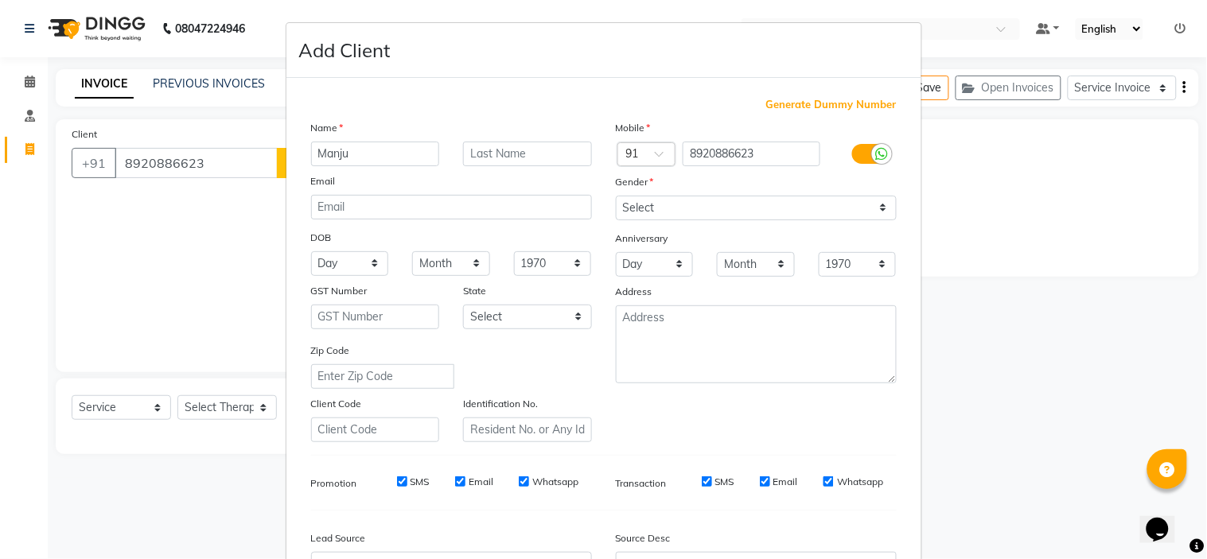
type input "Manju"
type input "[PERSON_NAME]"
click at [631, 216] on select "Select [DEMOGRAPHIC_DATA] [DEMOGRAPHIC_DATA] Other Prefer Not To Say" at bounding box center [756, 208] width 281 height 25
select select "[DEMOGRAPHIC_DATA]"
click at [616, 196] on select "Select [DEMOGRAPHIC_DATA] [DEMOGRAPHIC_DATA] Other Prefer Not To Say" at bounding box center [756, 208] width 281 height 25
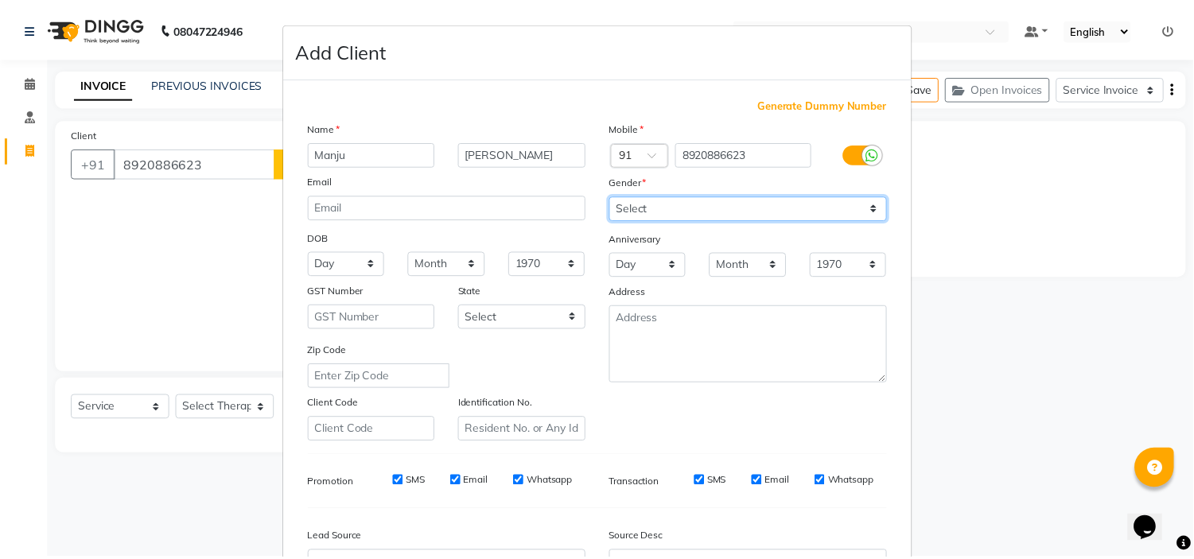
scroll to position [176, 0]
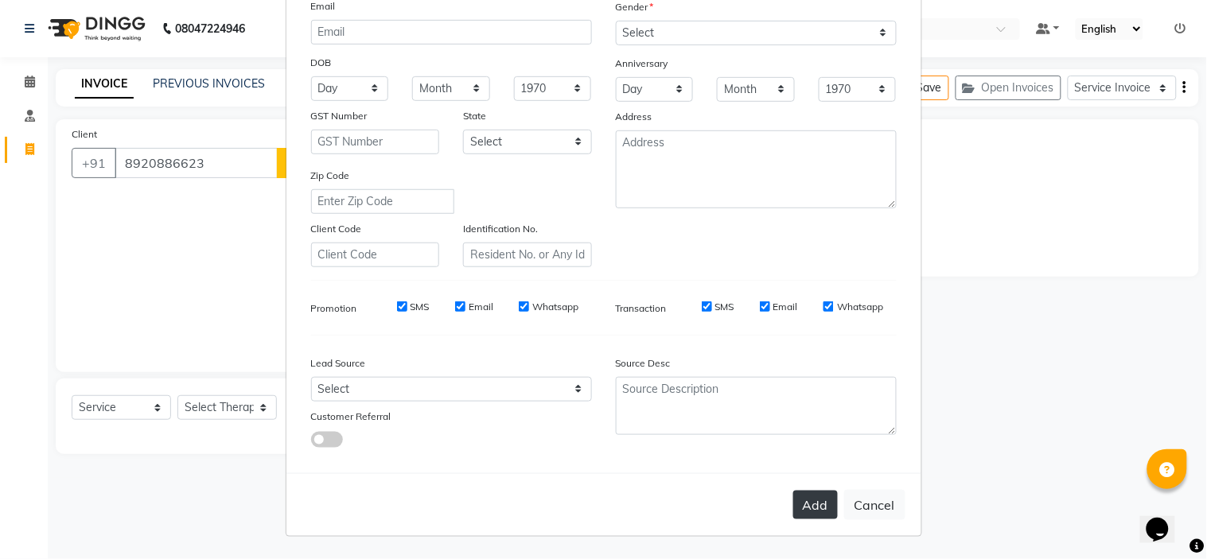
click at [812, 501] on button "Add" at bounding box center [815, 505] width 45 height 29
type input "89******23"
select select
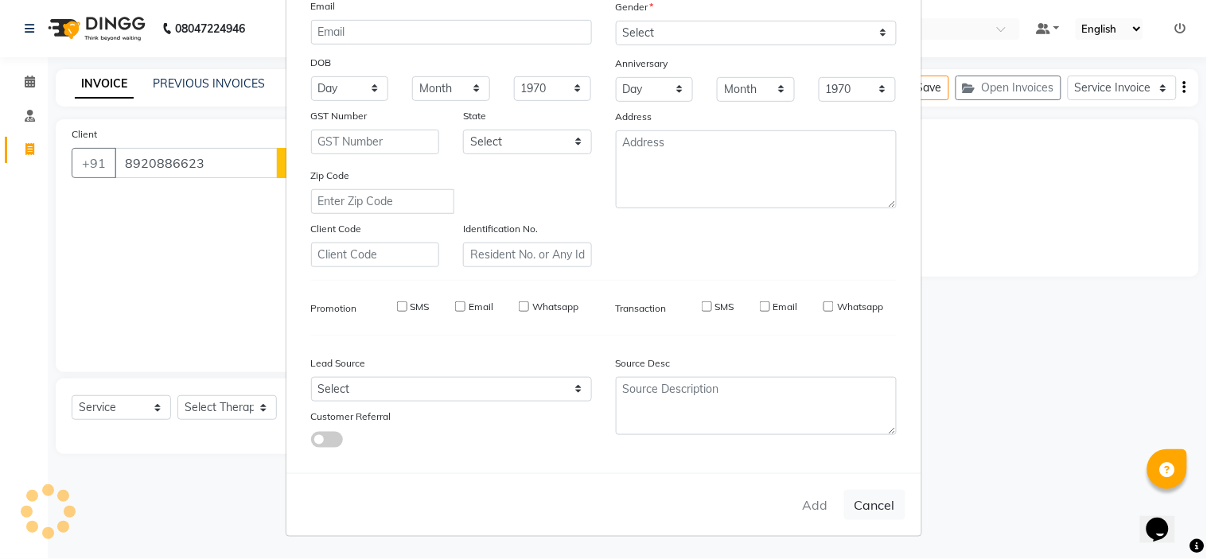
select select
checkbox input "false"
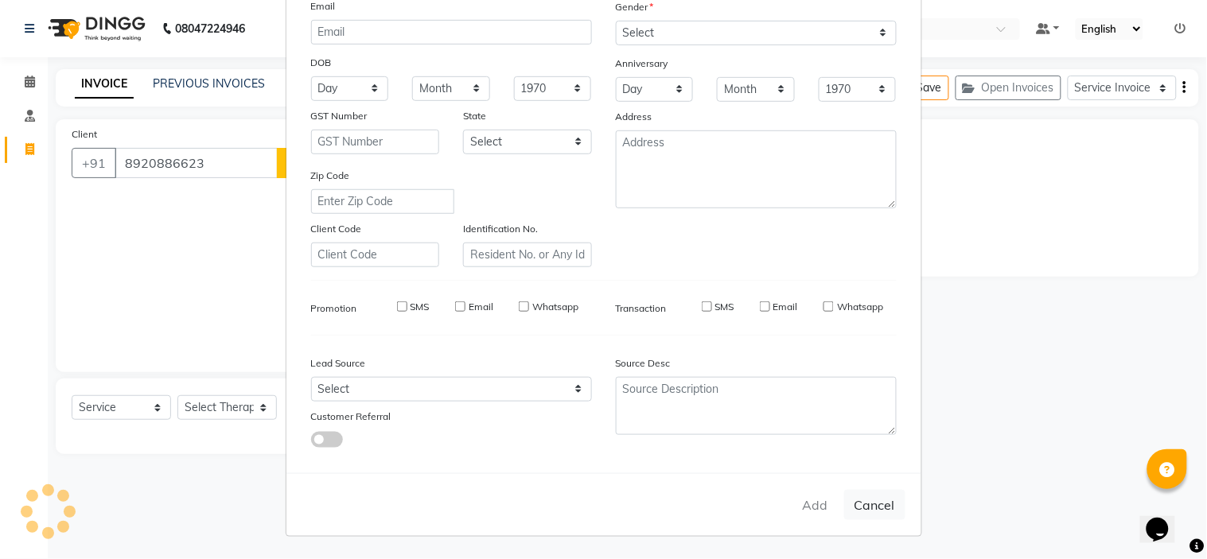
checkbox input "false"
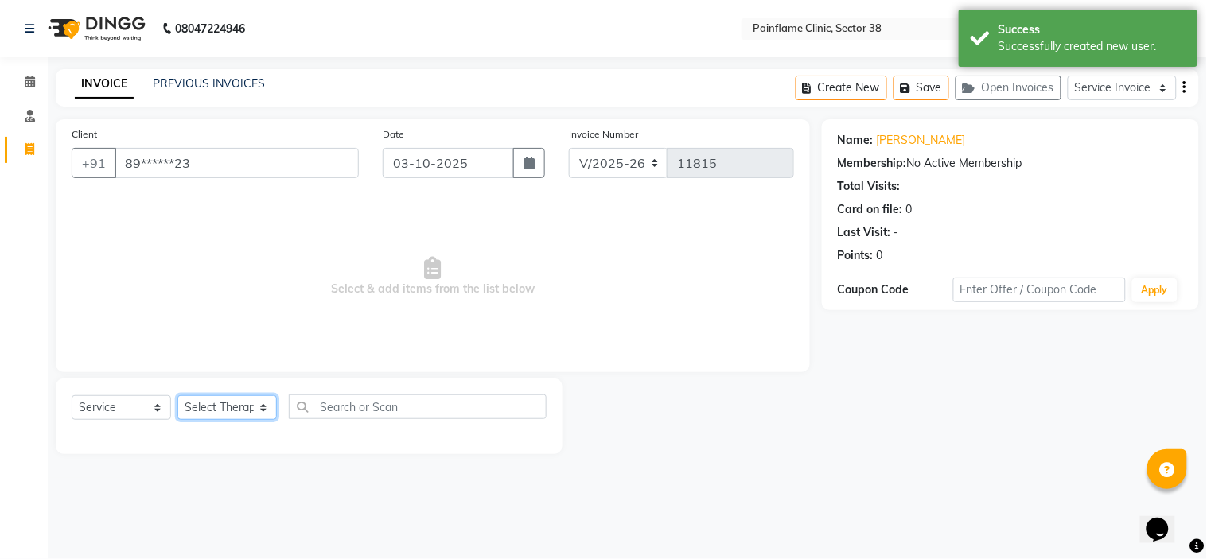
click at [197, 408] on select "Select Therapist [PERSON_NAME] Dr [PERSON_NAME] [PERSON_NAME] Dr [PERSON_NAME] …" at bounding box center [226, 407] width 99 height 25
select select "45024"
click at [177, 396] on select "Select Therapist [PERSON_NAME] Dr [PERSON_NAME] [PERSON_NAME] Dr [PERSON_NAME] …" at bounding box center [226, 407] width 99 height 25
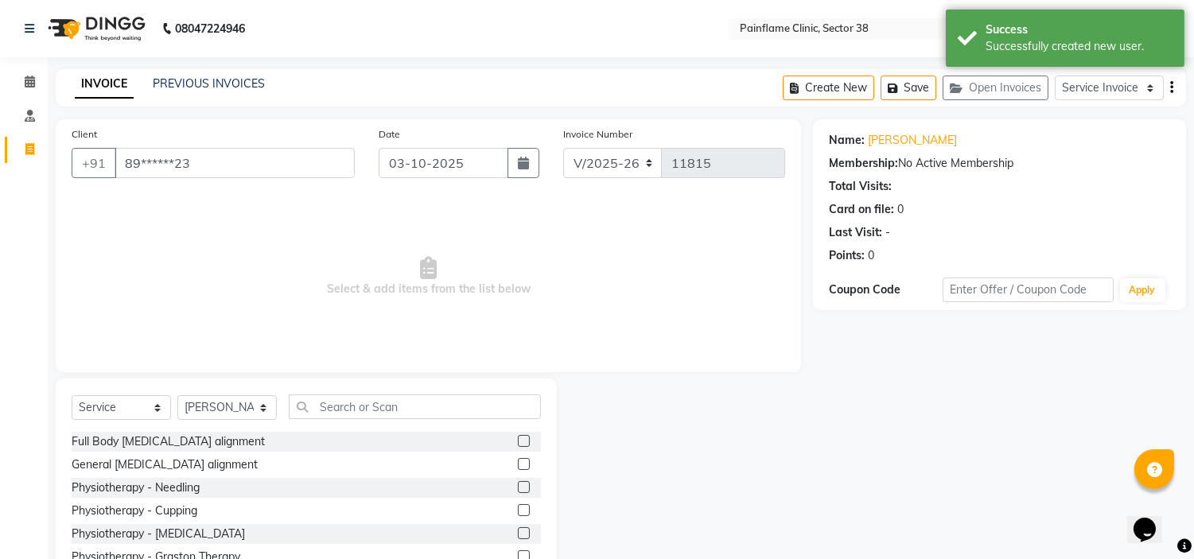
click at [518, 460] on label at bounding box center [524, 464] width 12 height 12
click at [518, 460] on input "checkbox" at bounding box center [523, 465] width 10 height 10
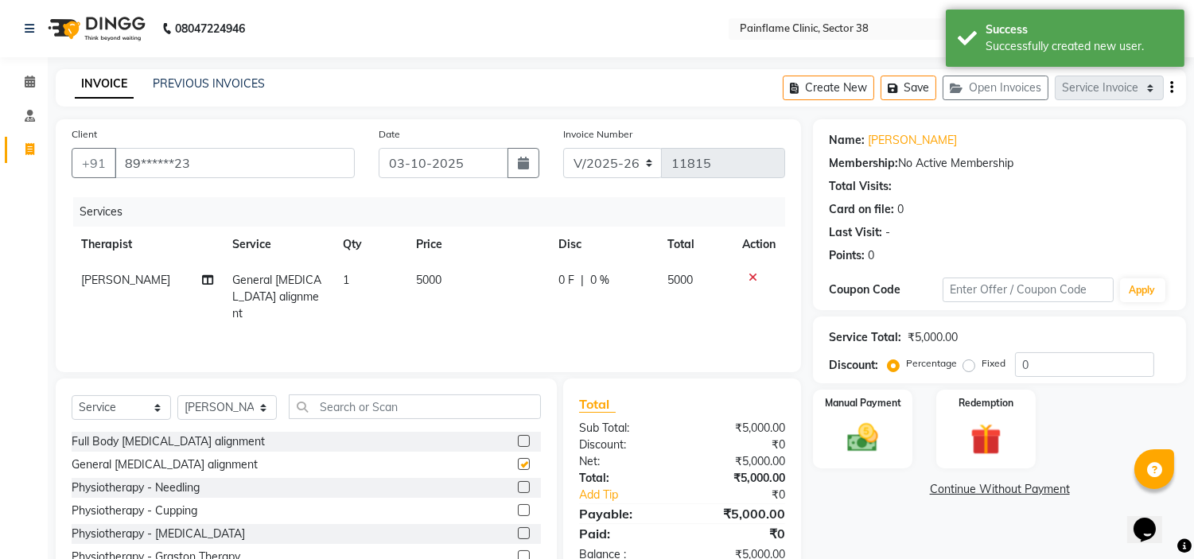
checkbox input "false"
click at [451, 267] on td "5000" at bounding box center [478, 297] width 142 height 69
select select "45024"
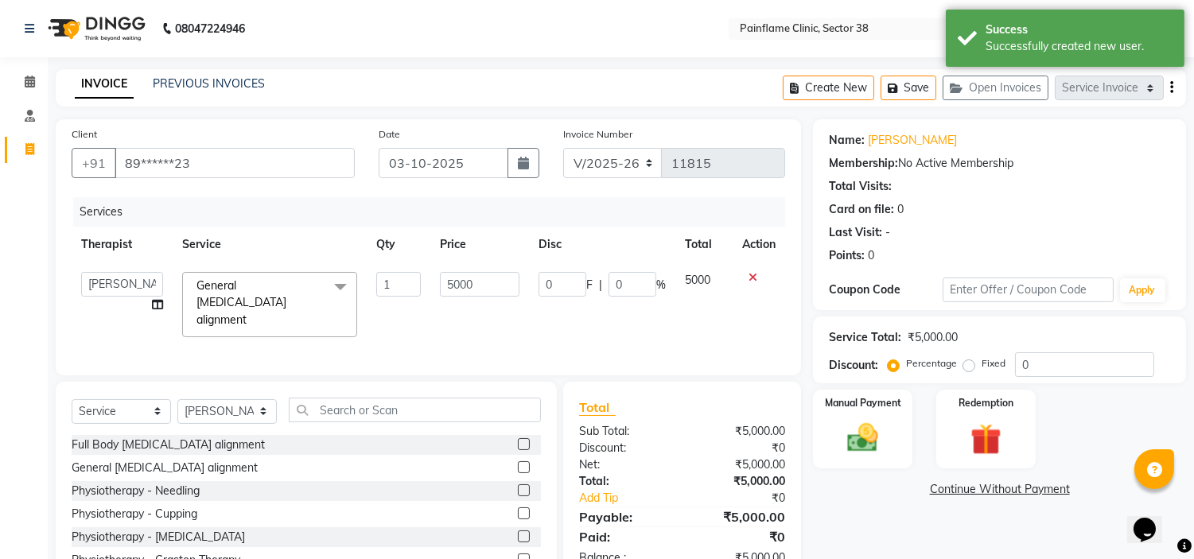
click at [451, 267] on td "5000" at bounding box center [480, 305] width 99 height 84
click at [457, 281] on input "5000" at bounding box center [480, 284] width 80 height 25
type input "1000"
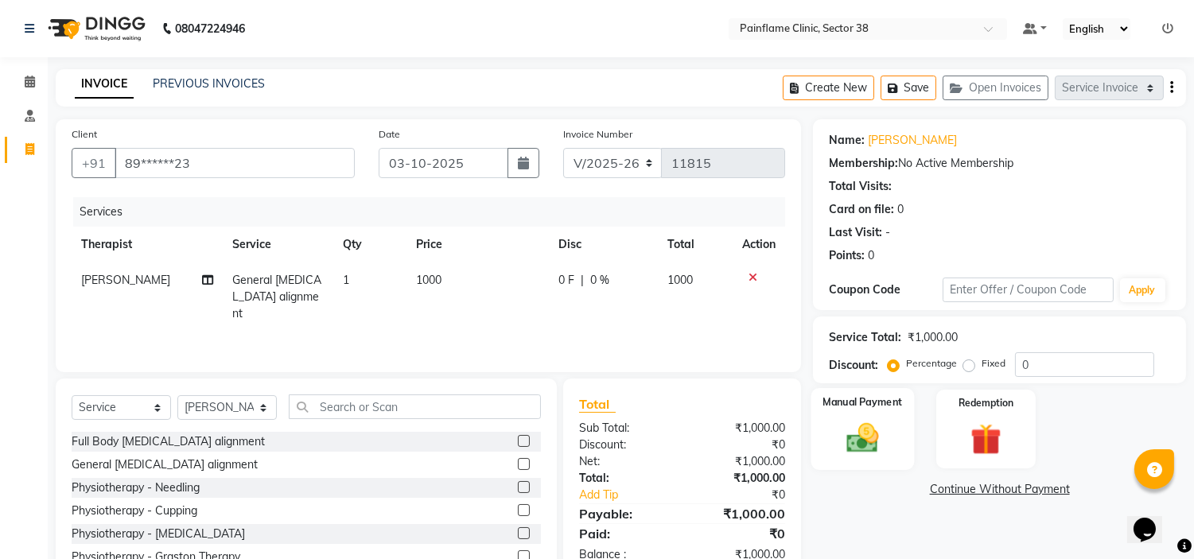
click at [865, 432] on img at bounding box center [863, 438] width 53 height 37
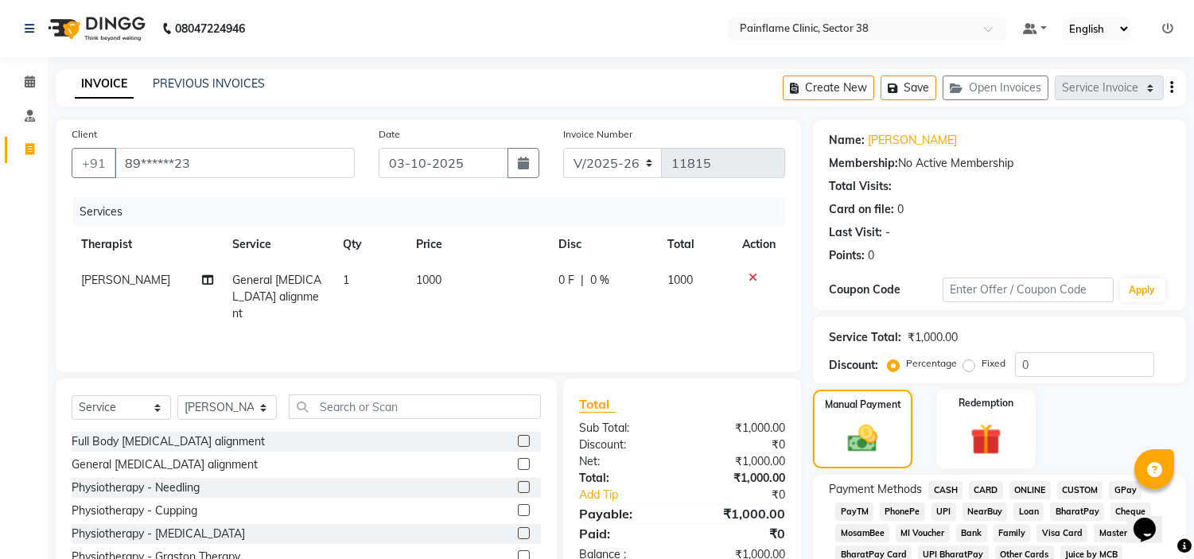
click at [939, 509] on span "UPI" at bounding box center [944, 512] width 25 height 18
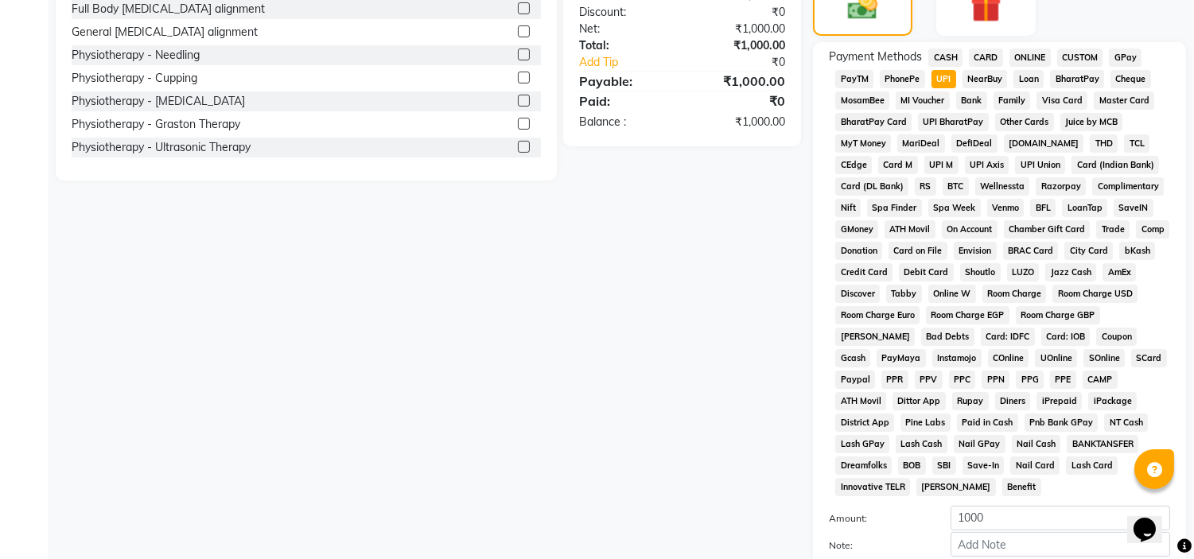
scroll to position [502, 0]
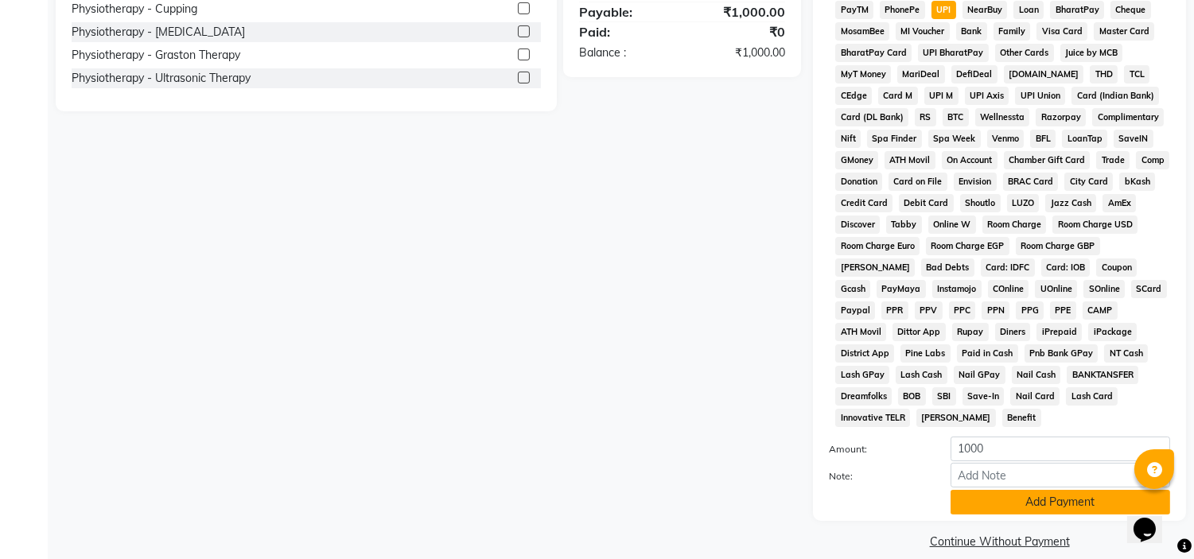
click at [1074, 490] on button "Add Payment" at bounding box center [1061, 502] width 220 height 25
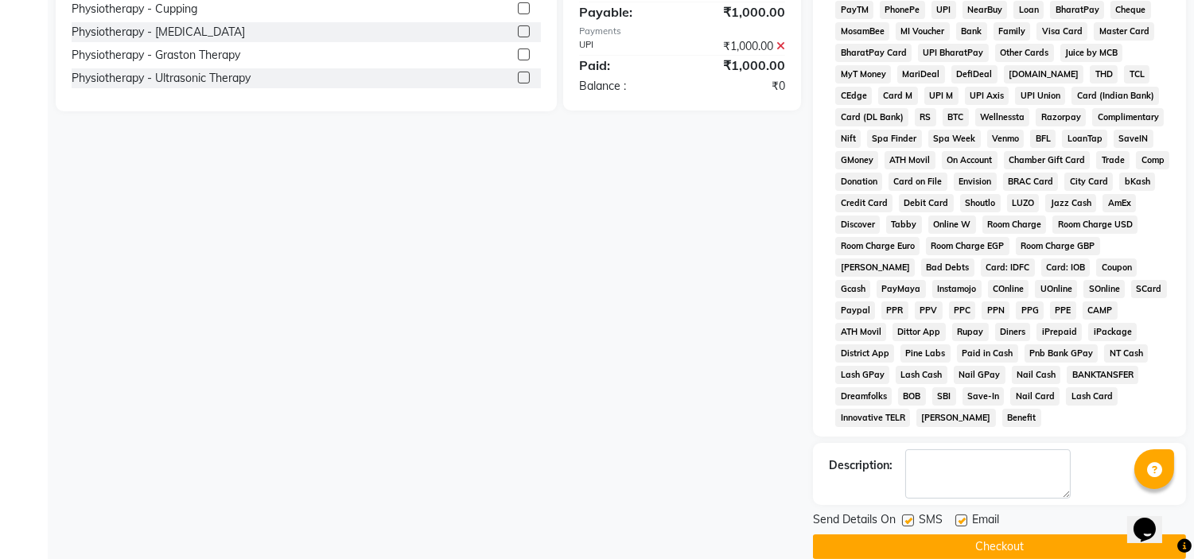
click at [953, 512] on div "SMS" at bounding box center [928, 522] width 53 height 20
click at [957, 515] on label at bounding box center [962, 521] width 12 height 12
click at [957, 516] on input "checkbox" at bounding box center [961, 521] width 10 height 10
checkbox input "false"
click at [907, 515] on label at bounding box center [908, 521] width 12 height 12
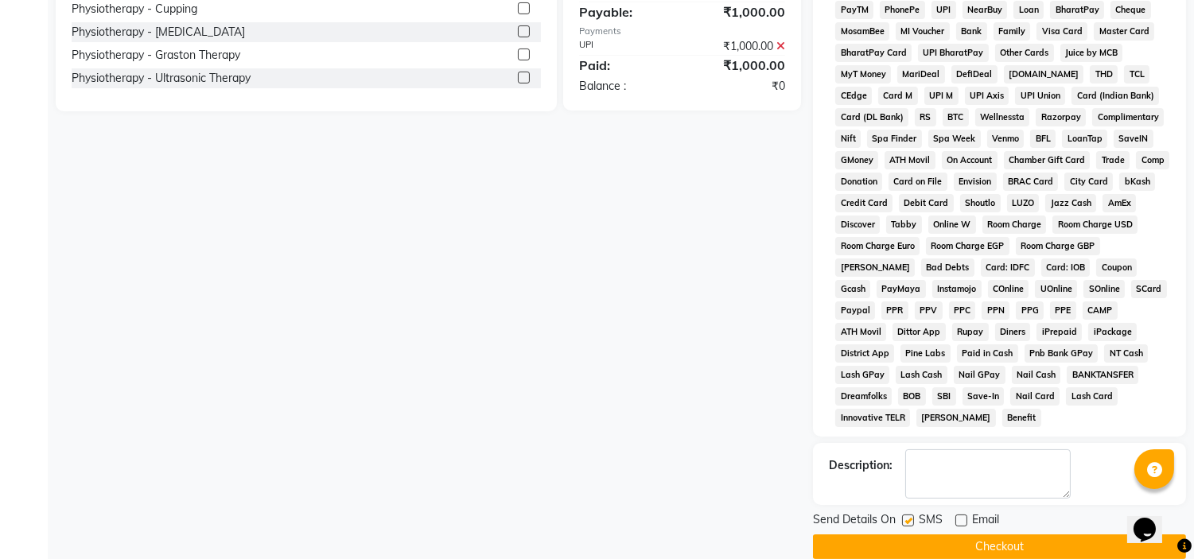
click at [907, 516] on input "checkbox" at bounding box center [907, 521] width 10 height 10
checkbox input "false"
click at [972, 535] on button "Checkout" at bounding box center [999, 547] width 373 height 25
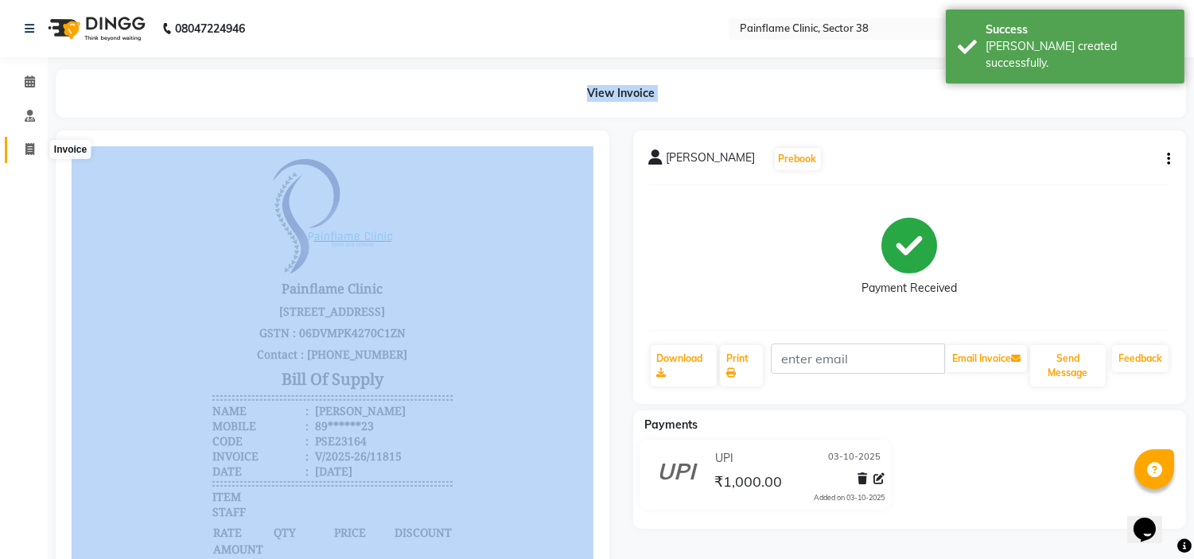
click at [37, 157] on app-home "08047224946 Select Location × Painflame Clinic, Sector 38 Default Panel My Pane…" at bounding box center [597, 413] width 1194 height 826
click at [37, 157] on span at bounding box center [30, 150] width 28 height 18
select select "service"
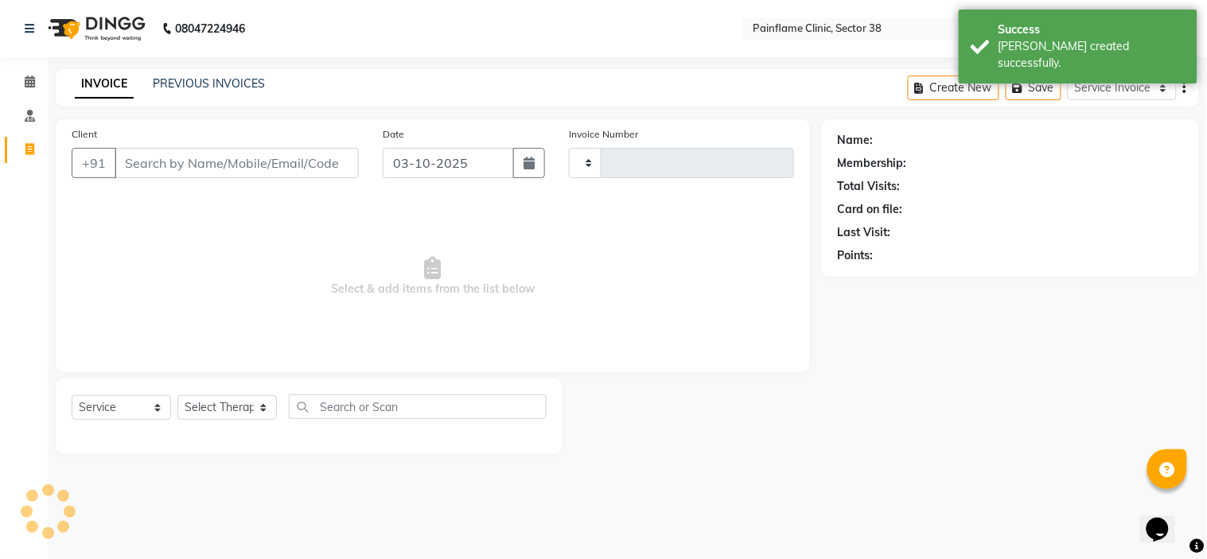
type input "11816"
select select "3964"
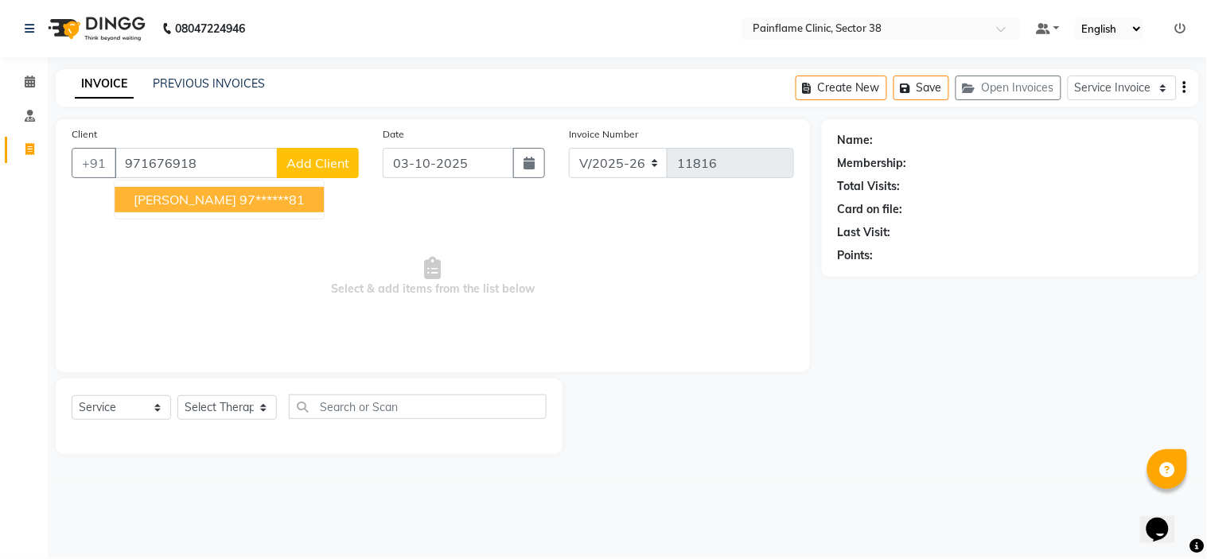
click at [260, 187] on button "[PERSON_NAME] 97******81" at bounding box center [219, 199] width 209 height 25
type input "97******81"
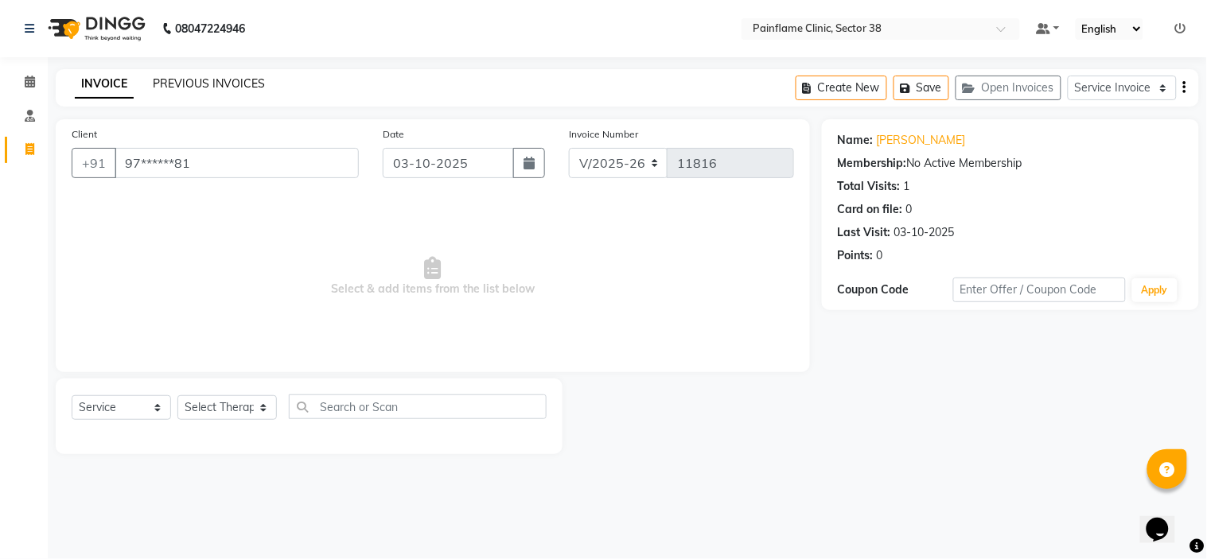
click at [220, 86] on link "PREVIOUS INVOICES" at bounding box center [209, 83] width 112 height 14
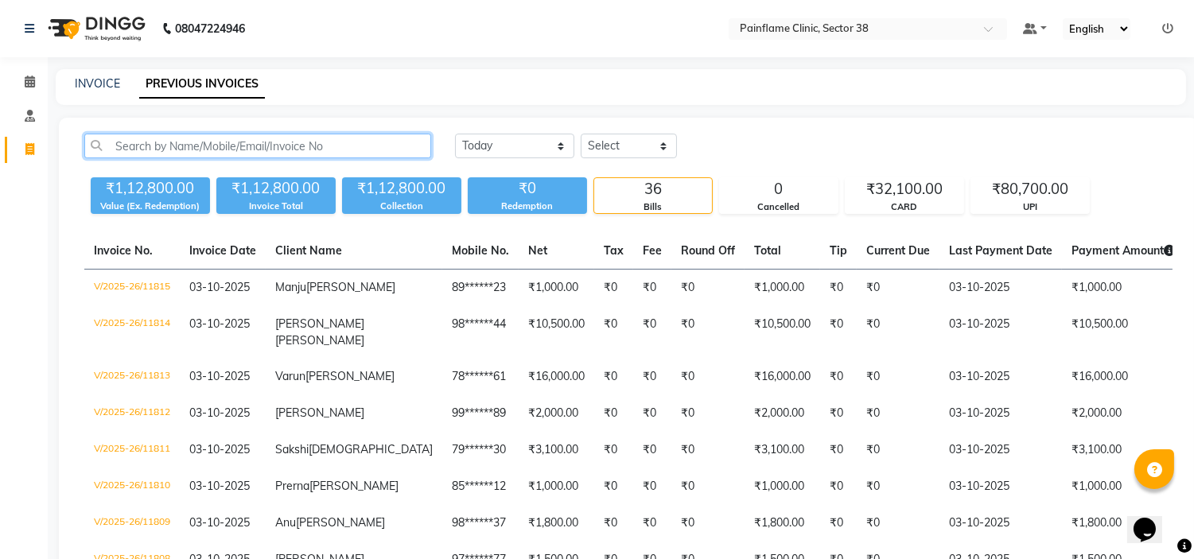
click at [296, 146] on input "text" at bounding box center [257, 146] width 347 height 25
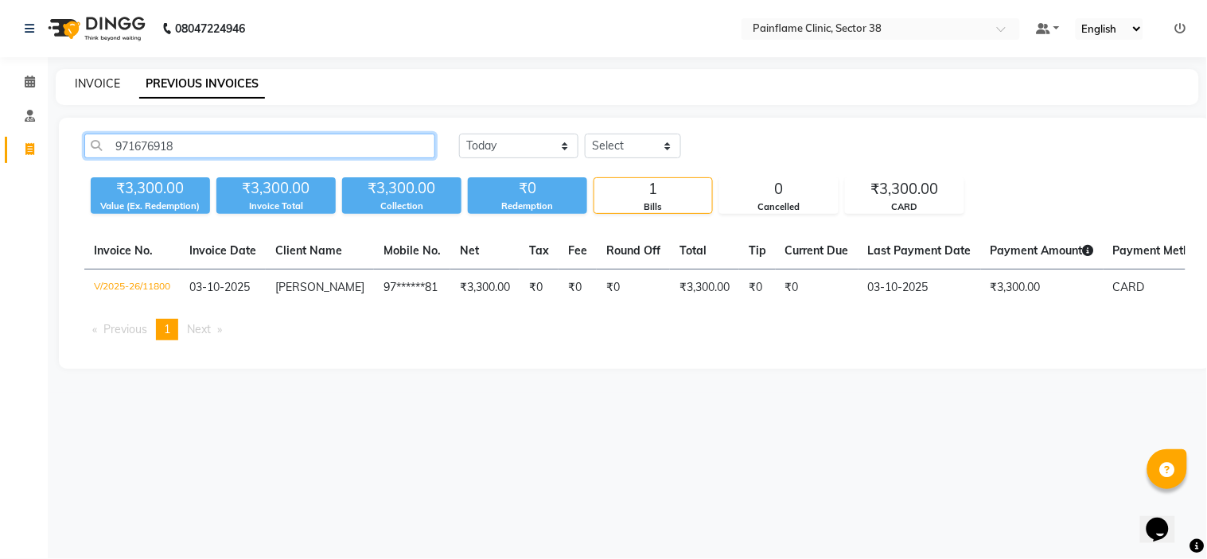
type input "971676918"
click at [96, 84] on link "INVOICE" at bounding box center [97, 83] width 45 height 14
select select "service"
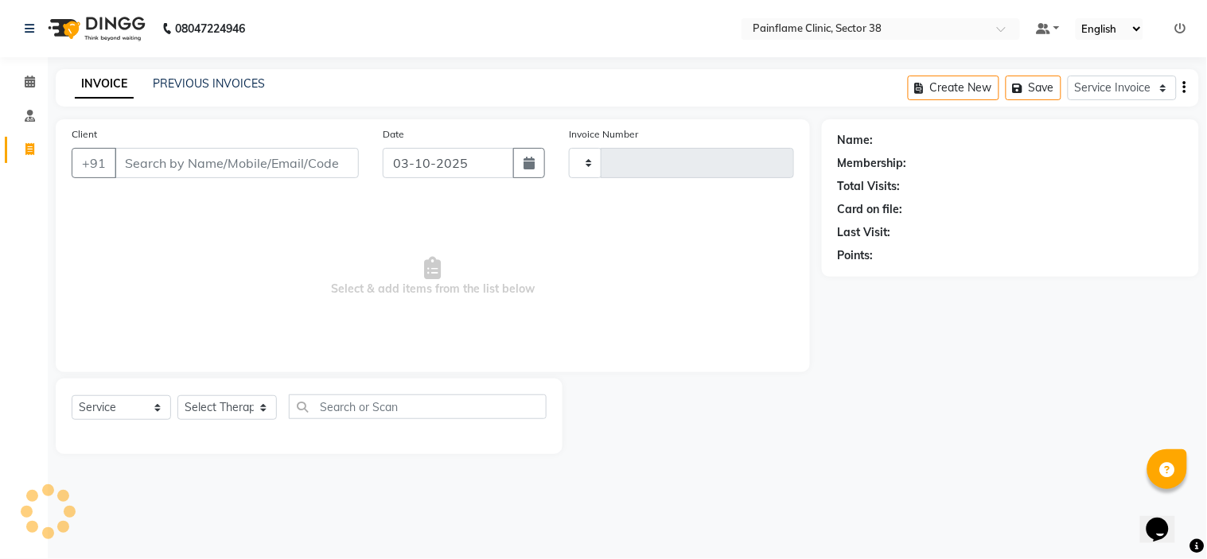
type input "11816"
select select "3964"
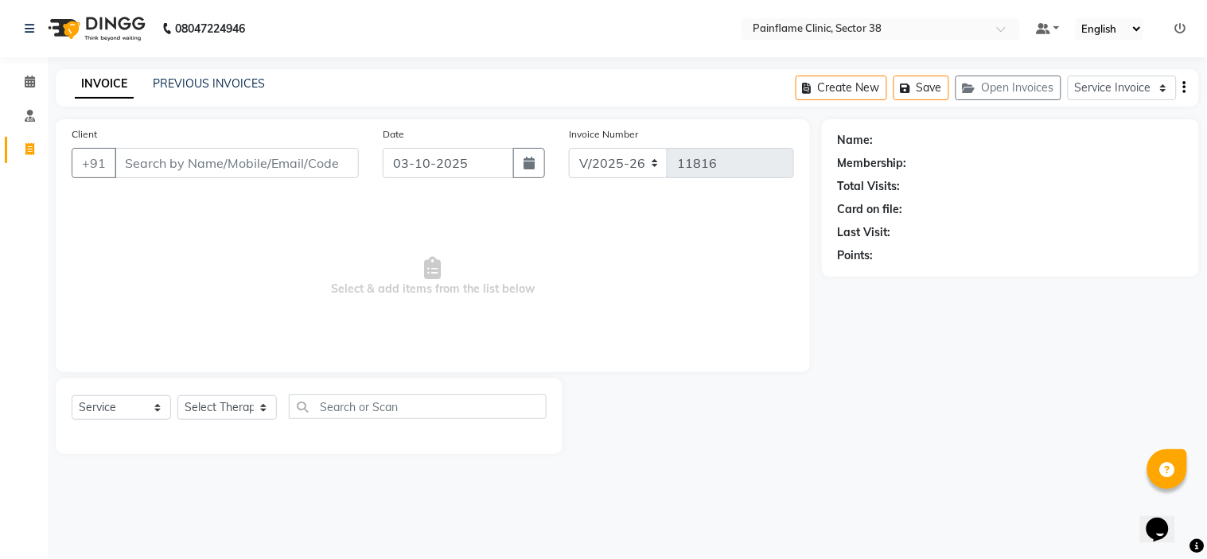
click at [173, 164] on input "Client" at bounding box center [237, 163] width 244 height 30
click at [193, 91] on div "PREVIOUS INVOICES" at bounding box center [209, 84] width 112 height 17
click at [112, 82] on link "INVOICE" at bounding box center [104, 84] width 59 height 29
click at [170, 161] on input "Client" at bounding box center [237, 163] width 244 height 30
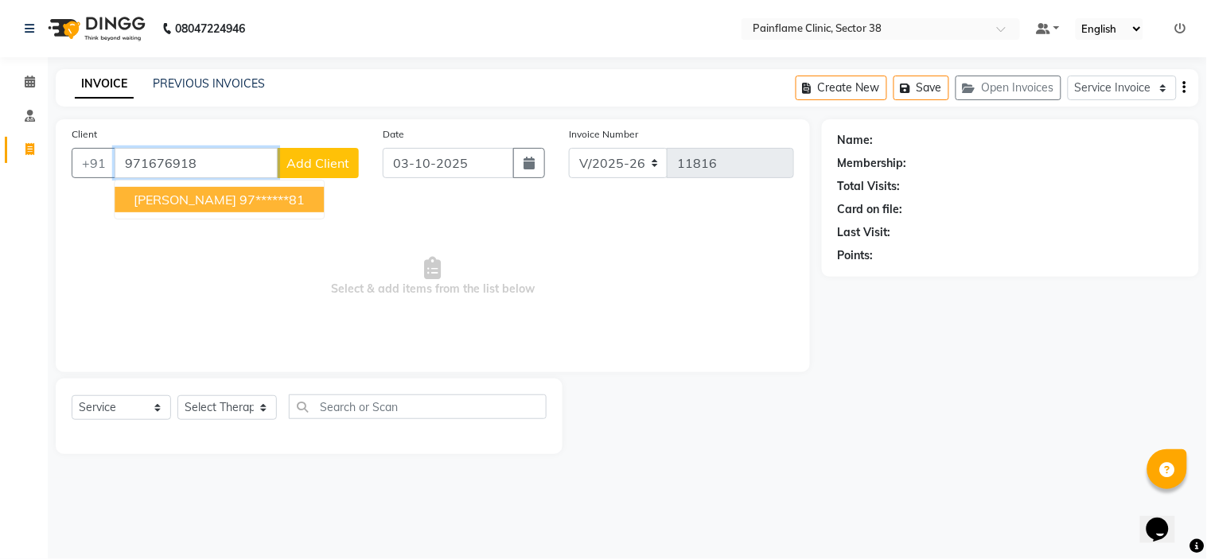
click at [236, 201] on span "[PERSON_NAME]" at bounding box center [185, 200] width 103 height 16
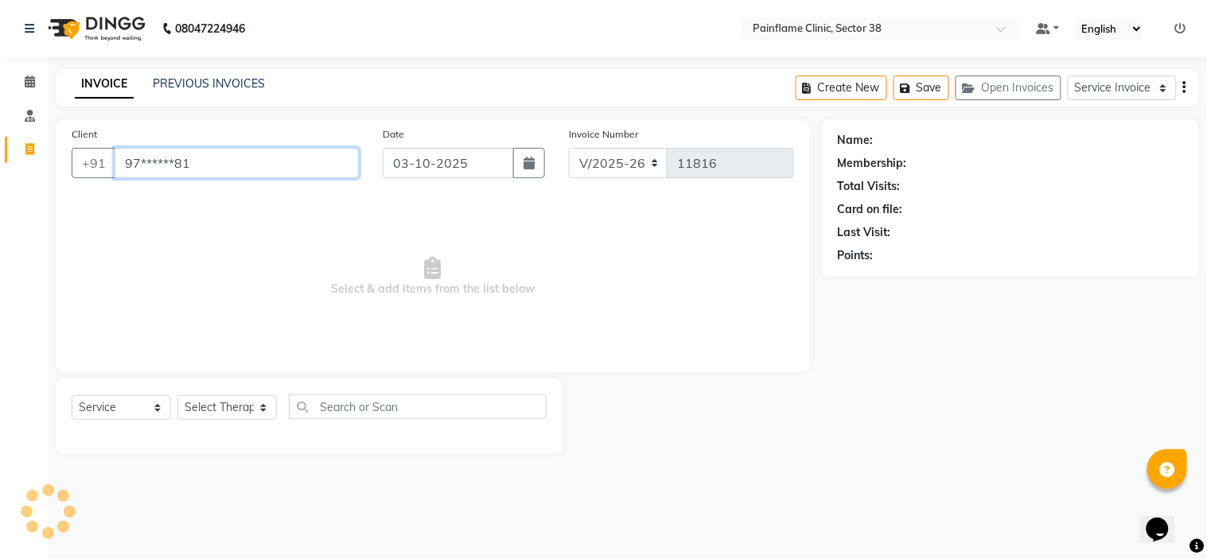
type input "97******81"
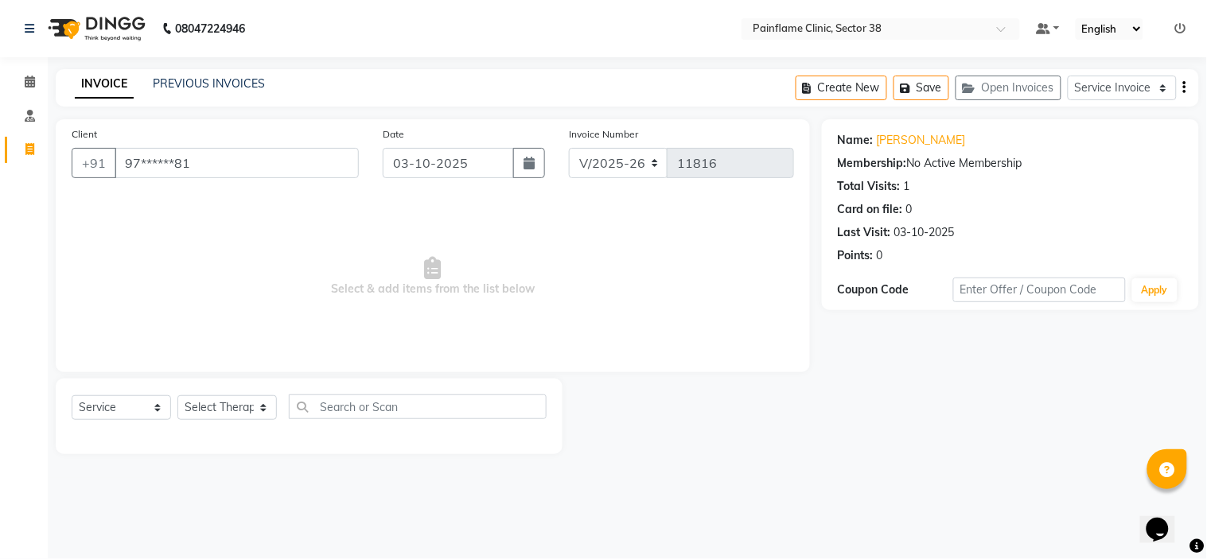
click at [225, 422] on div "Select Service Membership Package Voucher Prepaid Gift Card Select Therapist [P…" at bounding box center [309, 413] width 475 height 37
click at [216, 411] on select "Select Therapist [PERSON_NAME] Dr [PERSON_NAME] [PERSON_NAME] Dr [PERSON_NAME] …" at bounding box center [226, 407] width 99 height 25
select select "20216"
click at [177, 396] on select "Select Therapist [PERSON_NAME] Dr [PERSON_NAME] [PERSON_NAME] Dr [PERSON_NAME] …" at bounding box center [226, 407] width 99 height 25
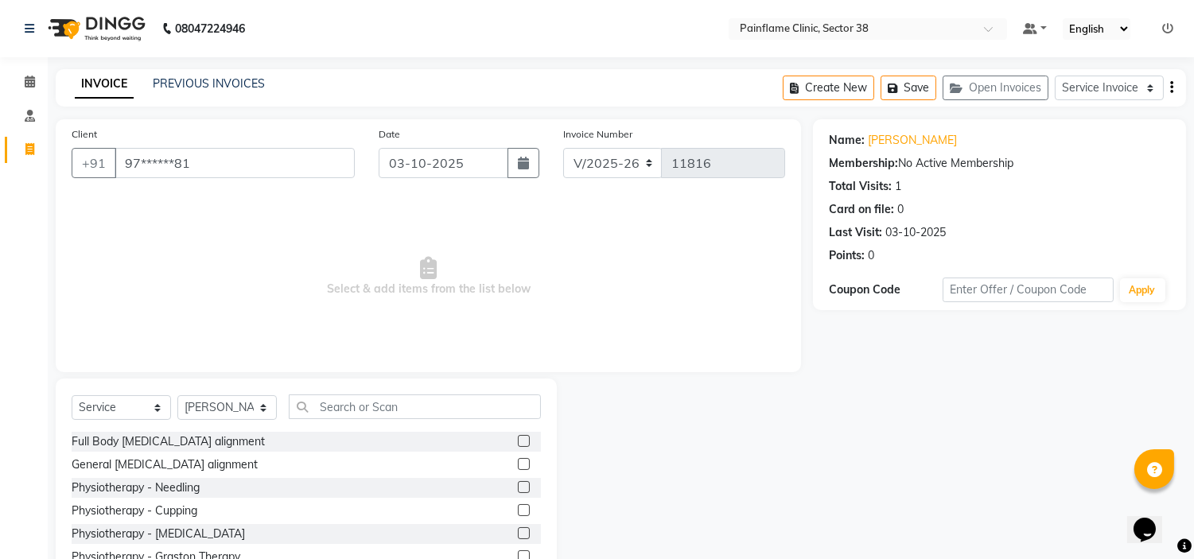
click at [518, 467] on label at bounding box center [524, 464] width 12 height 12
click at [518, 467] on input "checkbox" at bounding box center [523, 465] width 10 height 10
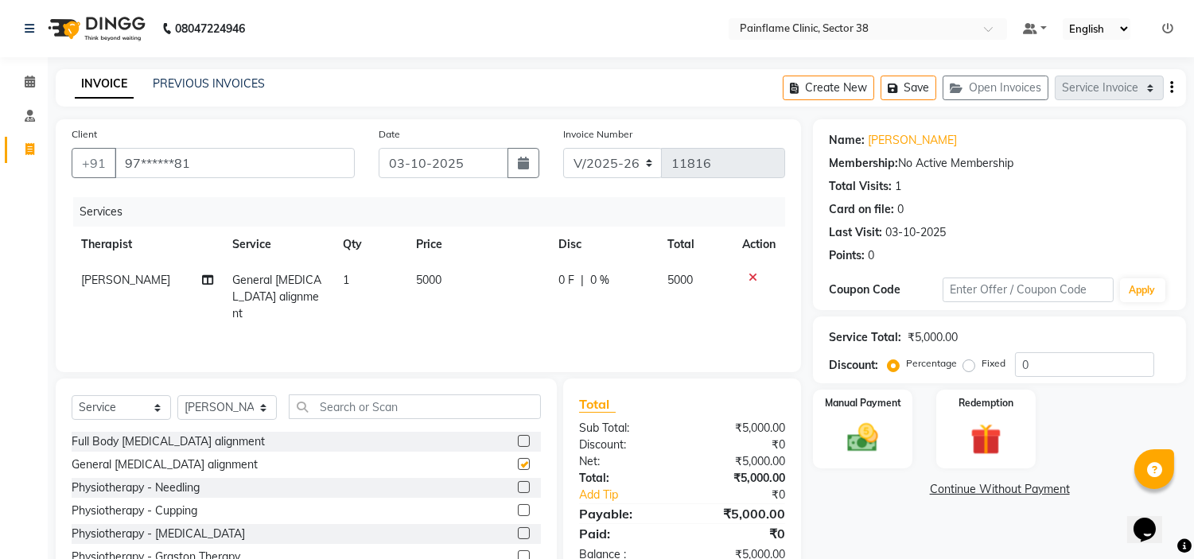
checkbox input "false"
click at [446, 268] on td "5000" at bounding box center [478, 297] width 142 height 69
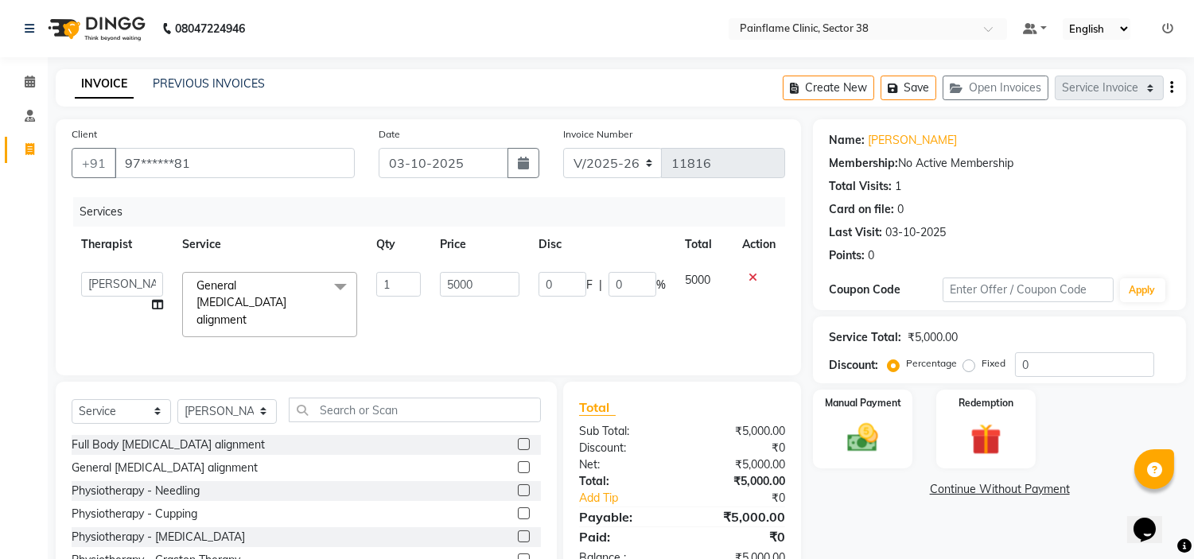
click at [446, 268] on td "5000" at bounding box center [480, 305] width 99 height 84
click at [454, 279] on input "5000" at bounding box center [480, 284] width 80 height 25
type input "1000"
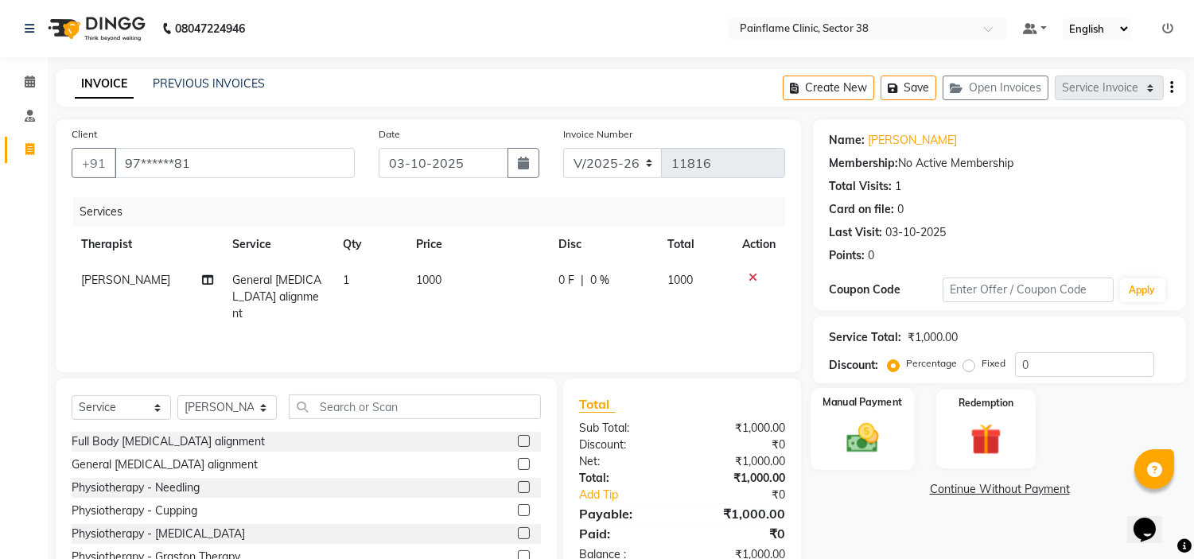
click at [851, 434] on img at bounding box center [863, 438] width 53 height 37
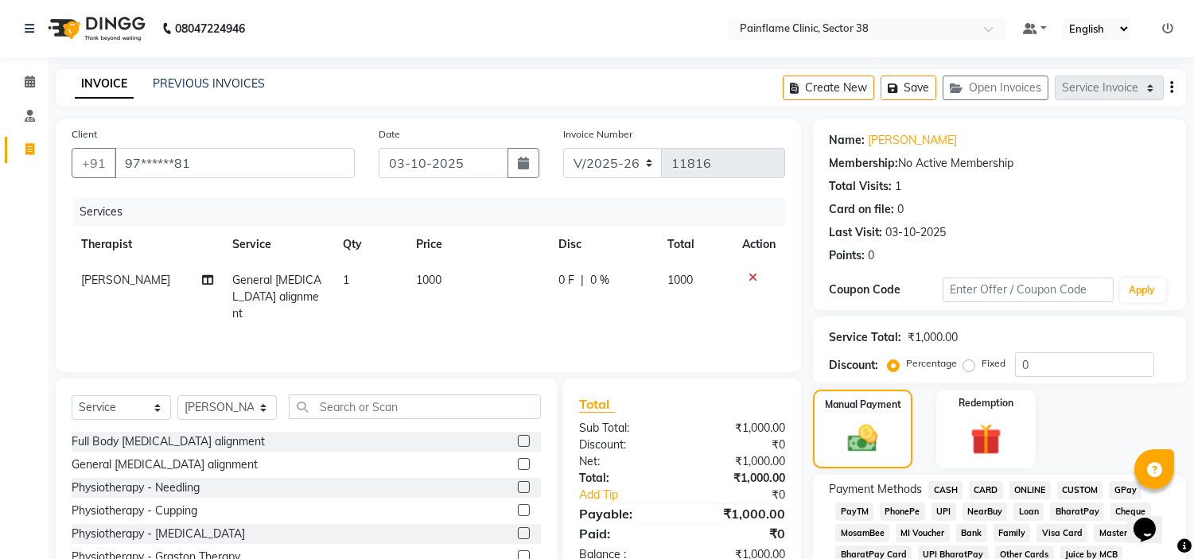
click at [952, 508] on span "UPI" at bounding box center [944, 512] width 25 height 18
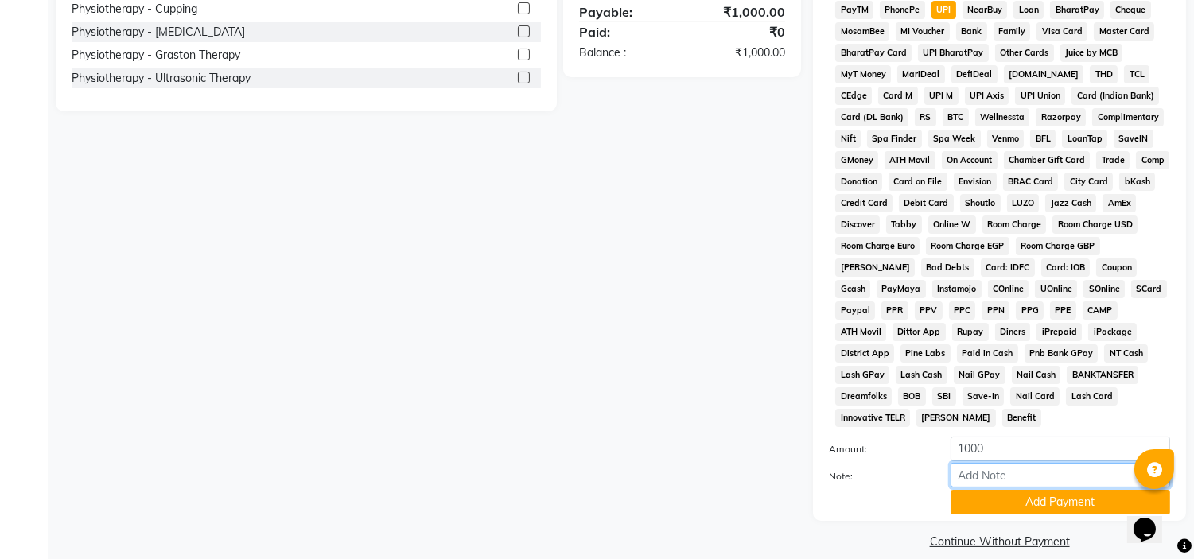
click at [993, 463] on input "Note:" at bounding box center [1061, 475] width 220 height 25
click at [993, 463] on input "Treatment charges" at bounding box center [1061, 475] width 220 height 25
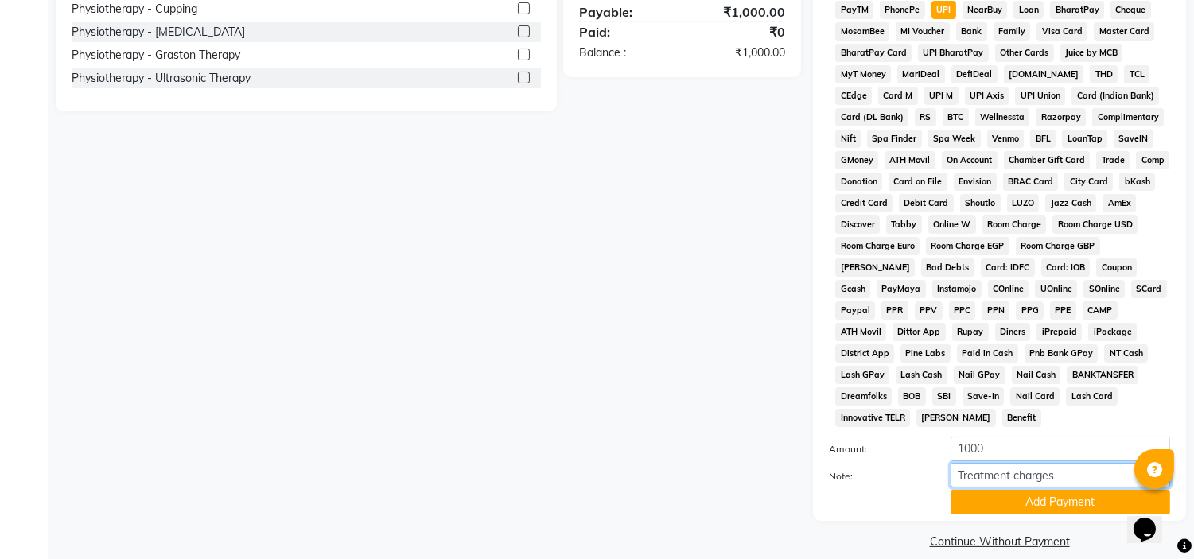
click at [993, 463] on input "Treatment charges" at bounding box center [1061, 475] width 220 height 25
type input "Treatment charges"
click at [1068, 490] on button "Add Payment" at bounding box center [1061, 502] width 220 height 25
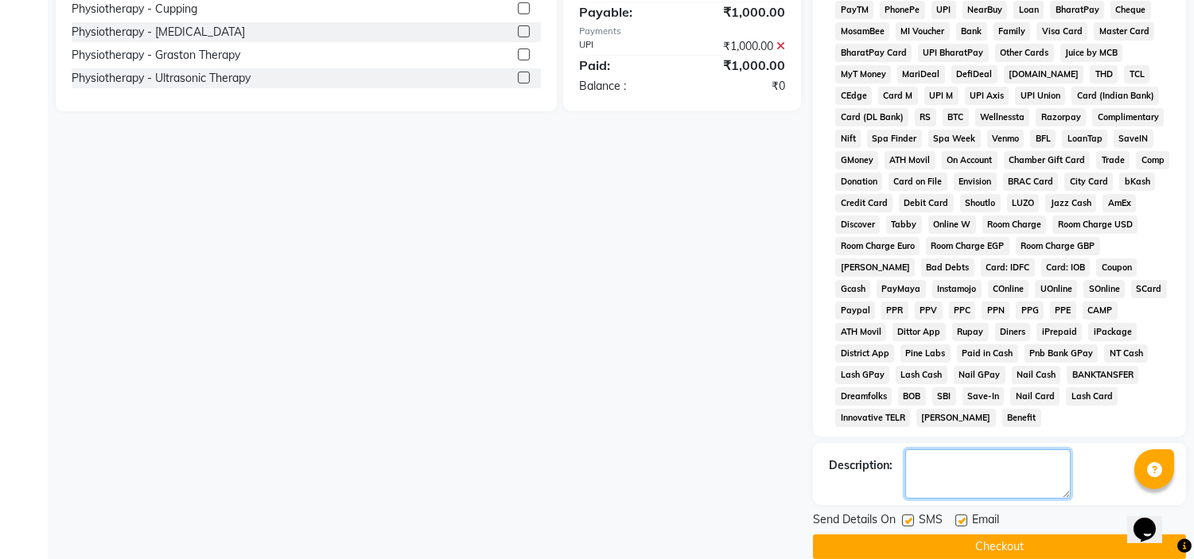
click at [990, 450] on textarea at bounding box center [989, 474] width 166 height 49
paste textarea "Treatment charges"
type textarea "Treatment charges"
click at [959, 515] on label at bounding box center [962, 521] width 12 height 12
click at [959, 516] on input "checkbox" at bounding box center [961, 521] width 10 height 10
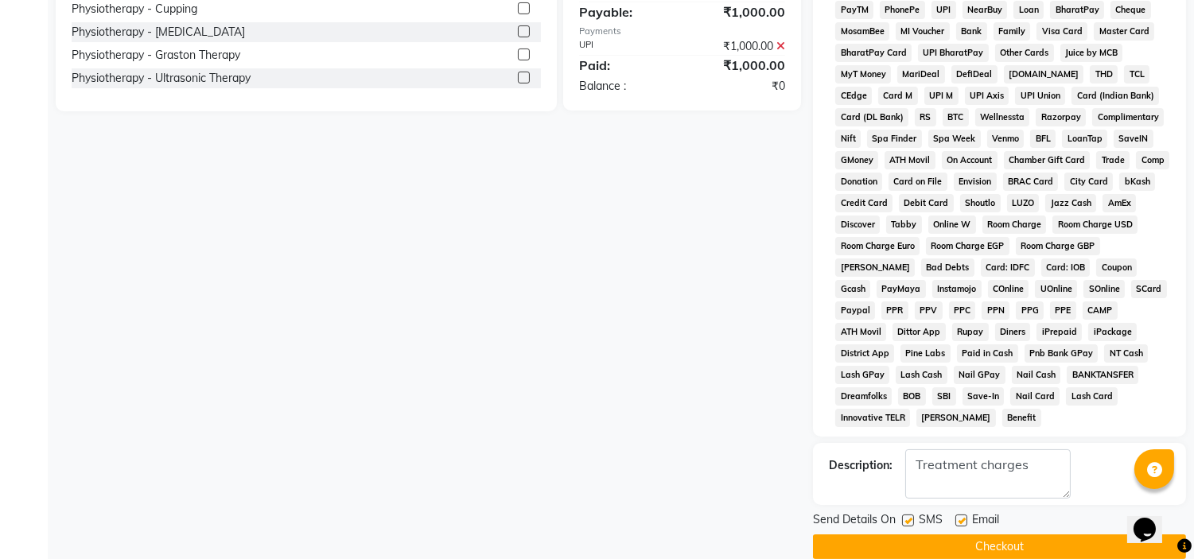
checkbox input "false"
click at [912, 512] on div "SMS" at bounding box center [928, 522] width 53 height 20
click at [912, 515] on label at bounding box center [908, 521] width 12 height 12
click at [912, 516] on input "checkbox" at bounding box center [907, 521] width 10 height 10
checkbox input "false"
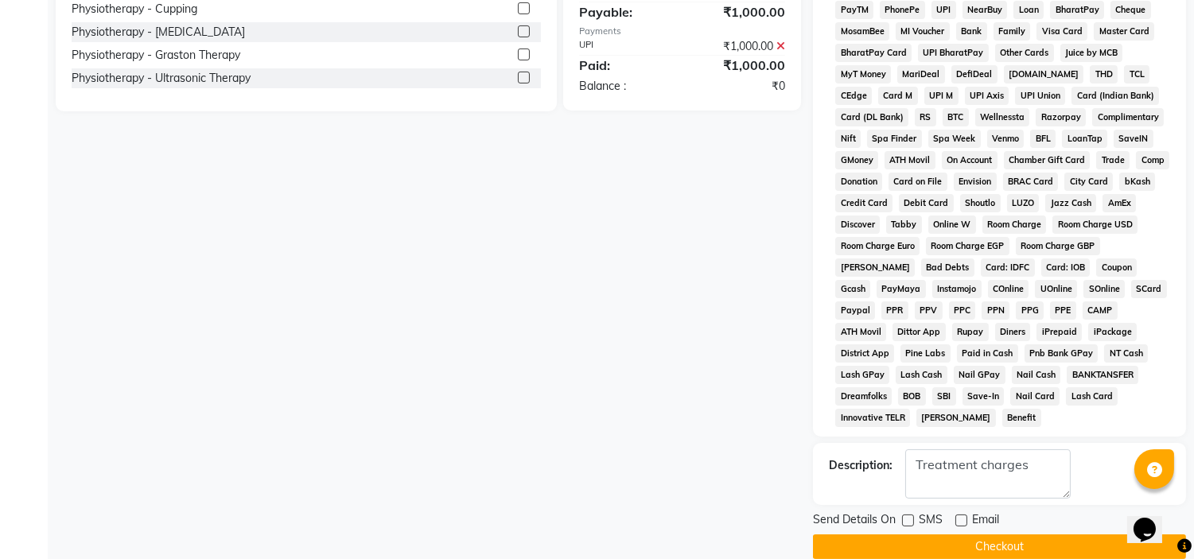
click at [953, 535] on button "Checkout" at bounding box center [999, 547] width 373 height 25
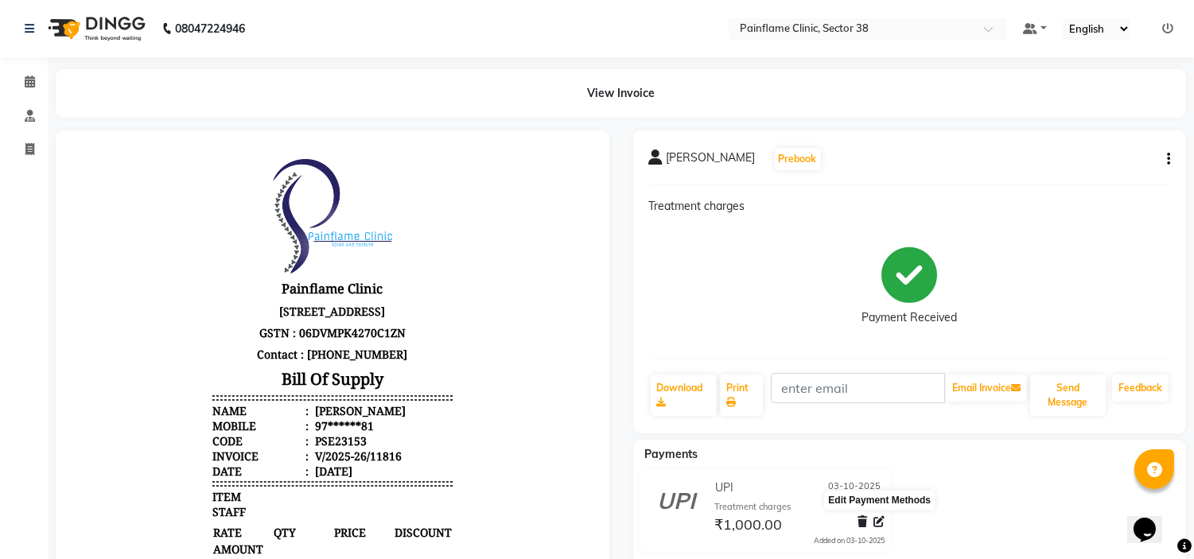
click at [879, 521] on icon at bounding box center [879, 521] width 11 height 11
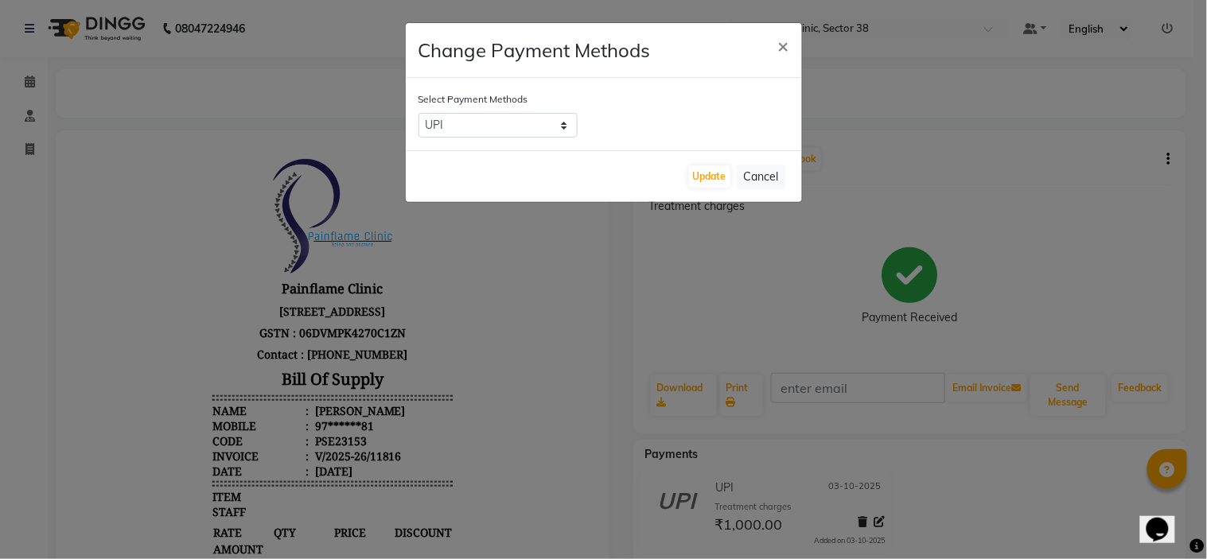
click at [492, 109] on div "Select Payment Methods CASH CARD ONLINE CUSTOM GPay PayTM PhonePe UPI NearBuy L…" at bounding box center [604, 114] width 396 height 72
click at [480, 133] on select "CASH CARD ONLINE CUSTOM GPay PayTM PhonePe UPI NearBuy Loan BharatPay Cheque Mo…" at bounding box center [498, 125] width 159 height 25
select select "2"
click at [419, 113] on select "CASH CARD ONLINE CUSTOM GPay PayTM PhonePe UPI NearBuy Loan BharatPay Cheque Mo…" at bounding box center [498, 125] width 159 height 25
click at [705, 177] on button "Update" at bounding box center [709, 177] width 41 height 22
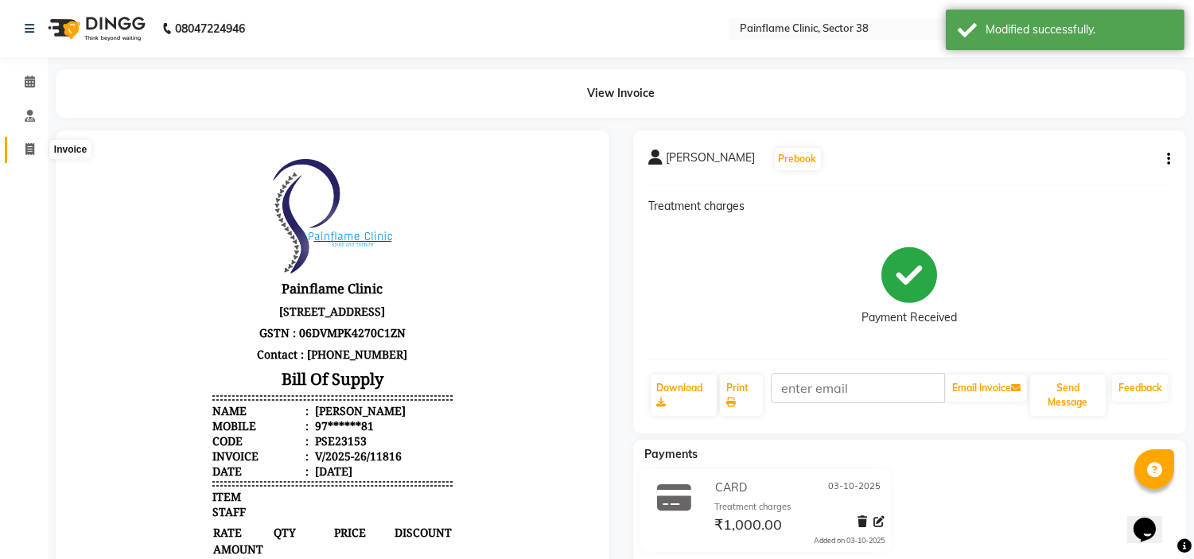
click at [17, 141] on span at bounding box center [30, 150] width 28 height 18
select select "service"
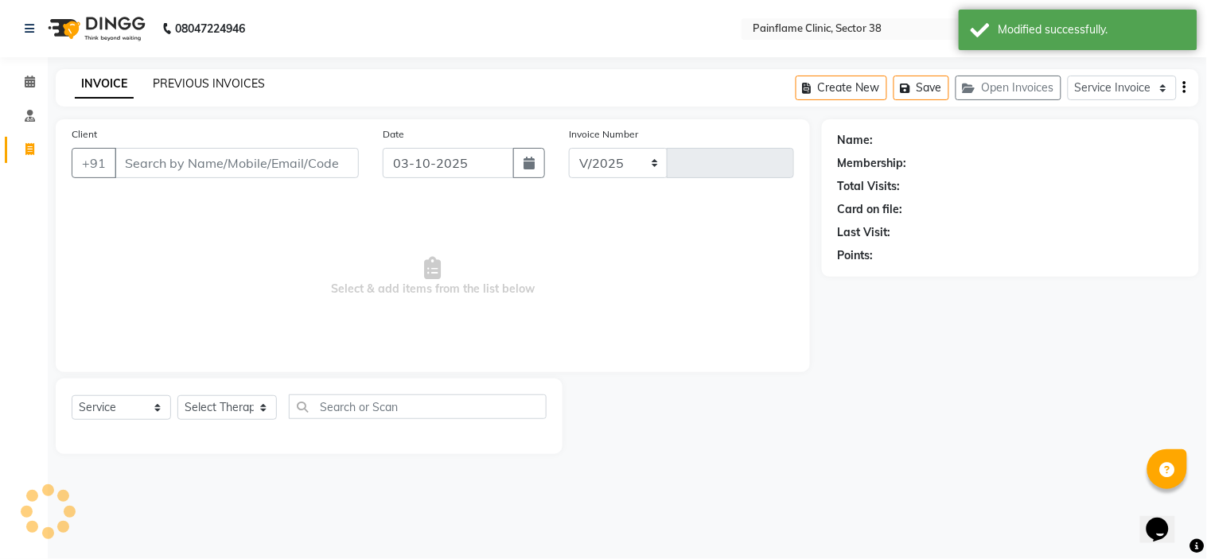
select select "3964"
type input "11818"
click at [175, 84] on link "PREVIOUS INVOICES" at bounding box center [209, 83] width 112 height 14
